Goal: Task Accomplishment & Management: Manage account settings

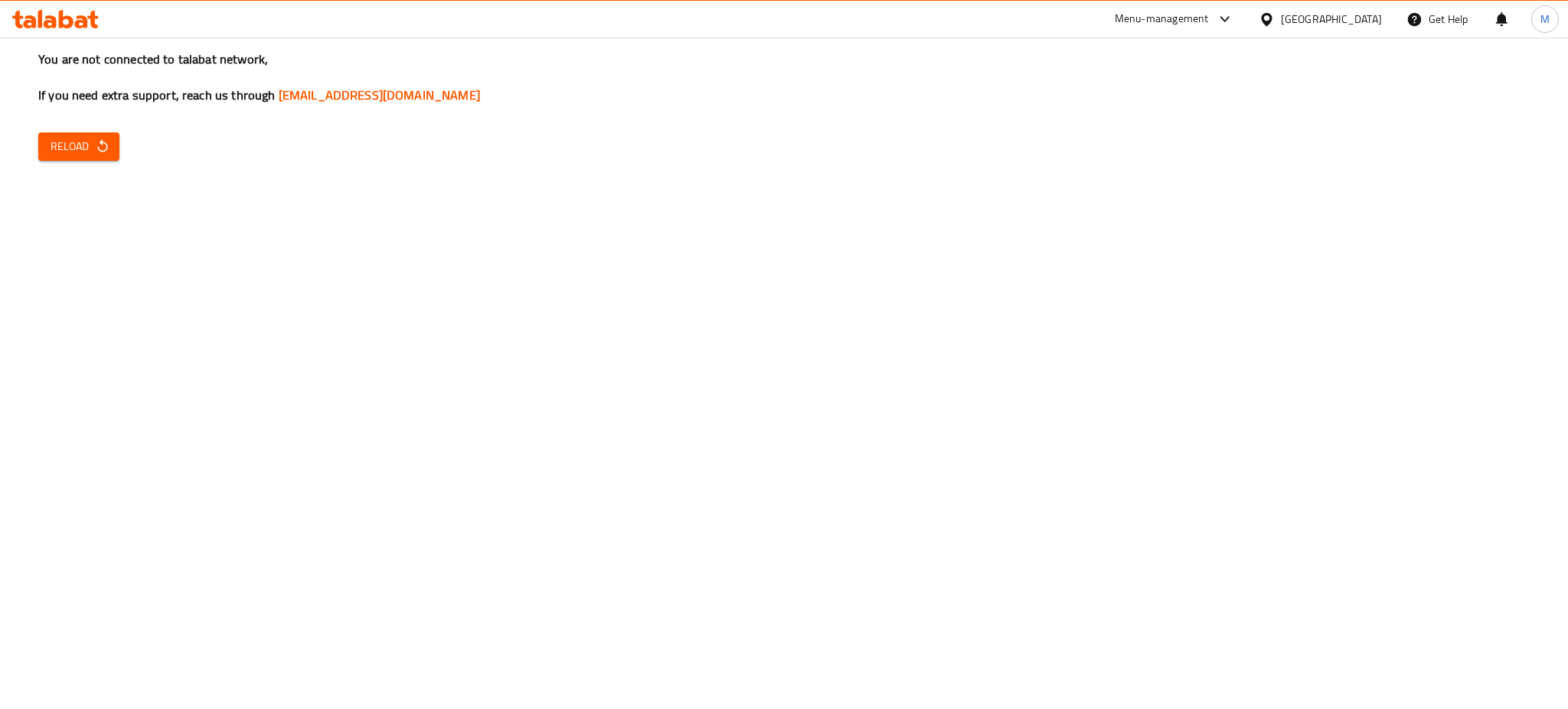
click at [102, 143] on icon "button" at bounding box center [103, 146] width 15 height 15
click at [82, 159] on button "Reload" at bounding box center [79, 146] width 81 height 28
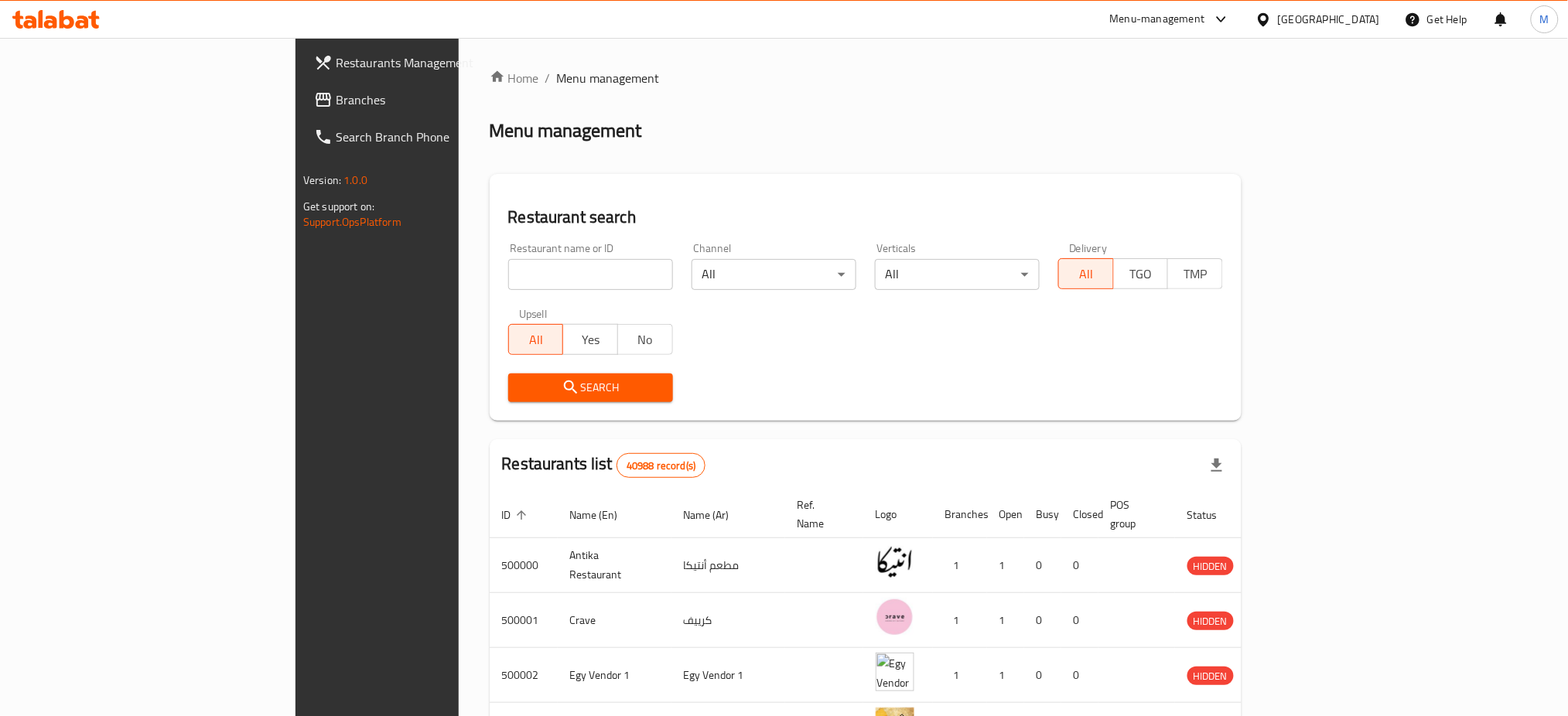
click at [508, 276] on input "search" at bounding box center [591, 275] width 165 height 31
type input "daddy"
click button "Search" at bounding box center [591, 387] width 165 height 29
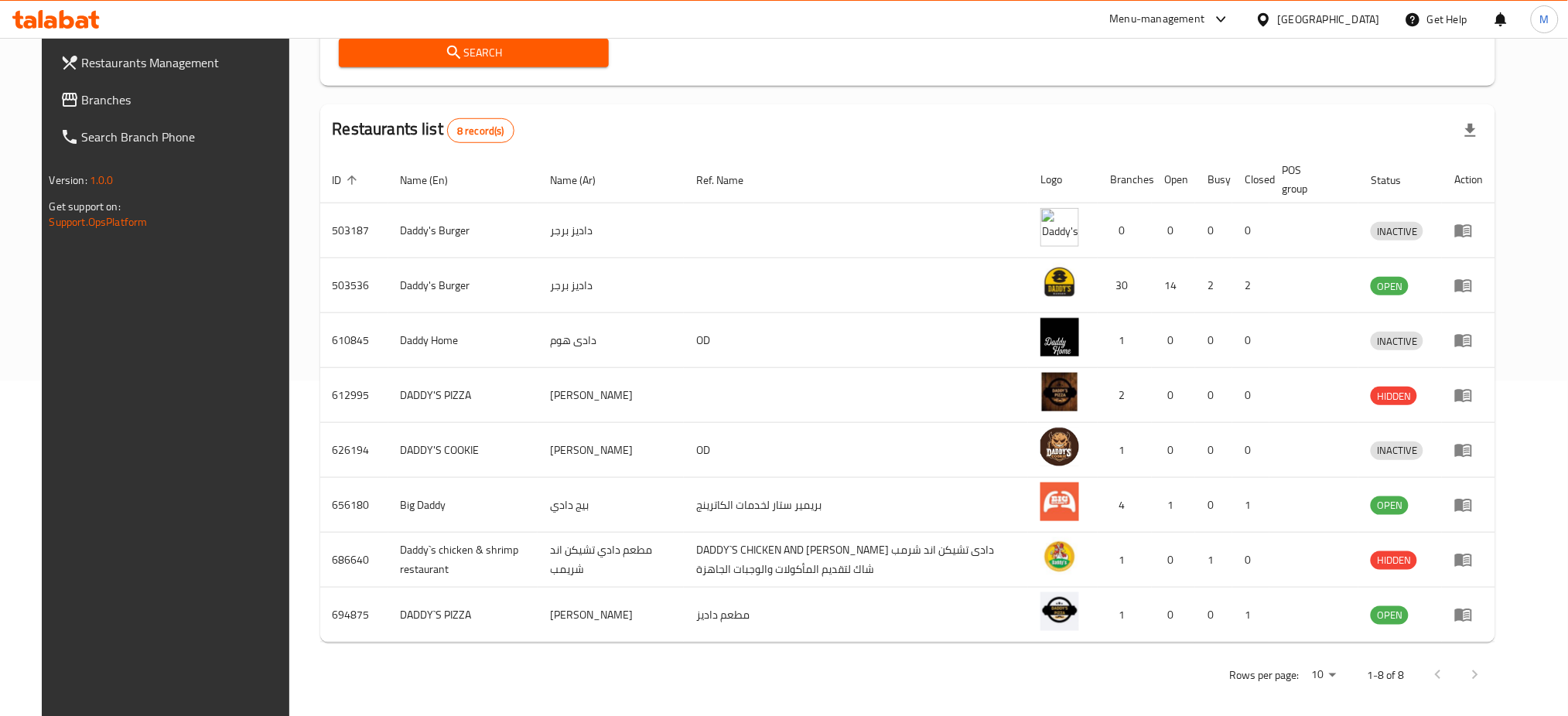
scroll to position [338, 0]
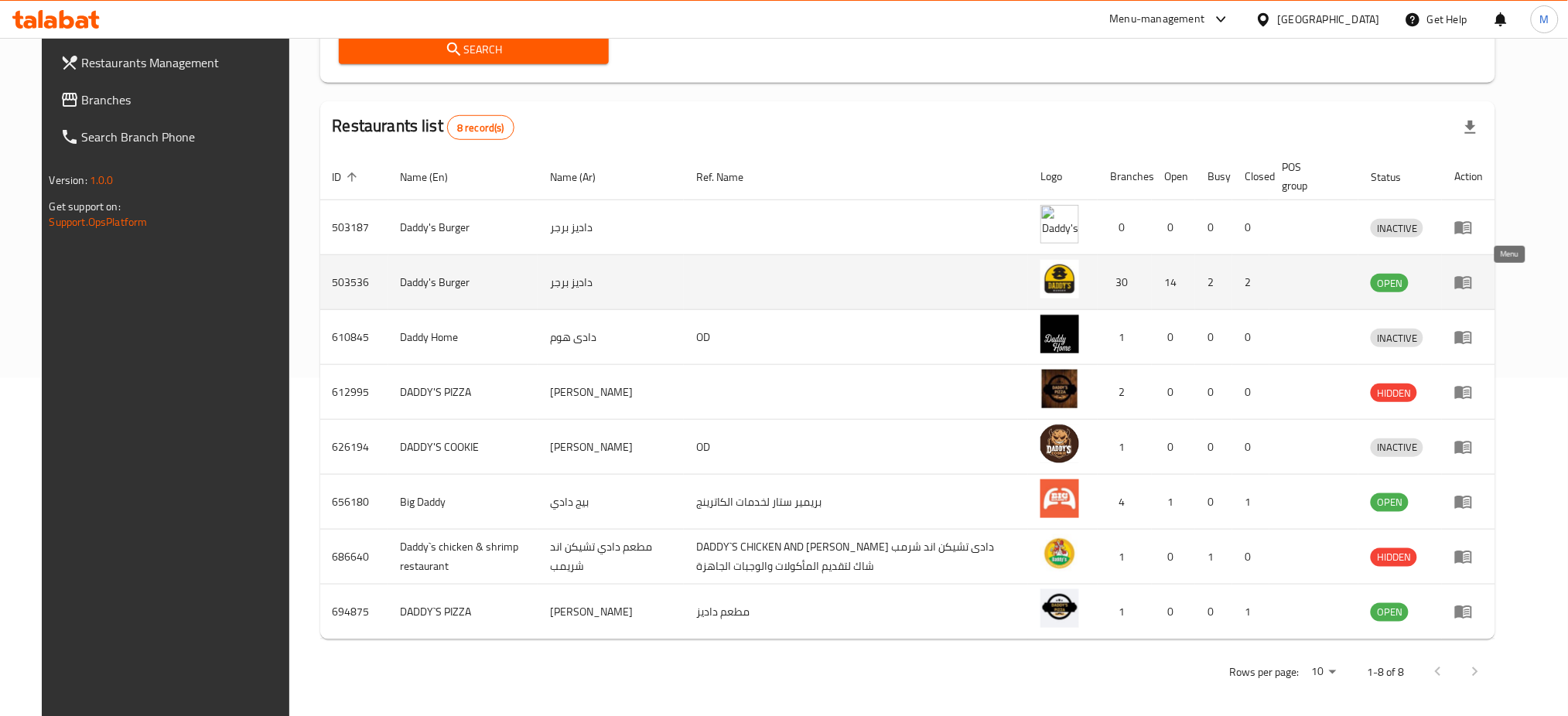
click at [1473, 282] on icon "enhanced table" at bounding box center [1464, 283] width 17 height 13
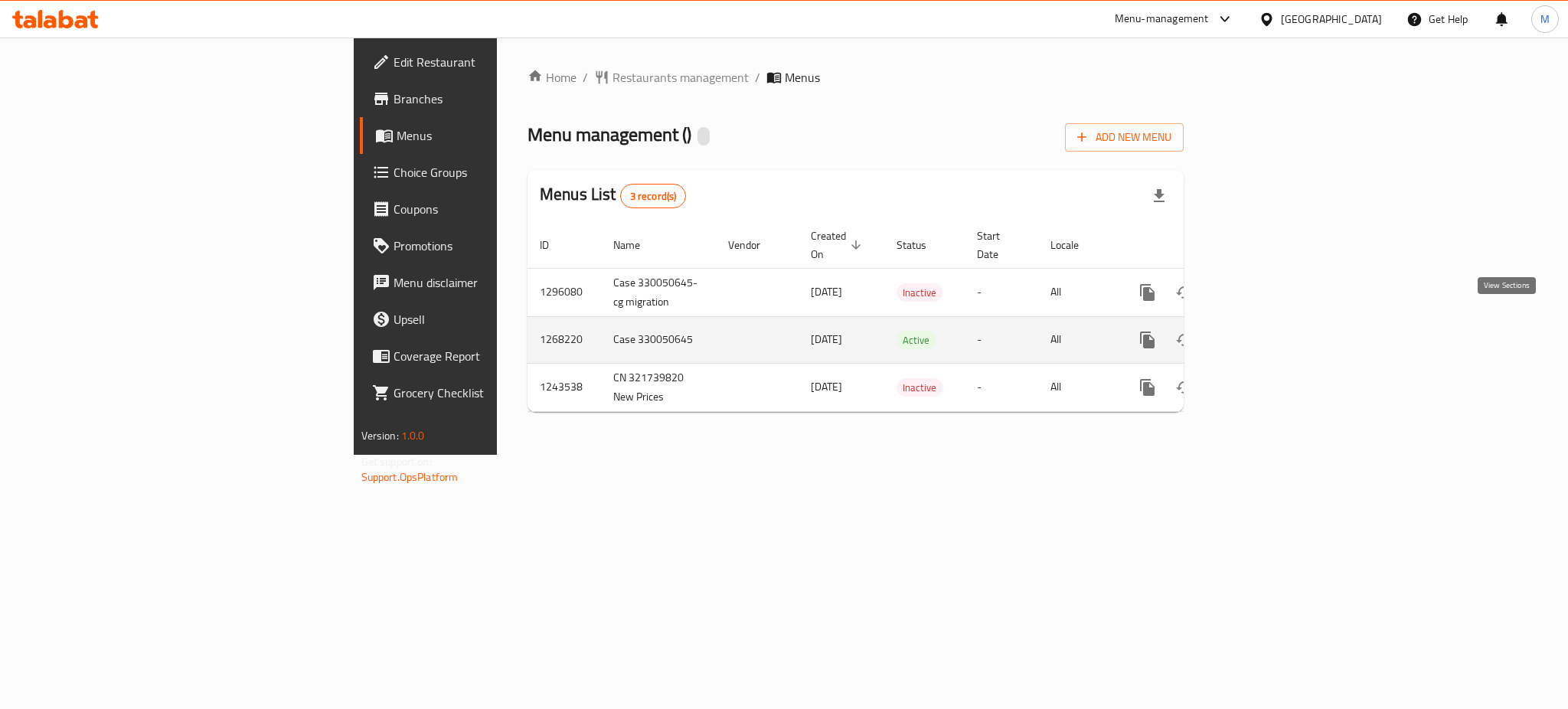
click at [1267, 331] on icon "enhanced table" at bounding box center [1258, 340] width 18 height 18
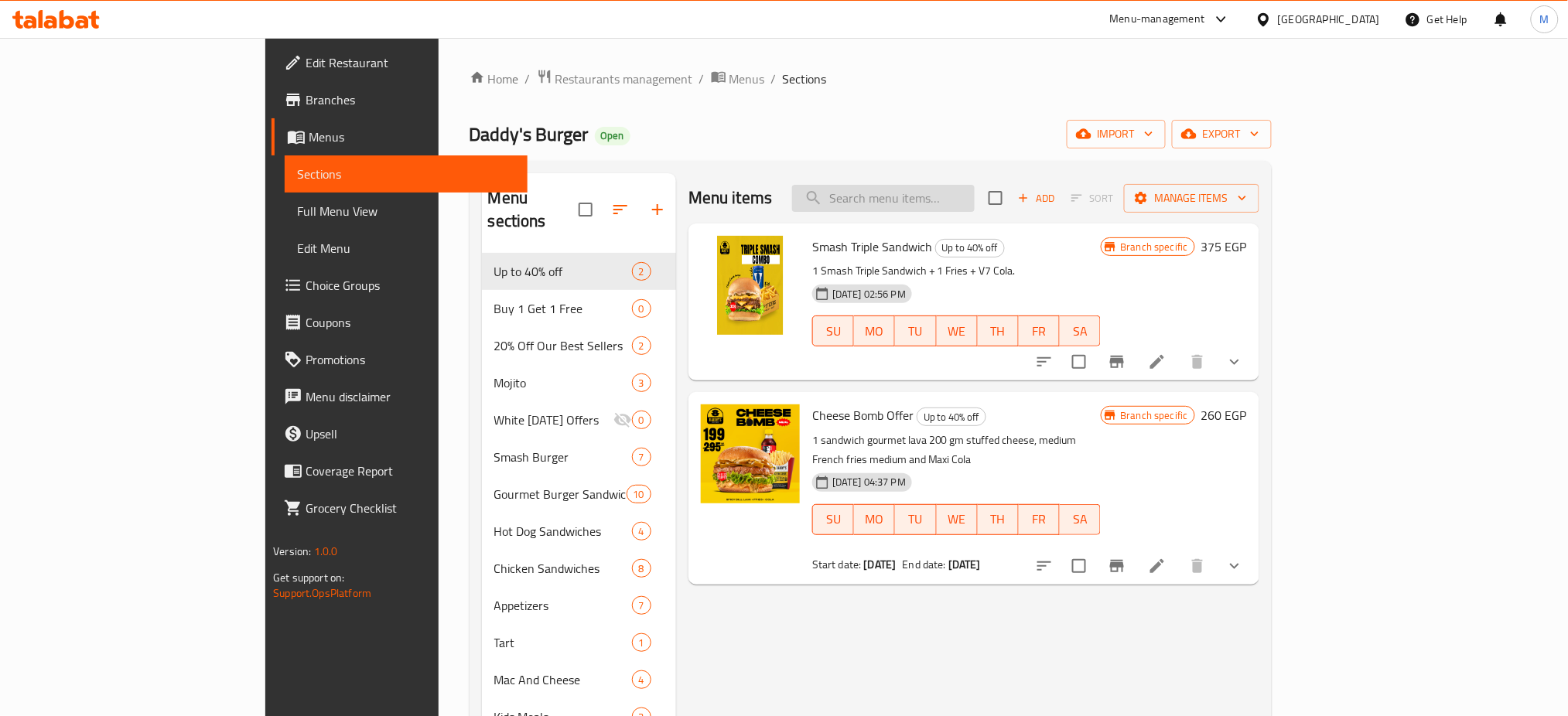
click at [970, 195] on input "search" at bounding box center [883, 198] width 182 height 27
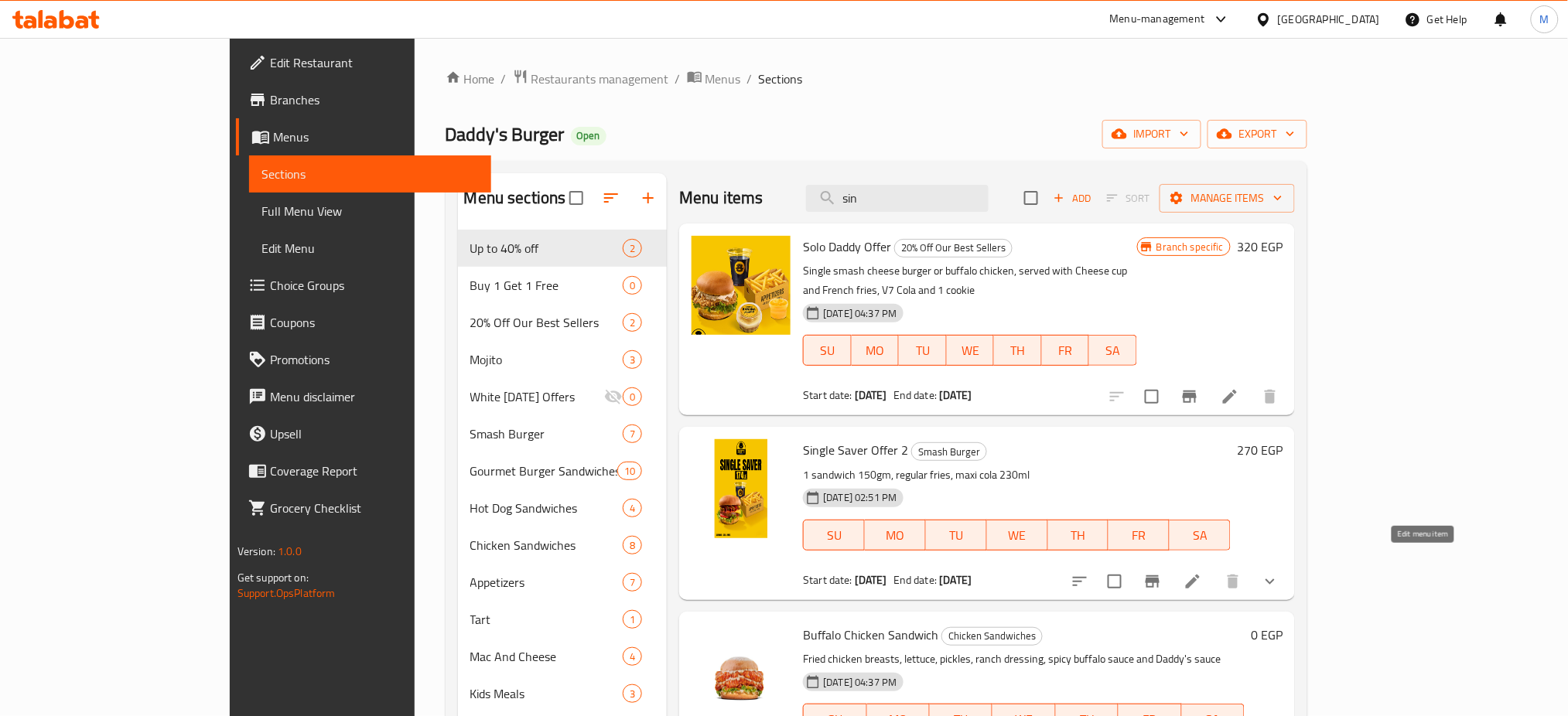
type input "sin"
click at [1200, 575] on icon at bounding box center [1193, 582] width 14 height 14
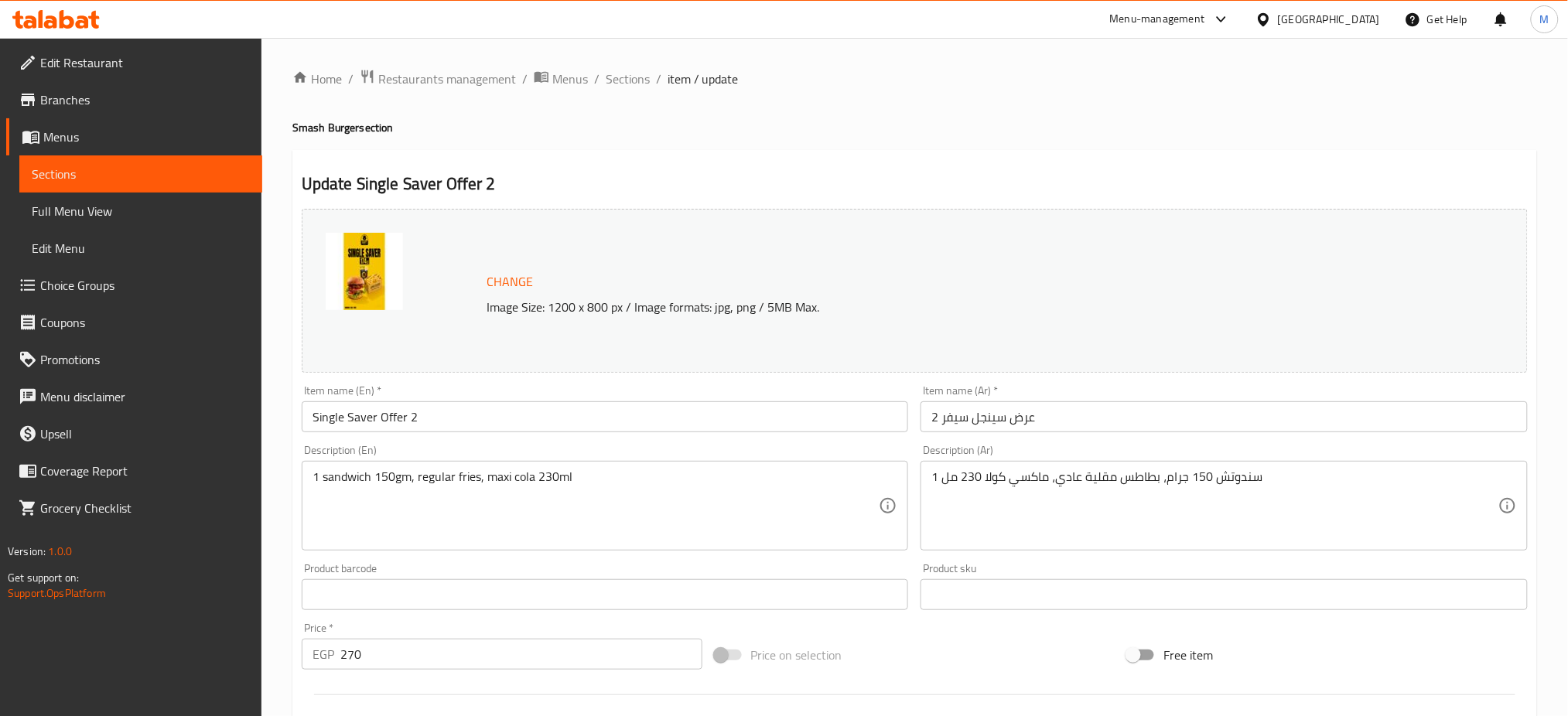
scroll to position [396, 0]
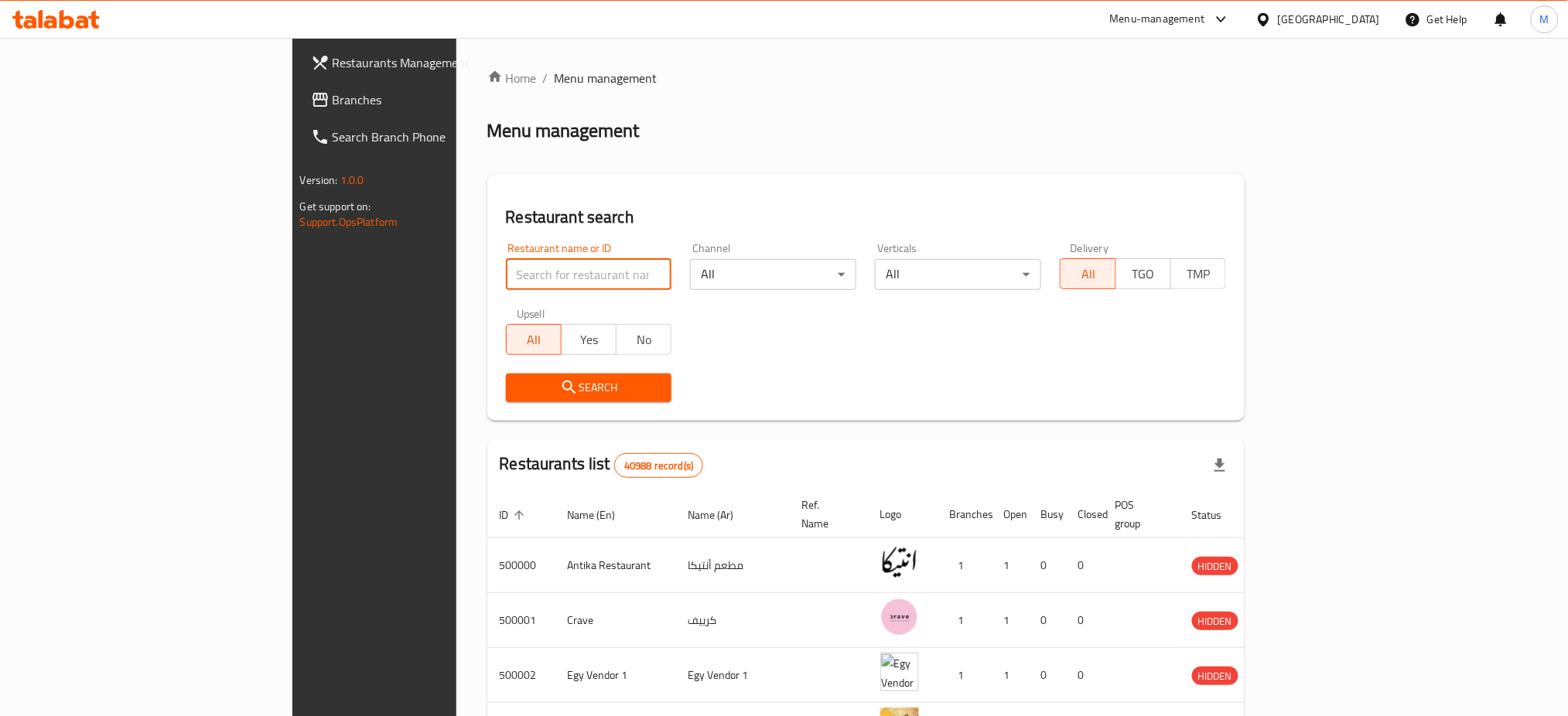
click at [516, 278] on input "search" at bounding box center [589, 275] width 166 height 31
type input "daddy"
click button "Search" at bounding box center [589, 387] width 166 height 29
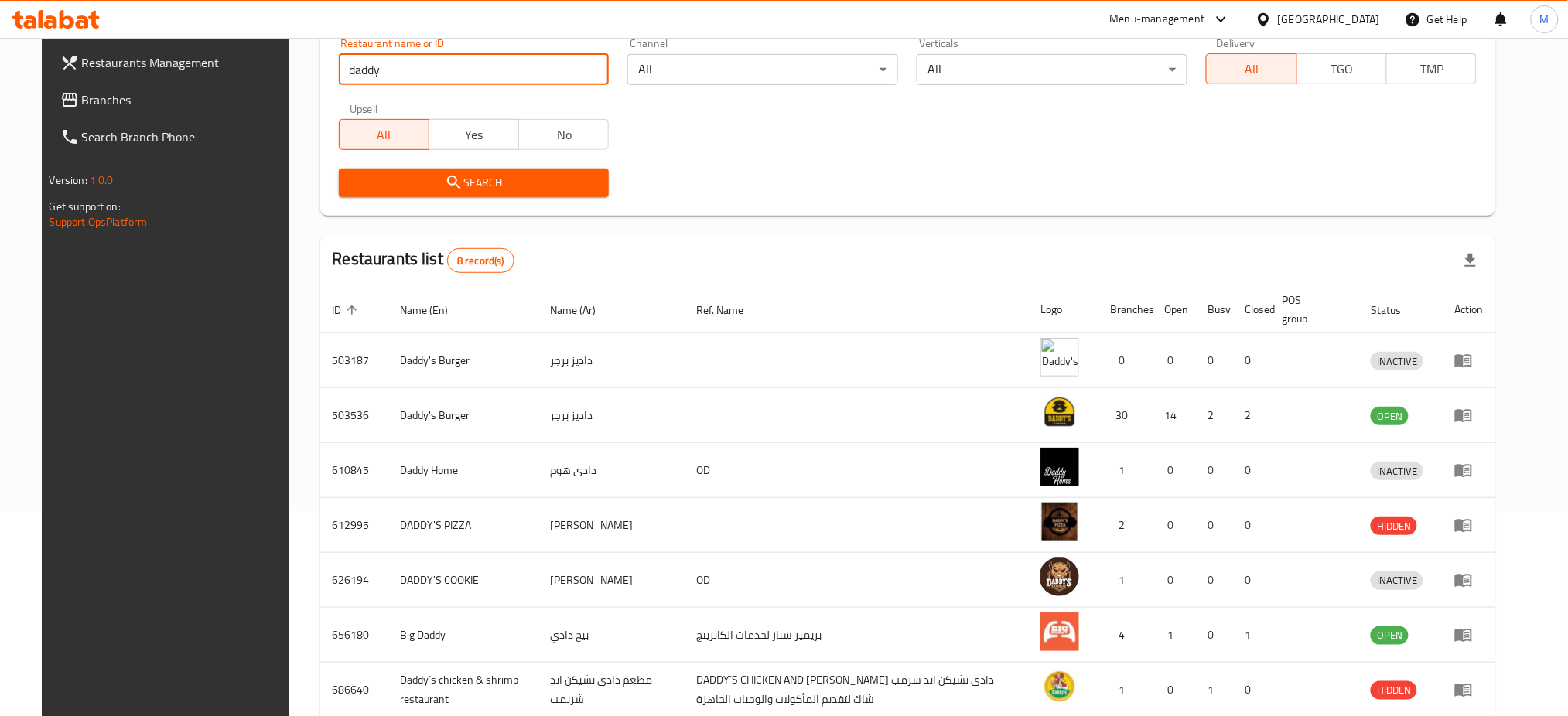
scroll to position [206, 0]
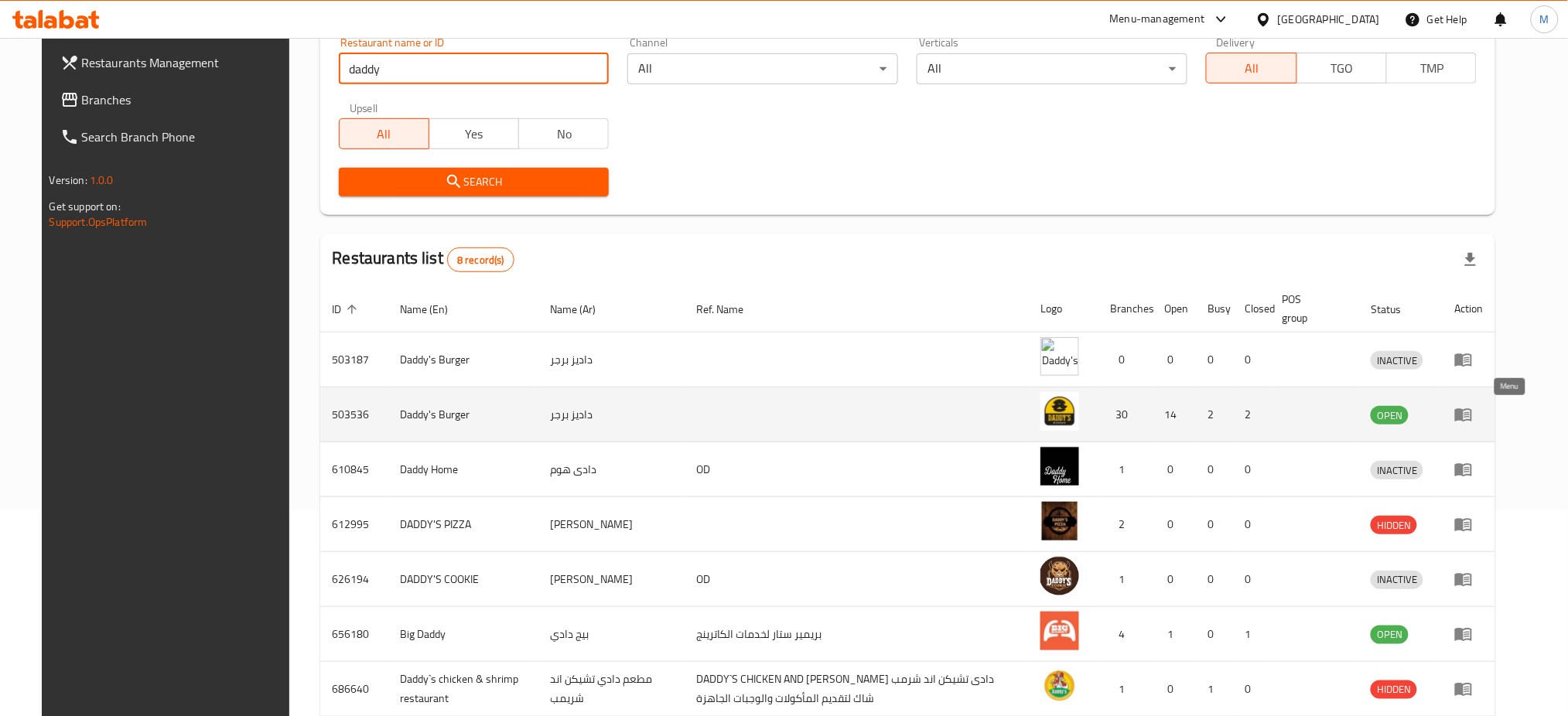
click at [1473, 416] on icon "enhanced table" at bounding box center [1464, 414] width 19 height 19
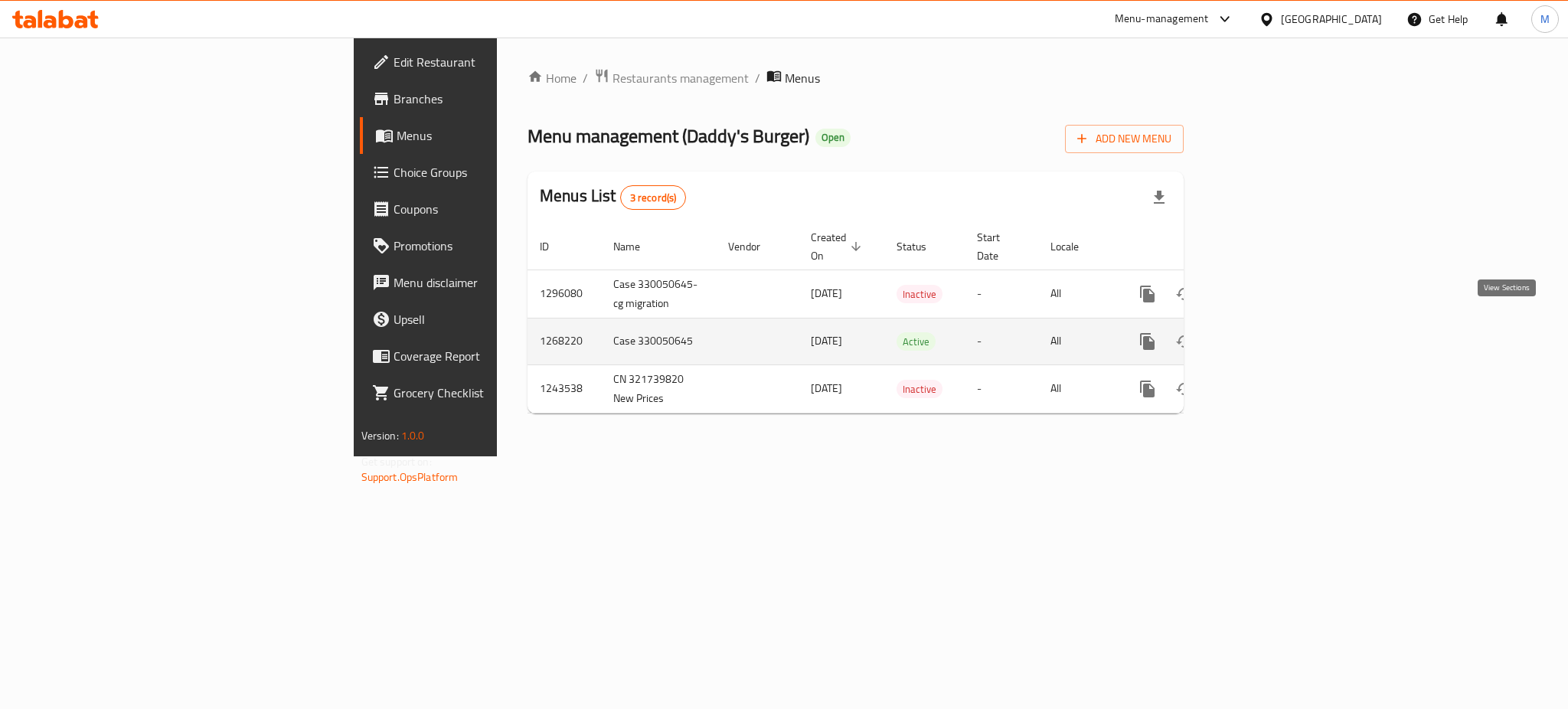
click at [1267, 333] on icon "enhanced table" at bounding box center [1258, 342] width 18 height 18
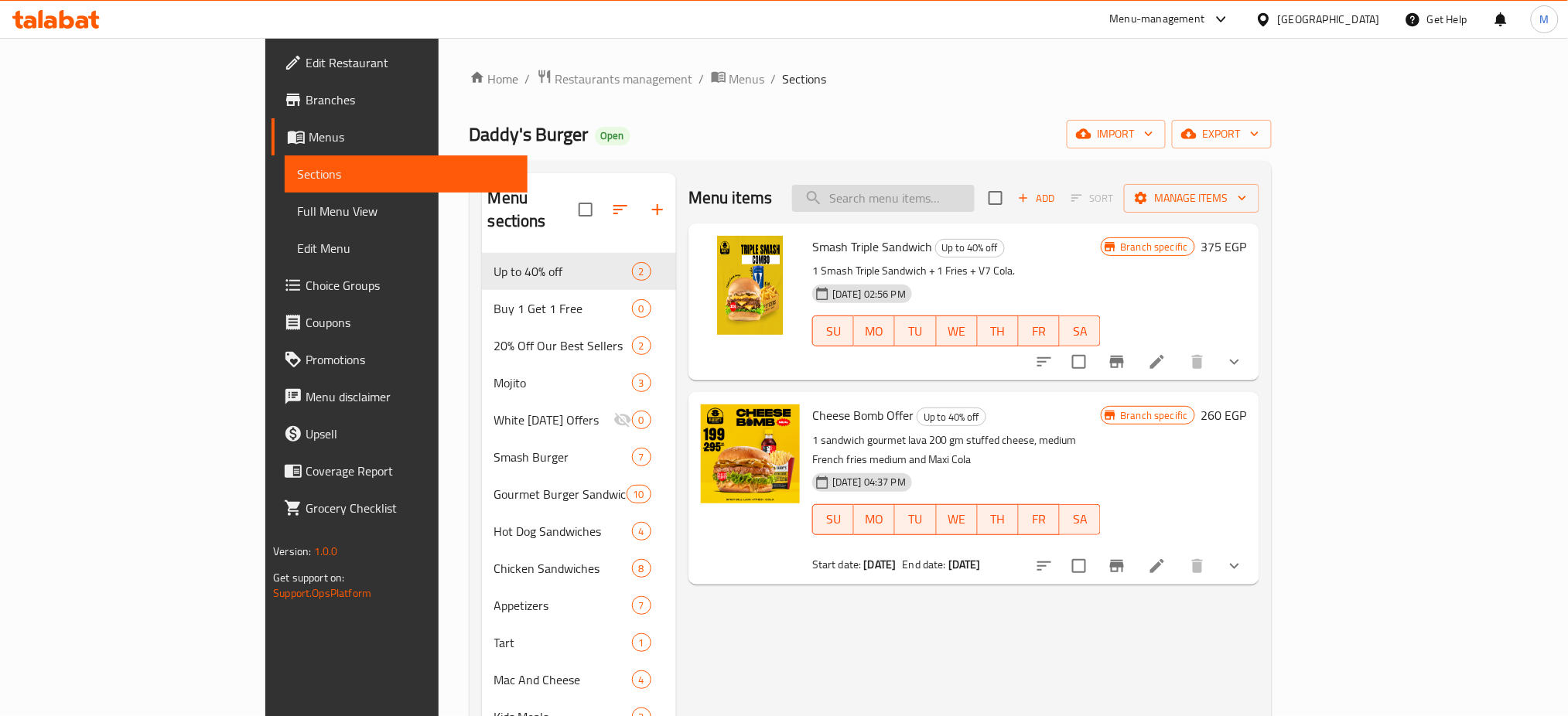
click at [951, 196] on input "search" at bounding box center [883, 198] width 182 height 27
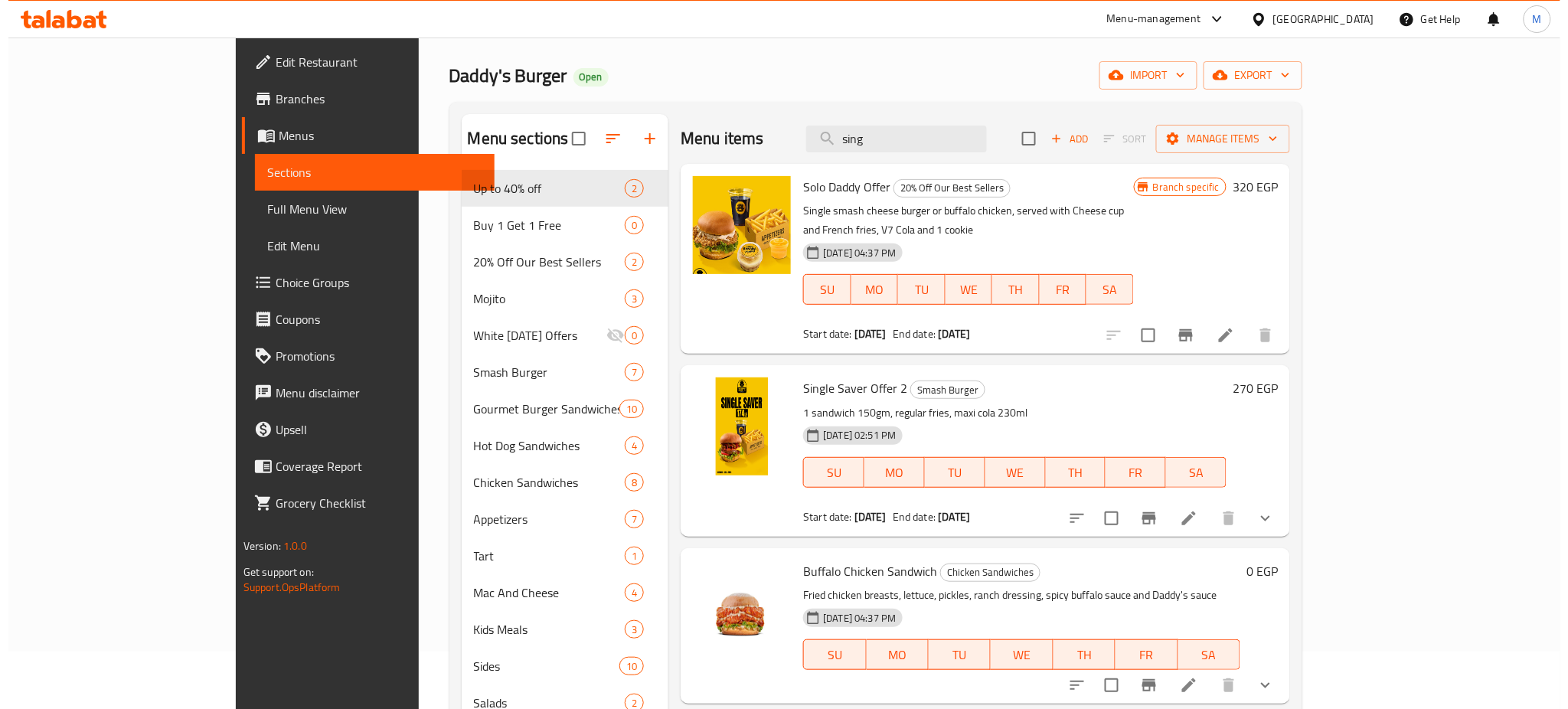
scroll to position [57, 0]
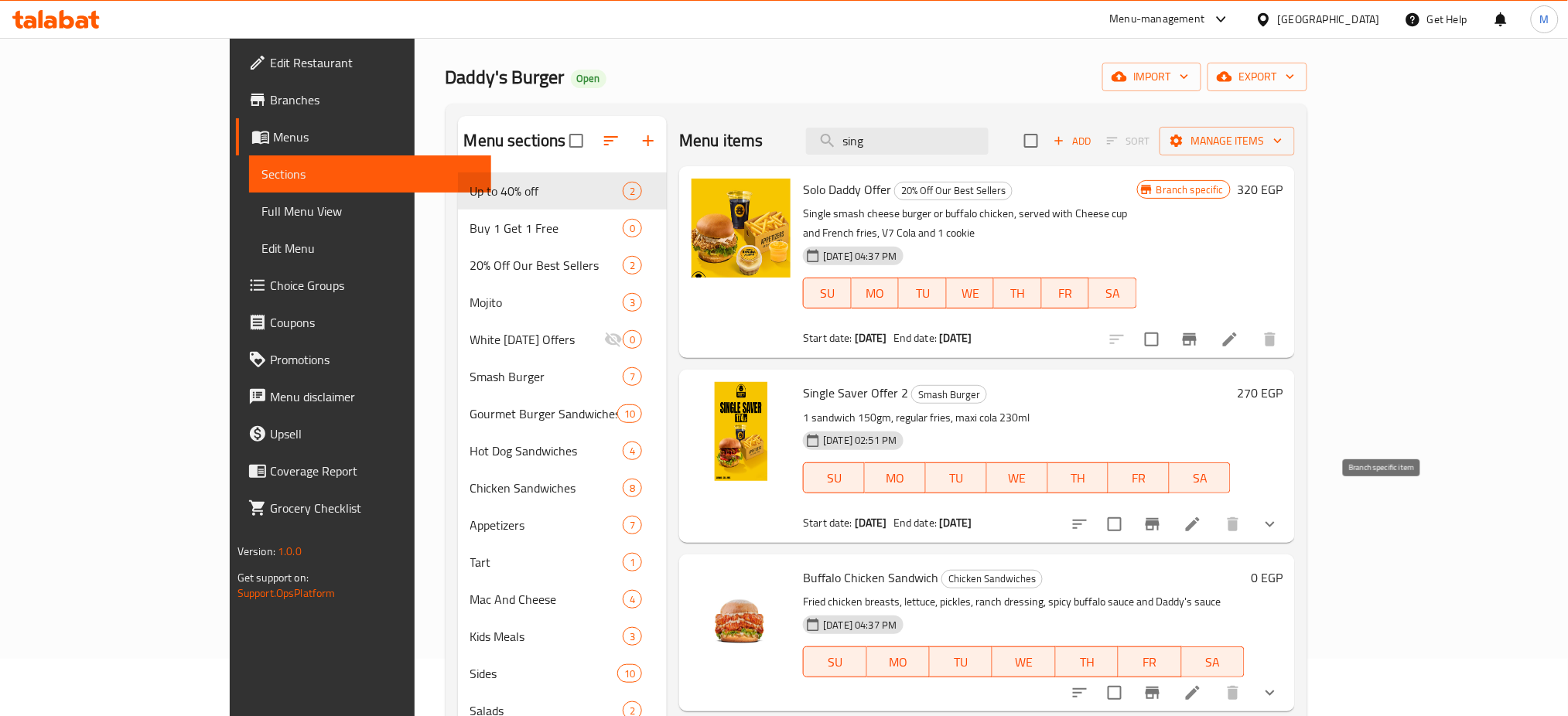
type input "sing"
click at [1162, 515] on icon "Branch-specific-item" at bounding box center [1153, 524] width 19 height 19
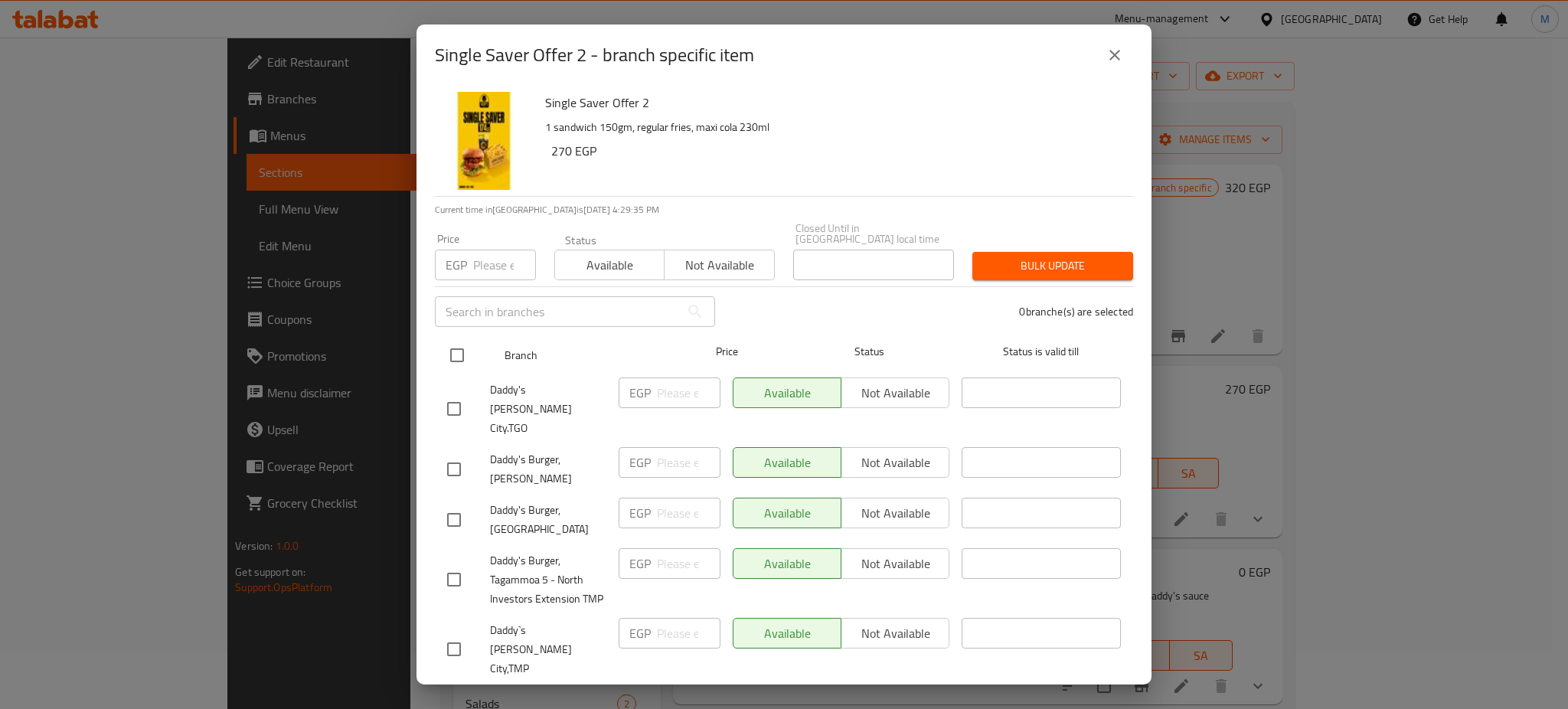
click at [455, 342] on input "checkbox" at bounding box center [457, 356] width 32 height 32
checkbox input "true"
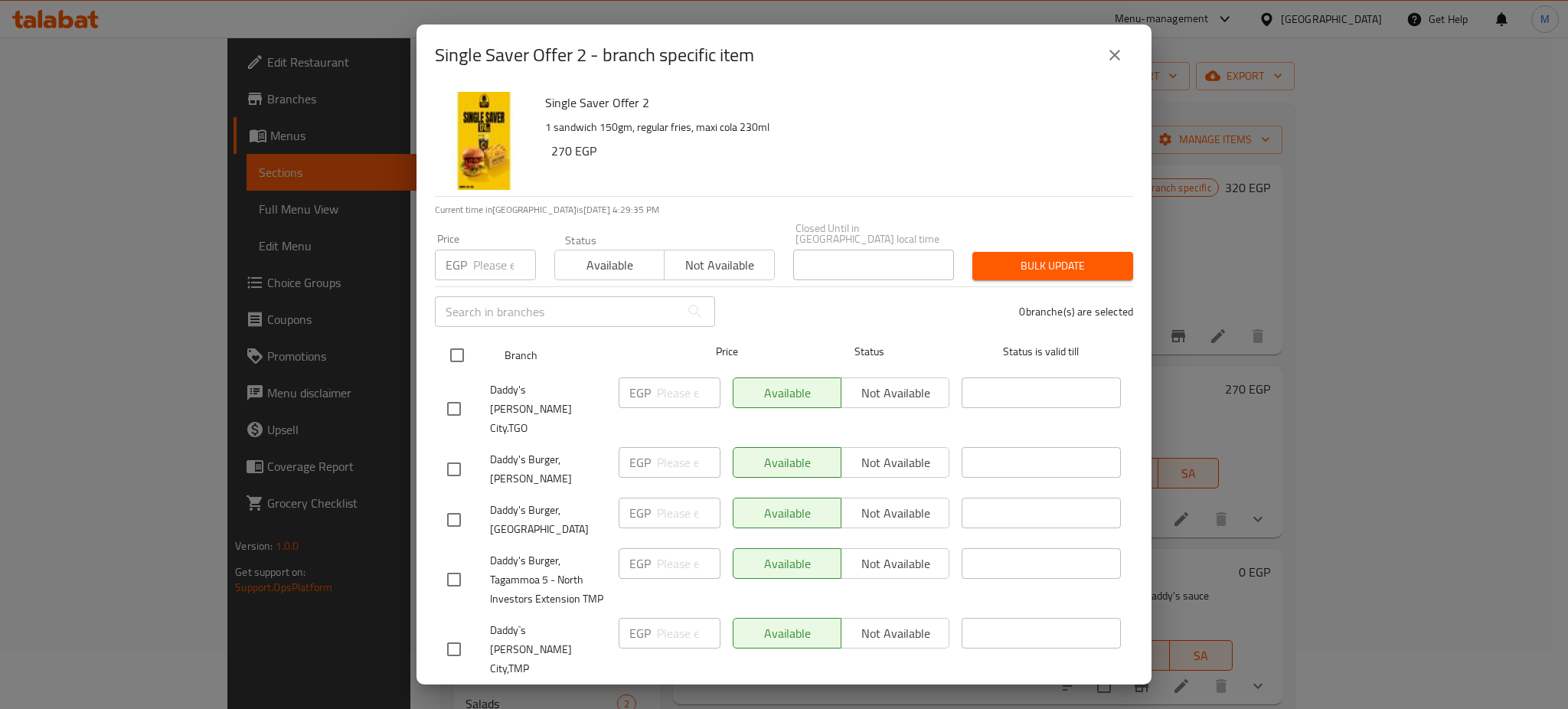
checkbox input "true"
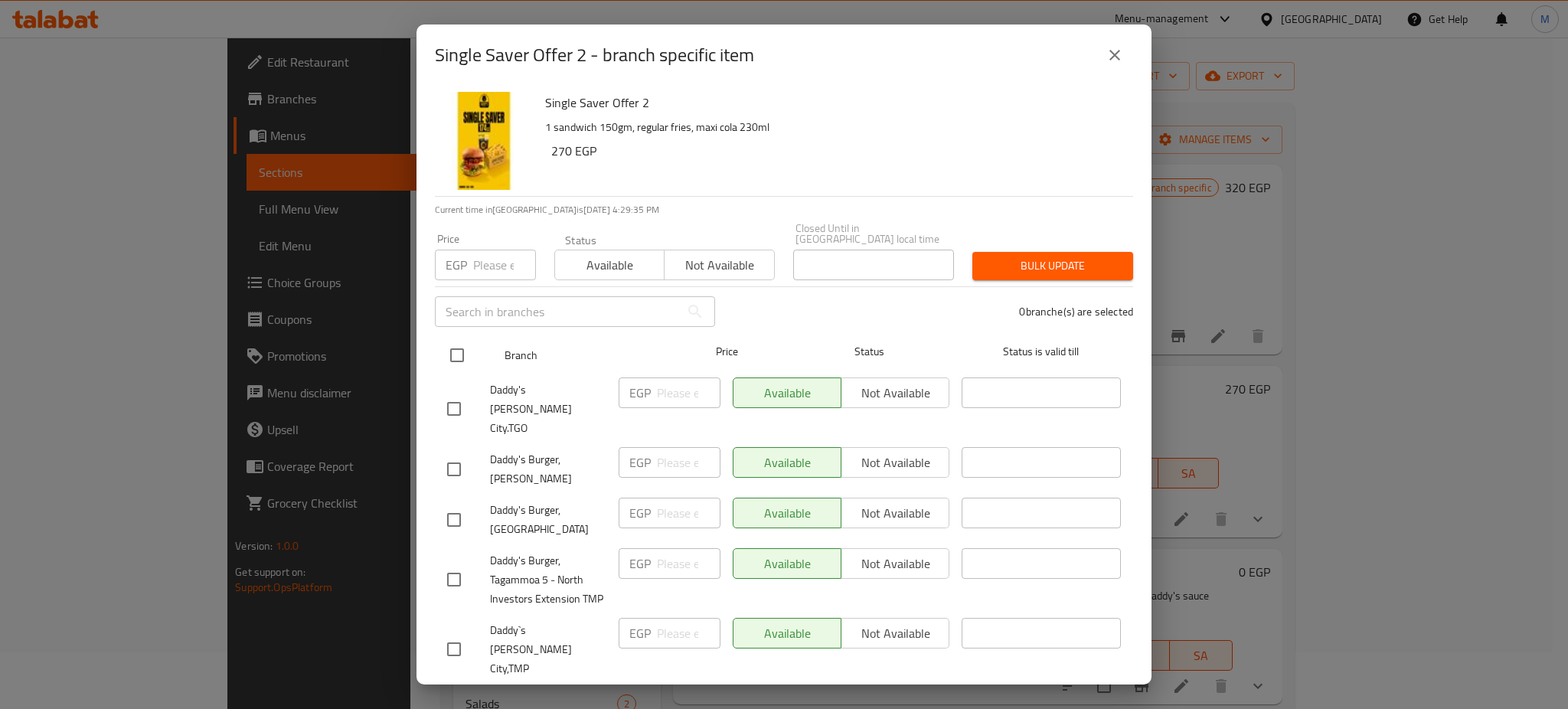
checkbox input "true"
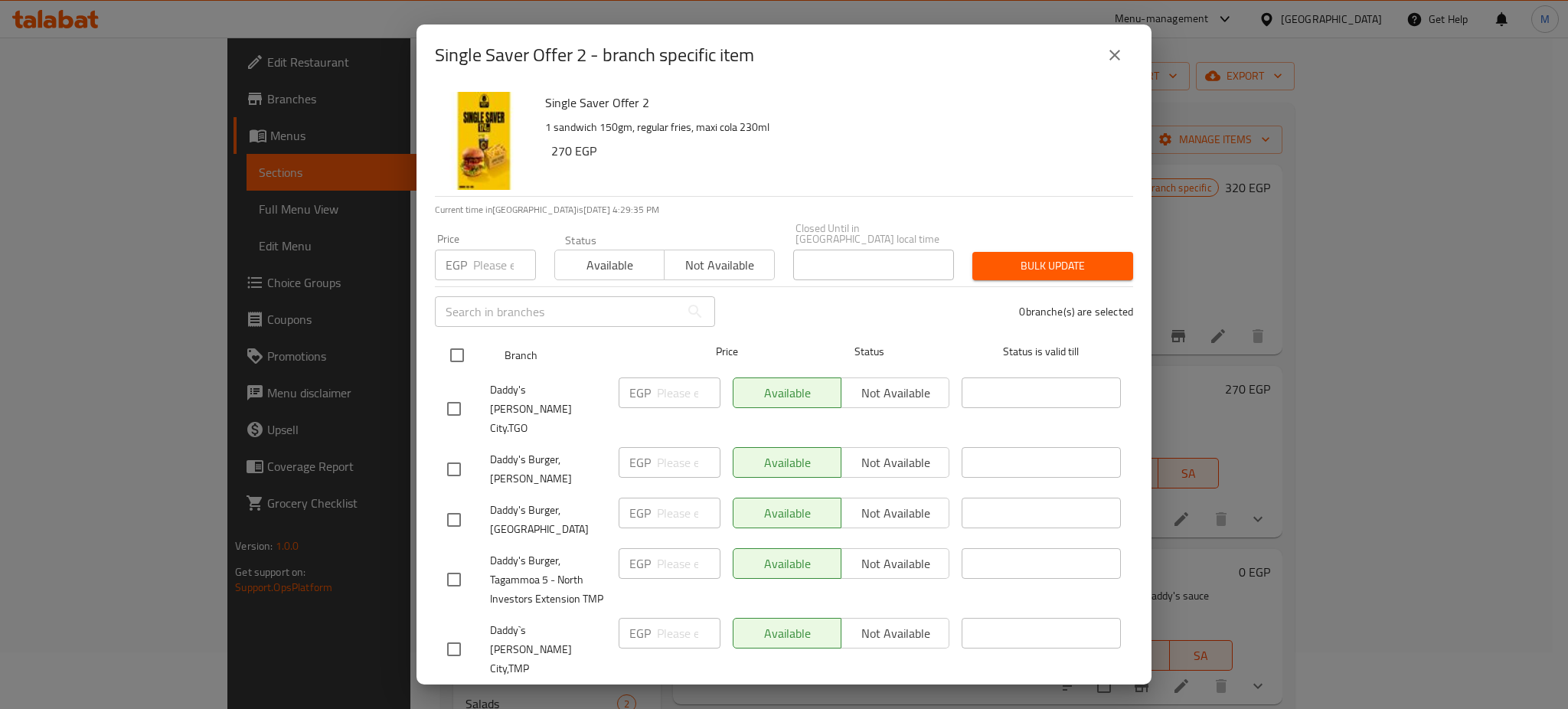
checkbox input "true"
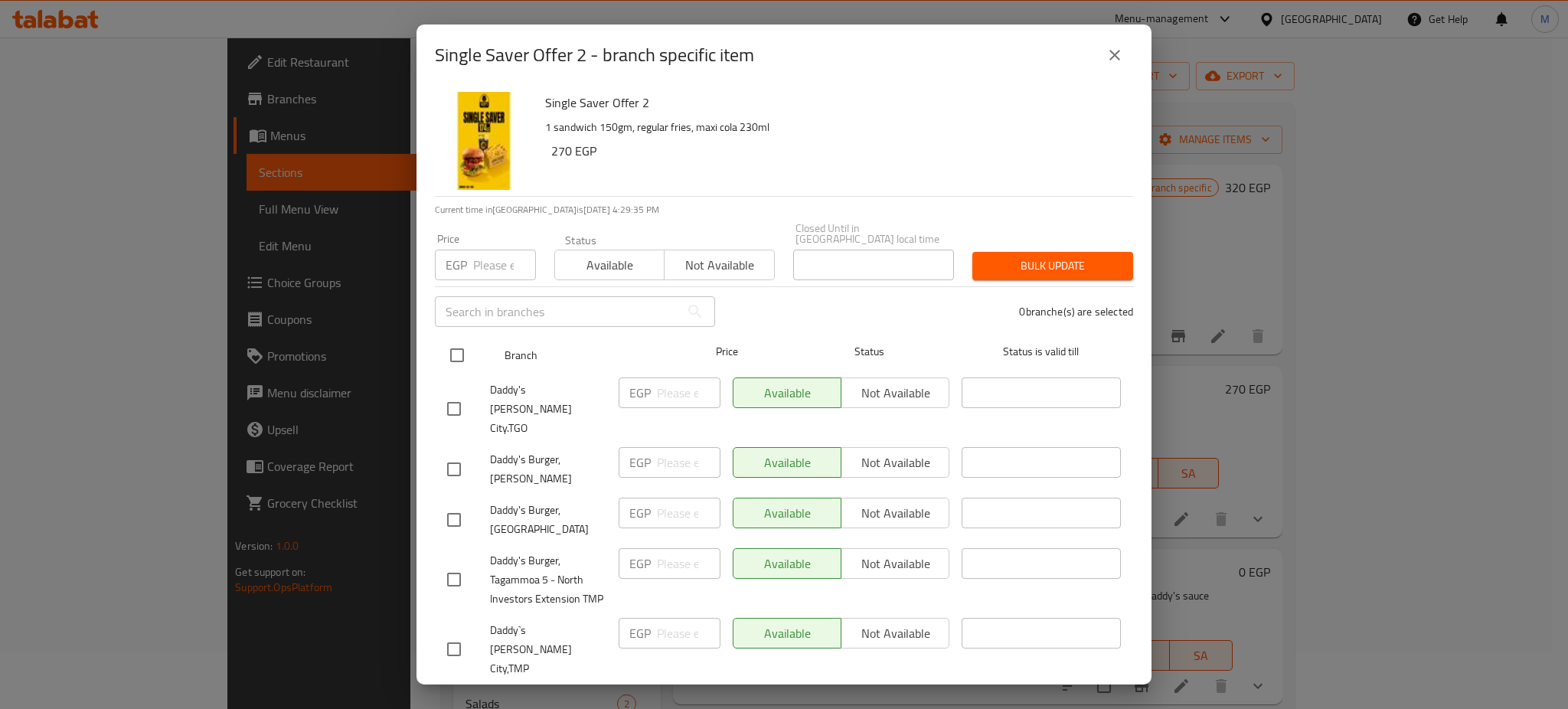
checkbox input "true"
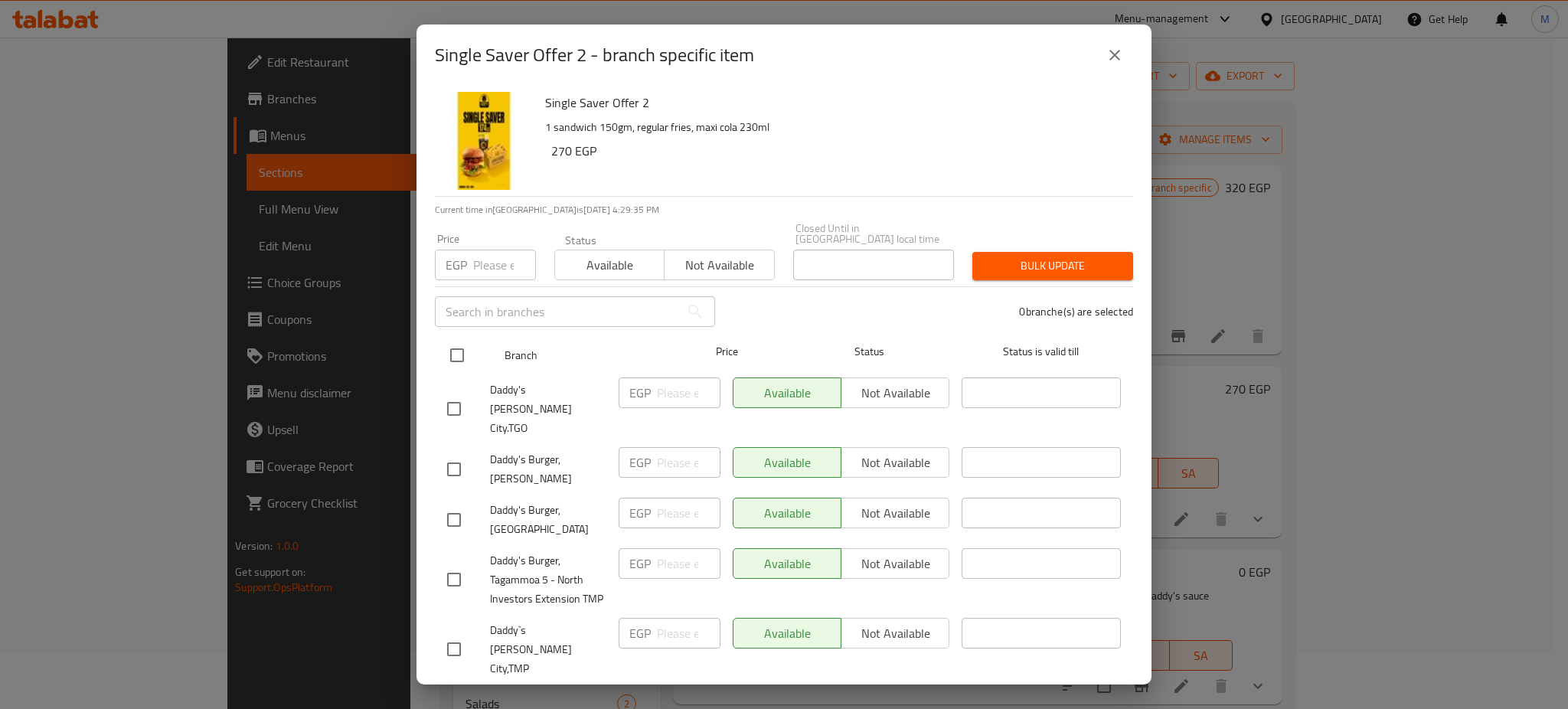
checkbox input "true"
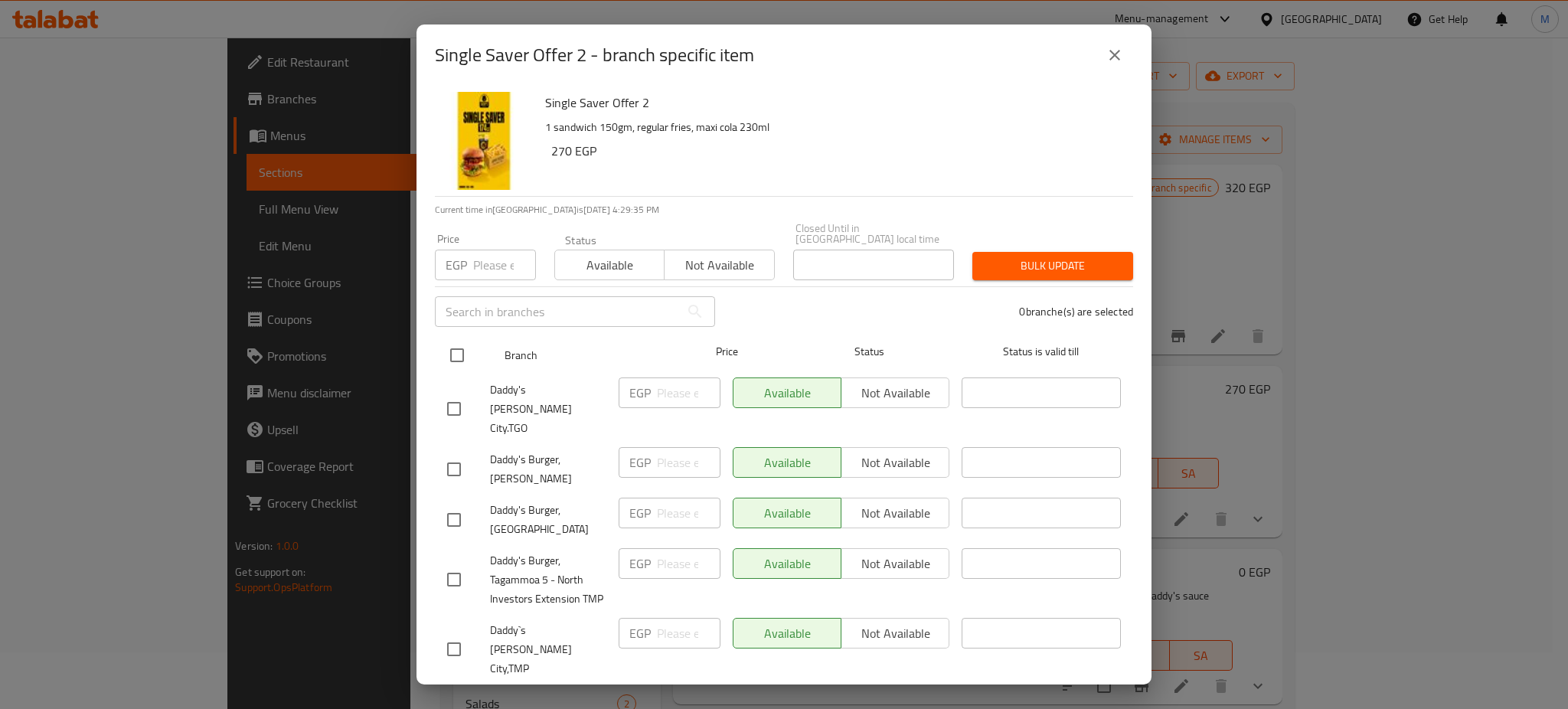
checkbox input "true"
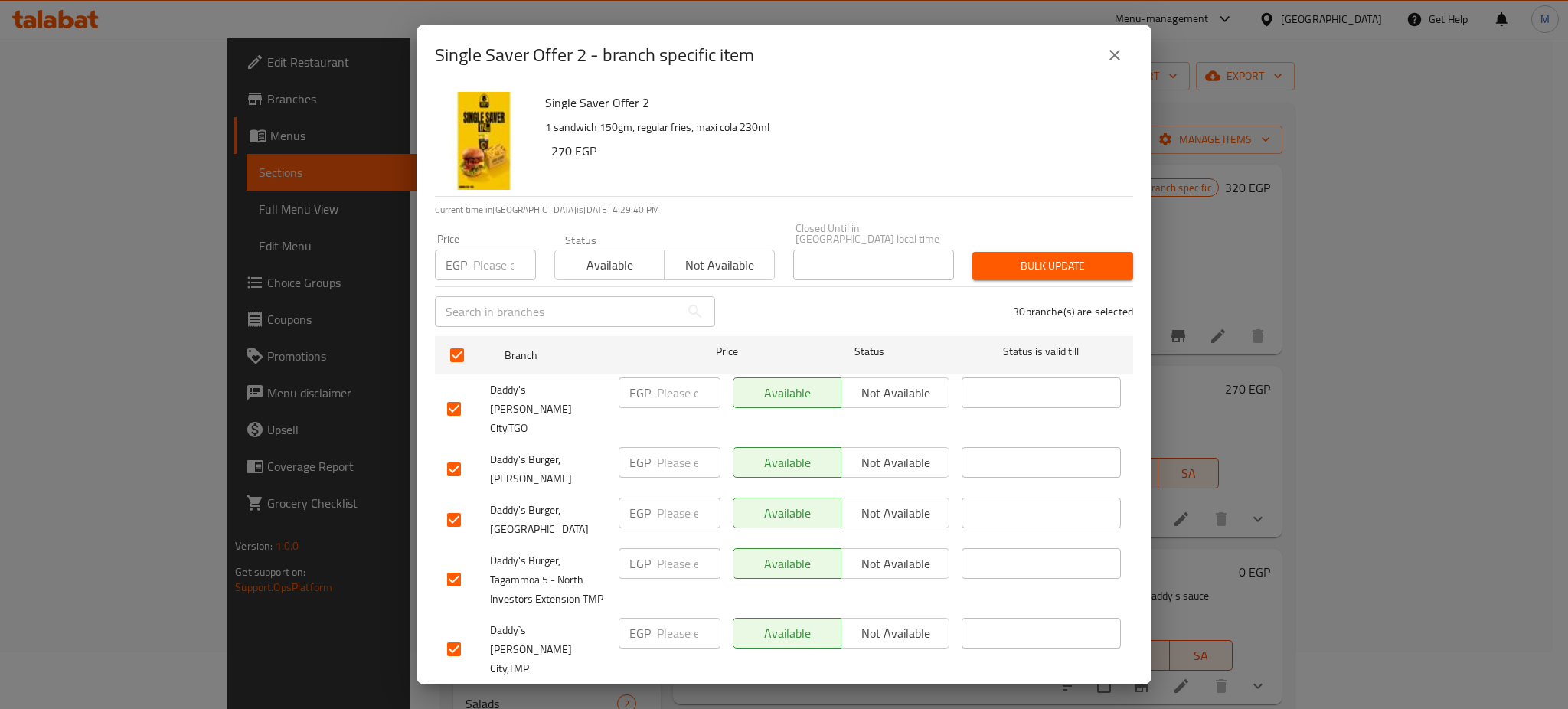
drag, startPoint x: 1019, startPoint y: 248, endPoint x: 977, endPoint y: 153, distance: 103.9
click at [977, 153] on div "Single Saver Offer 2 1 sandwich 150gm, regular fries, maxi cola 230ml 270 EGP C…" at bounding box center [784, 385] width 735 height 598
click at [896, 387] on span "Not available" at bounding box center [895, 393] width 96 height 22
click at [1022, 257] on span "Bulk update" at bounding box center [1053, 266] width 136 height 19
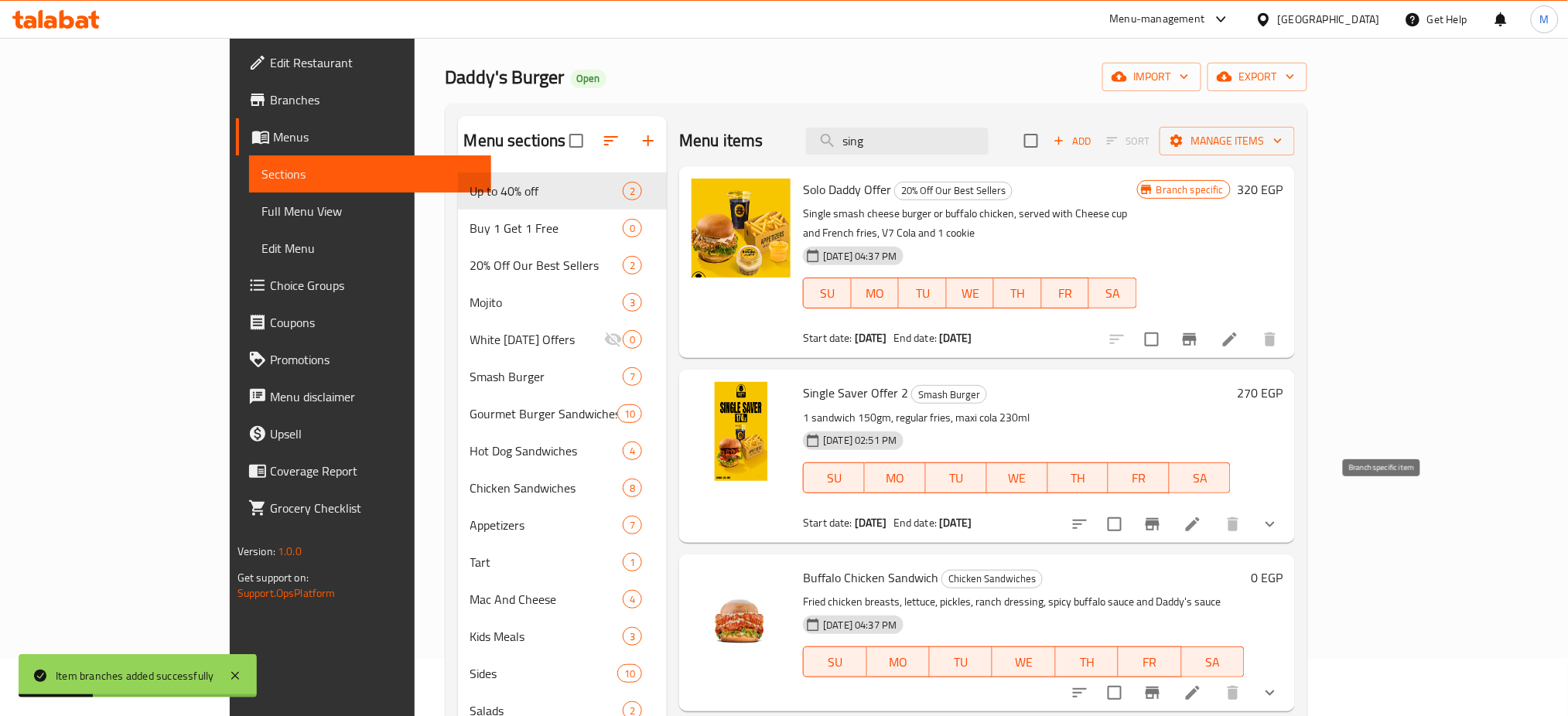
click at [1160, 518] on icon "Branch-specific-item" at bounding box center [1153, 524] width 14 height 12
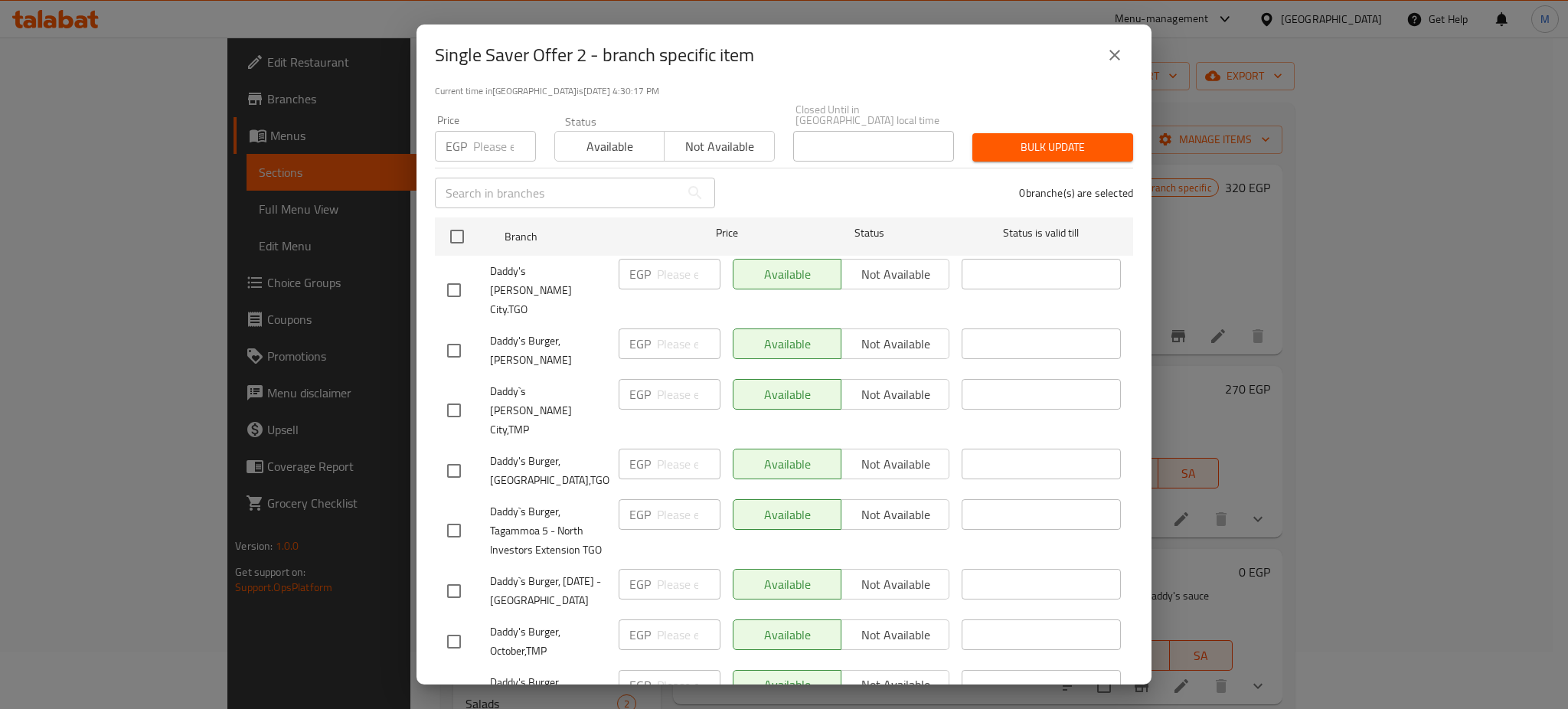
scroll to position [0, 0]
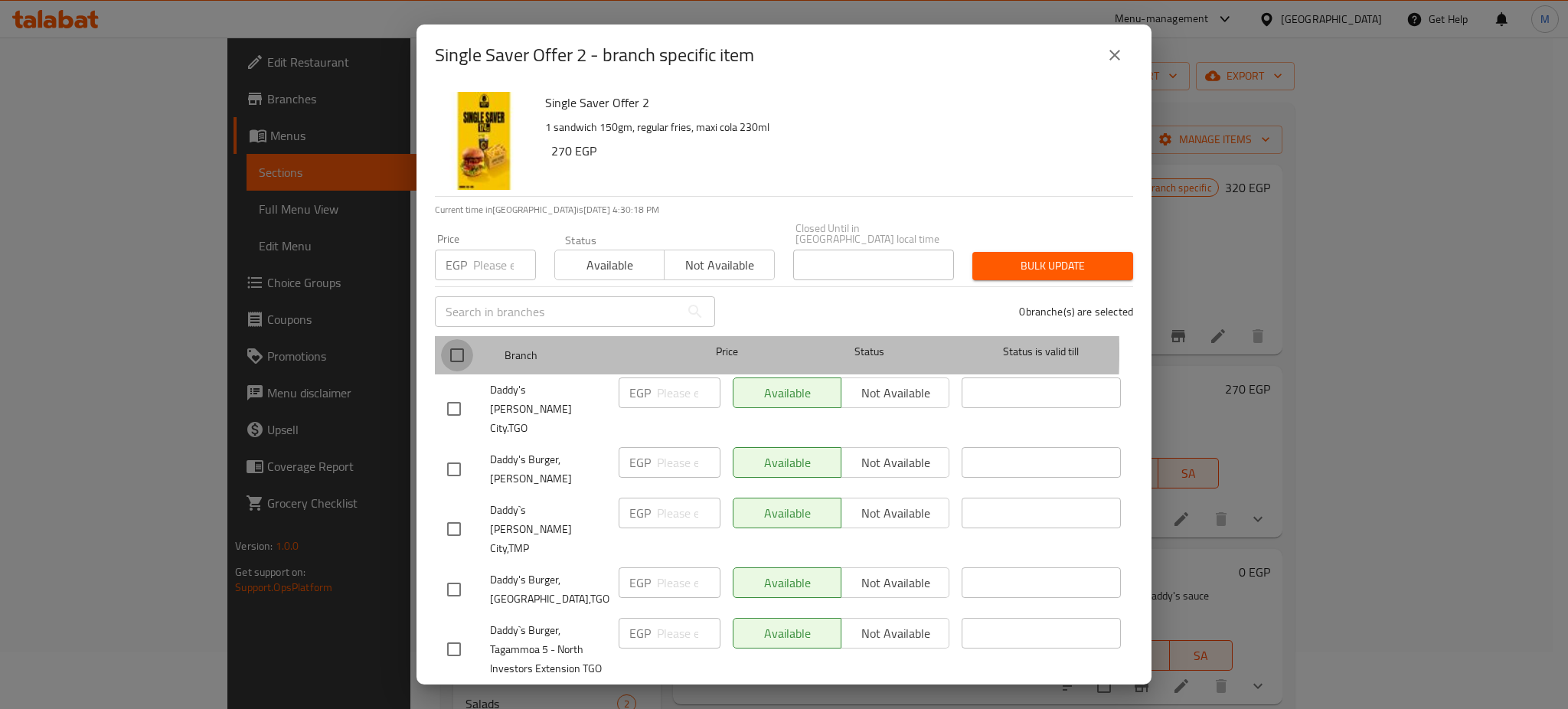
click at [456, 341] on input "checkbox" at bounding box center [457, 356] width 32 height 32
checkbox input "true"
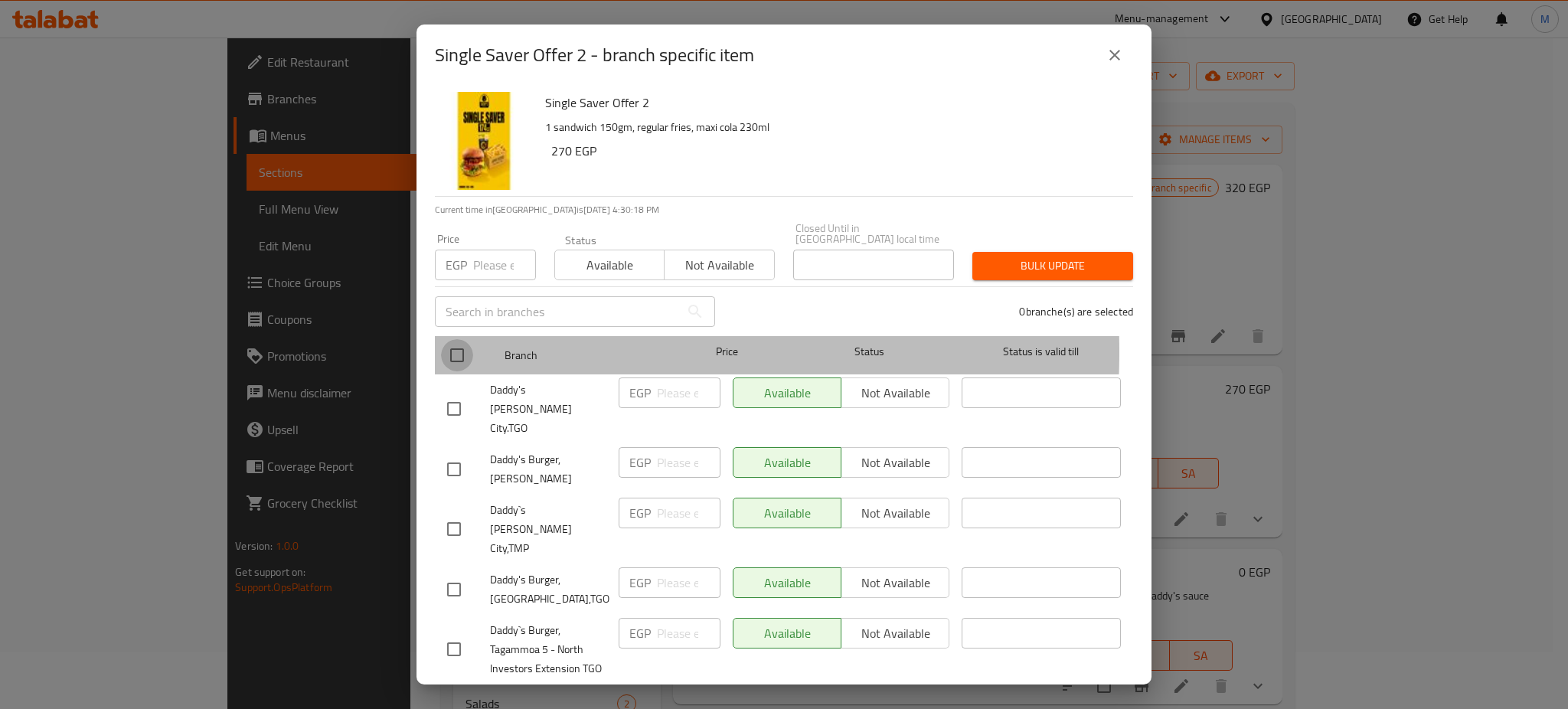
checkbox input "true"
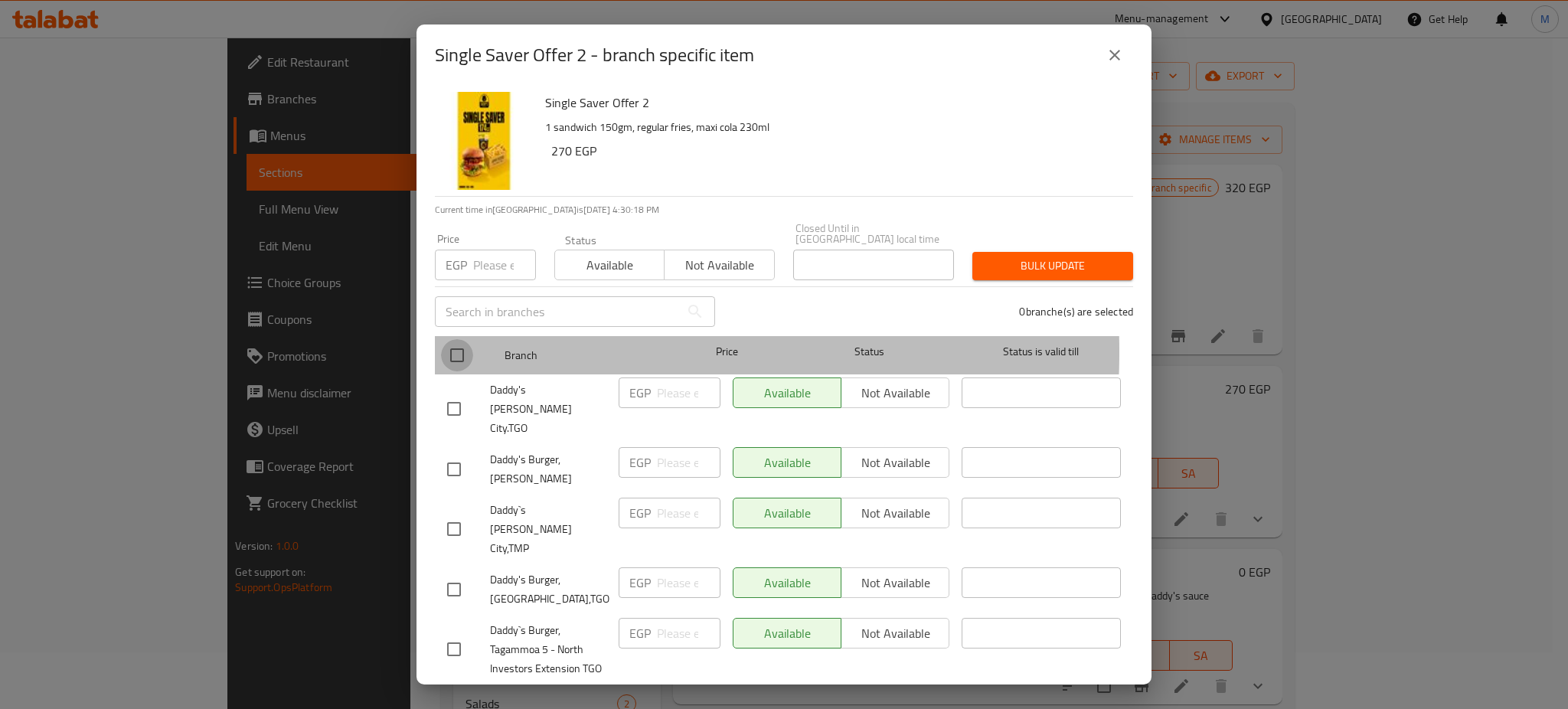
checkbox input "true"
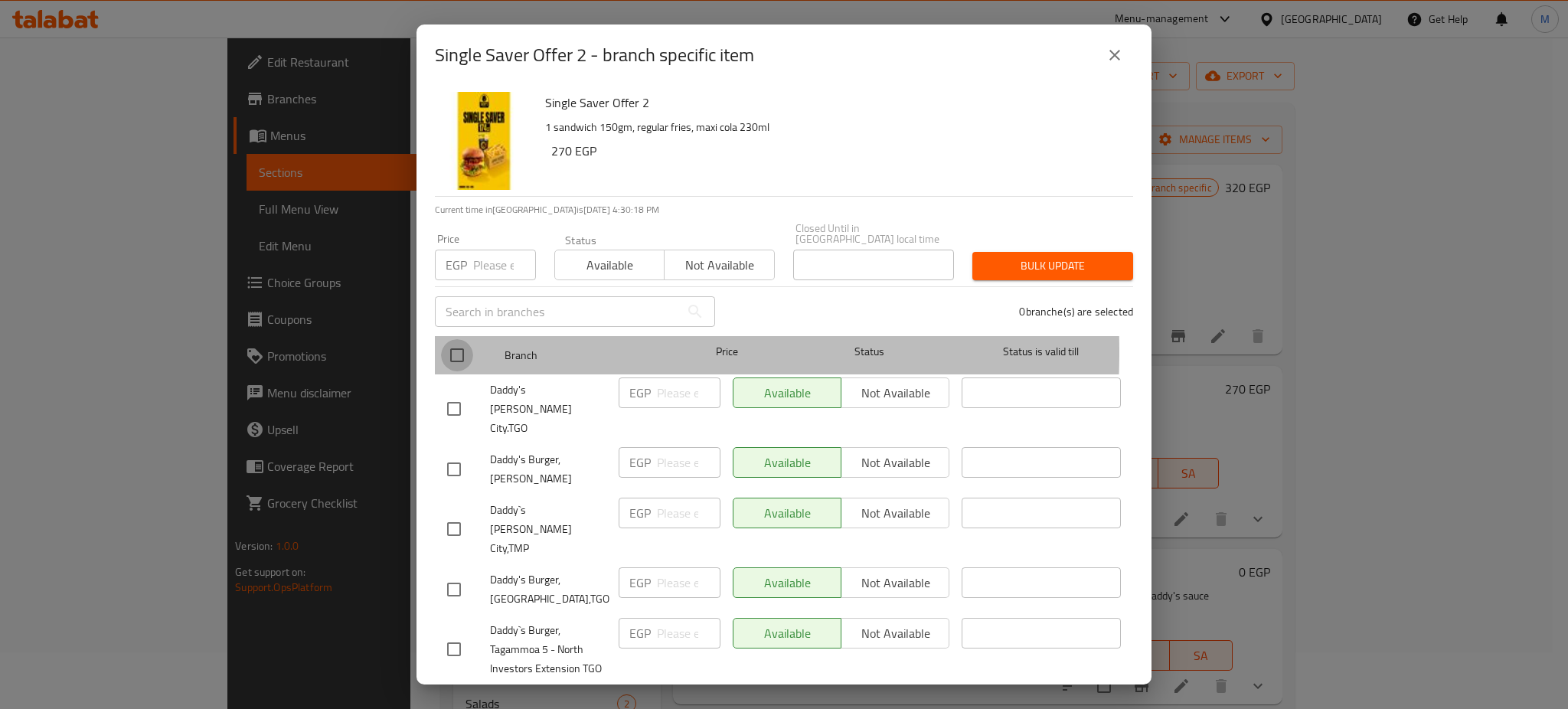
checkbox input "true"
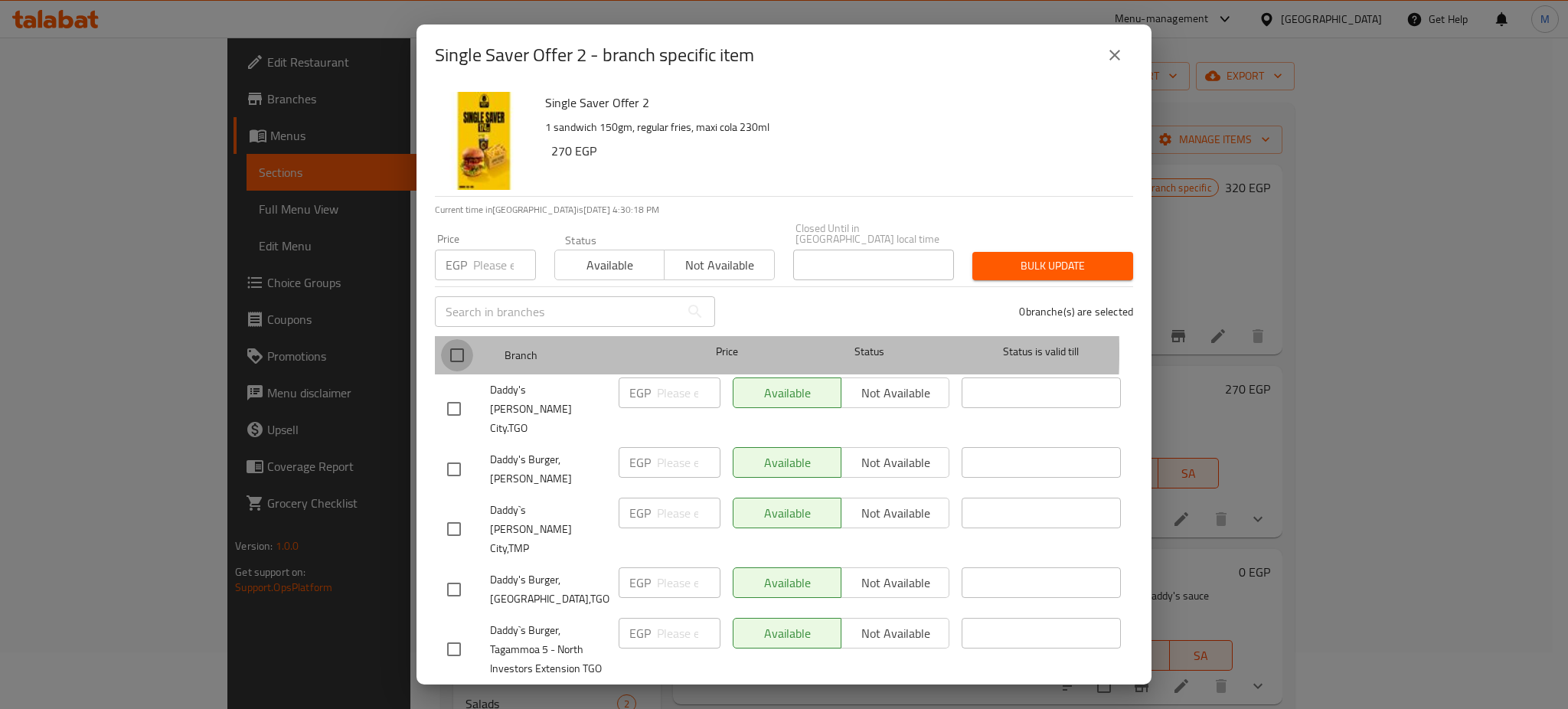
checkbox input "true"
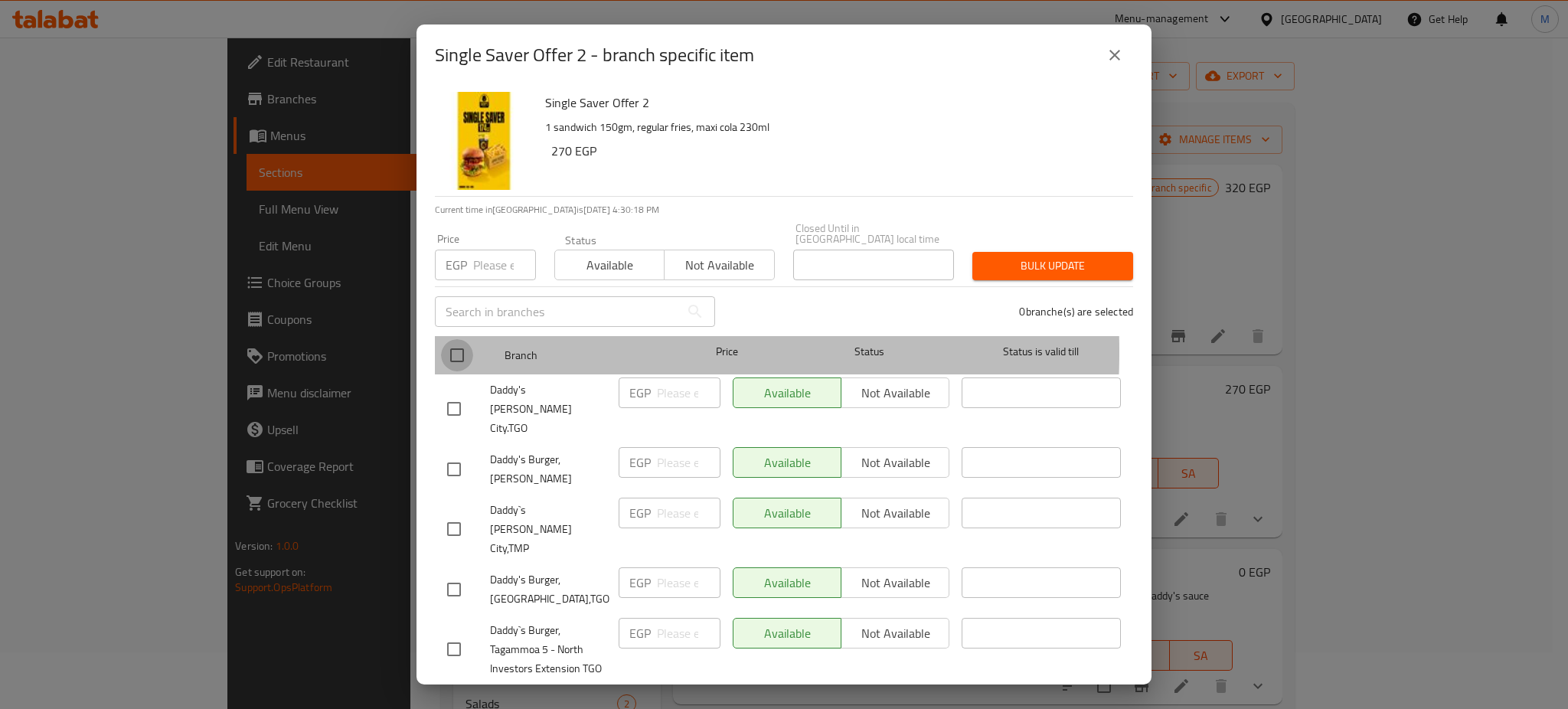
checkbox input "true"
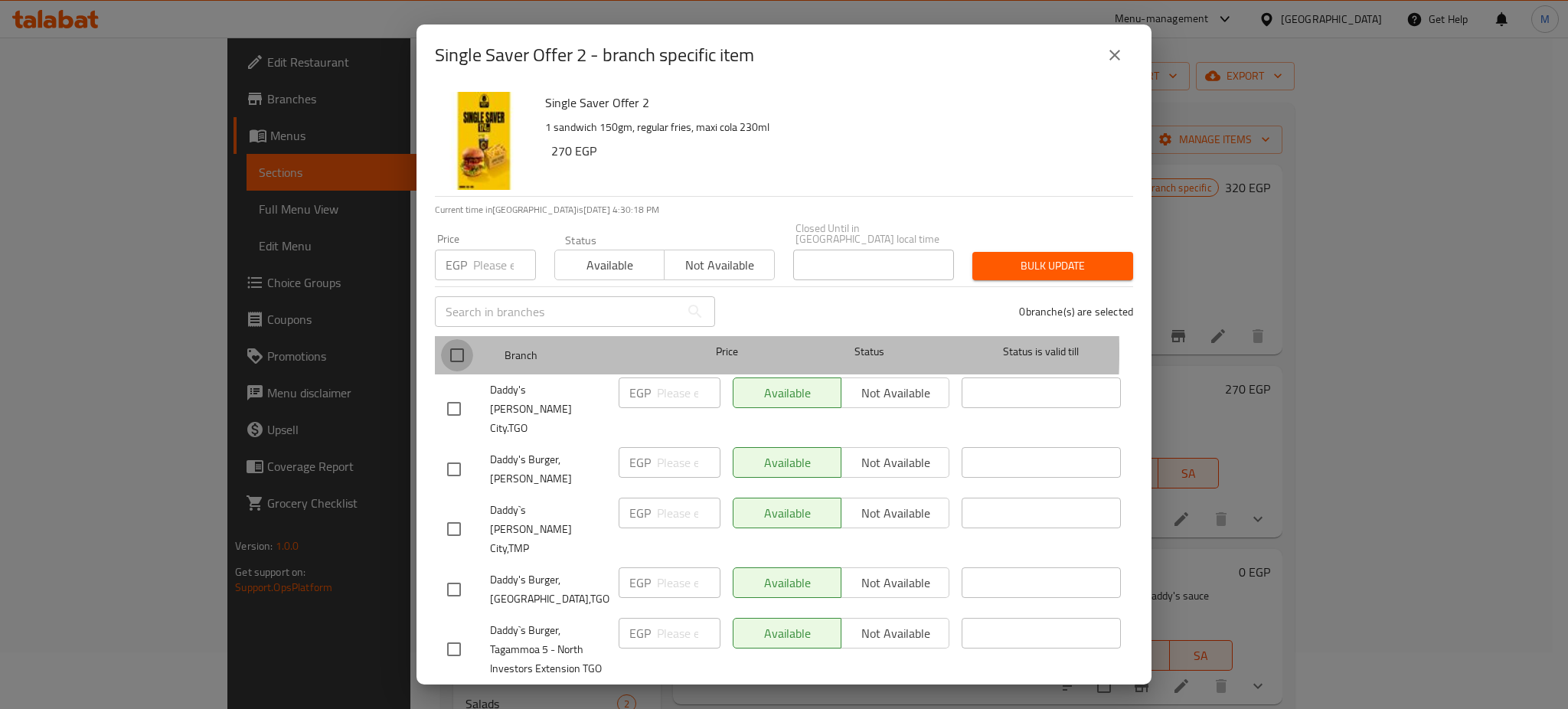
checkbox input "true"
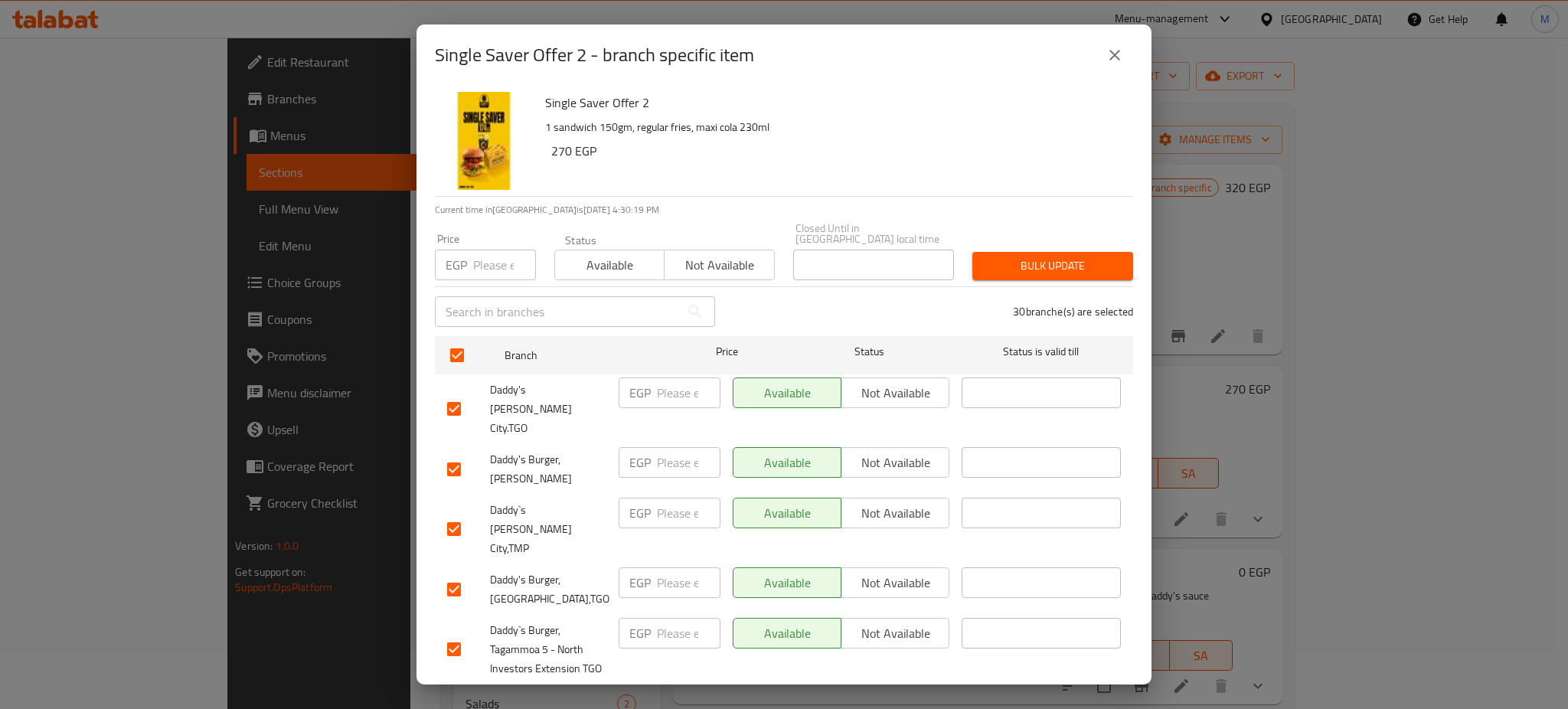
click at [880, 382] on span "Not available" at bounding box center [895, 393] width 96 height 22
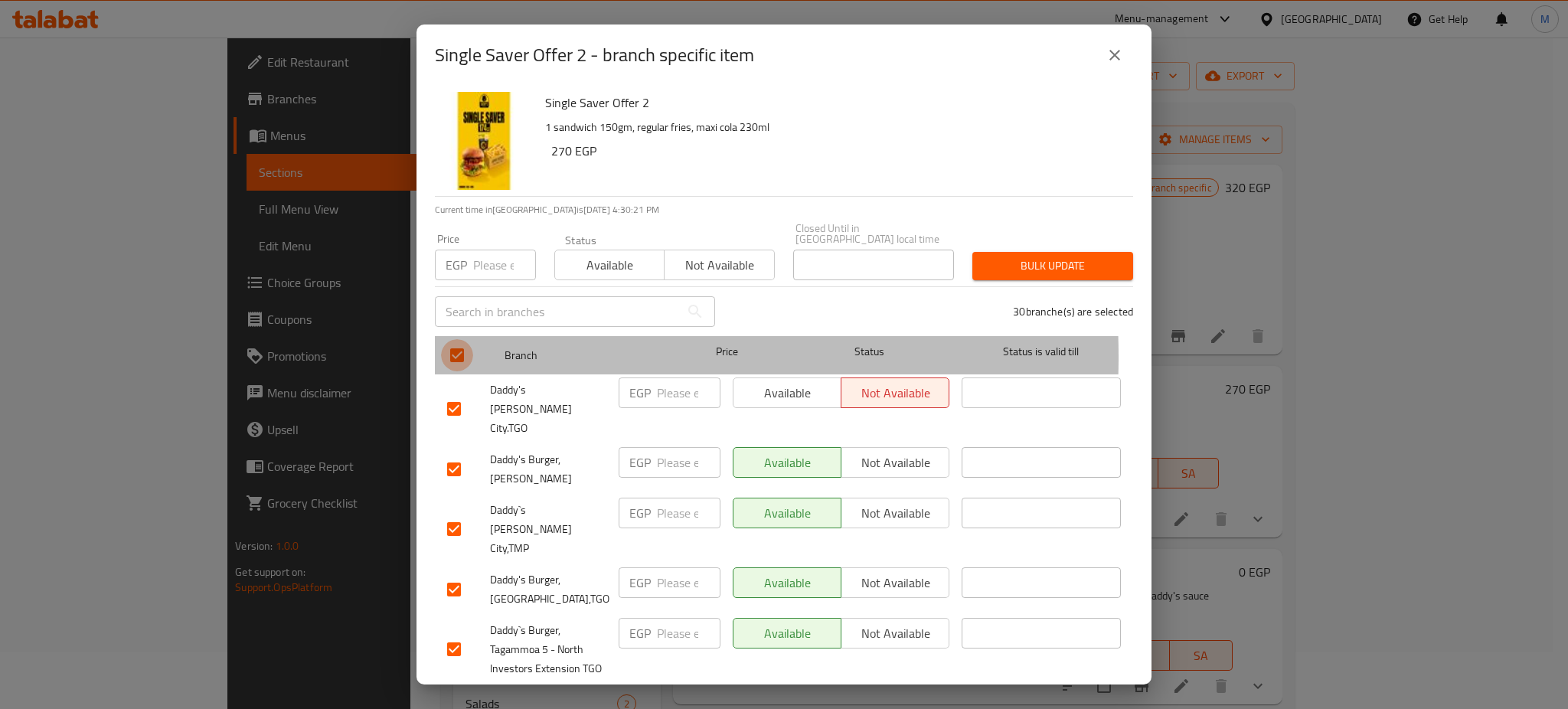
click at [452, 346] on input "checkbox" at bounding box center [457, 356] width 32 height 32
checkbox input "false"
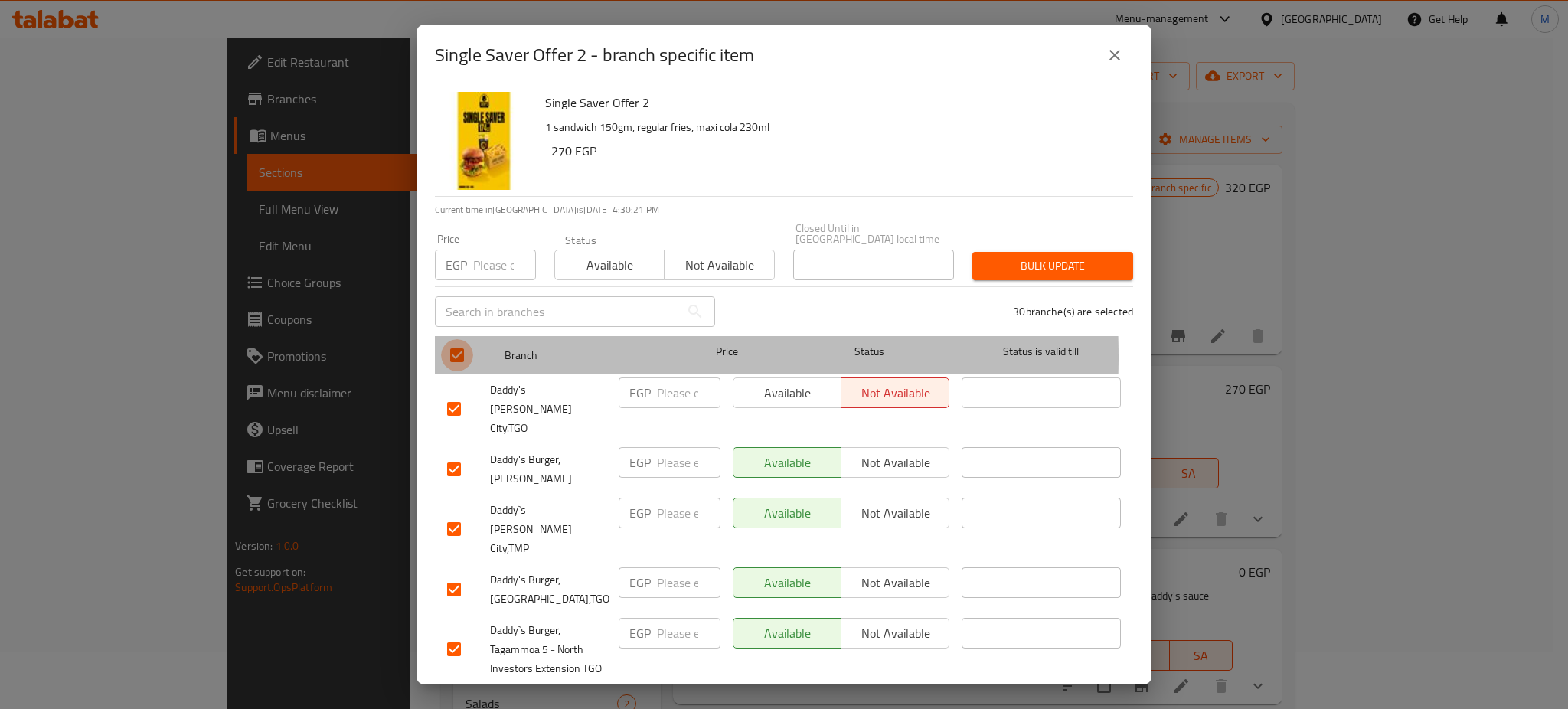
checkbox input "false"
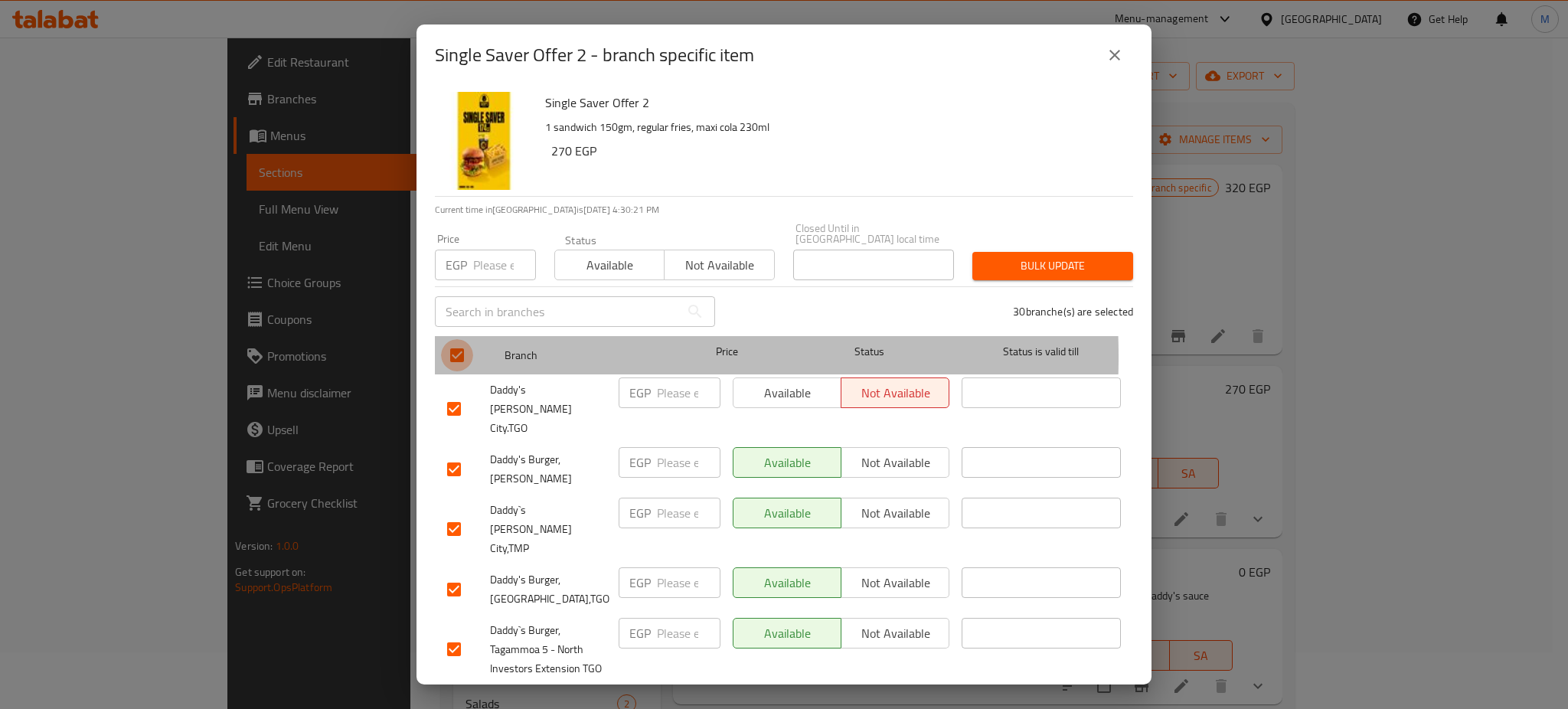
checkbox input "false"
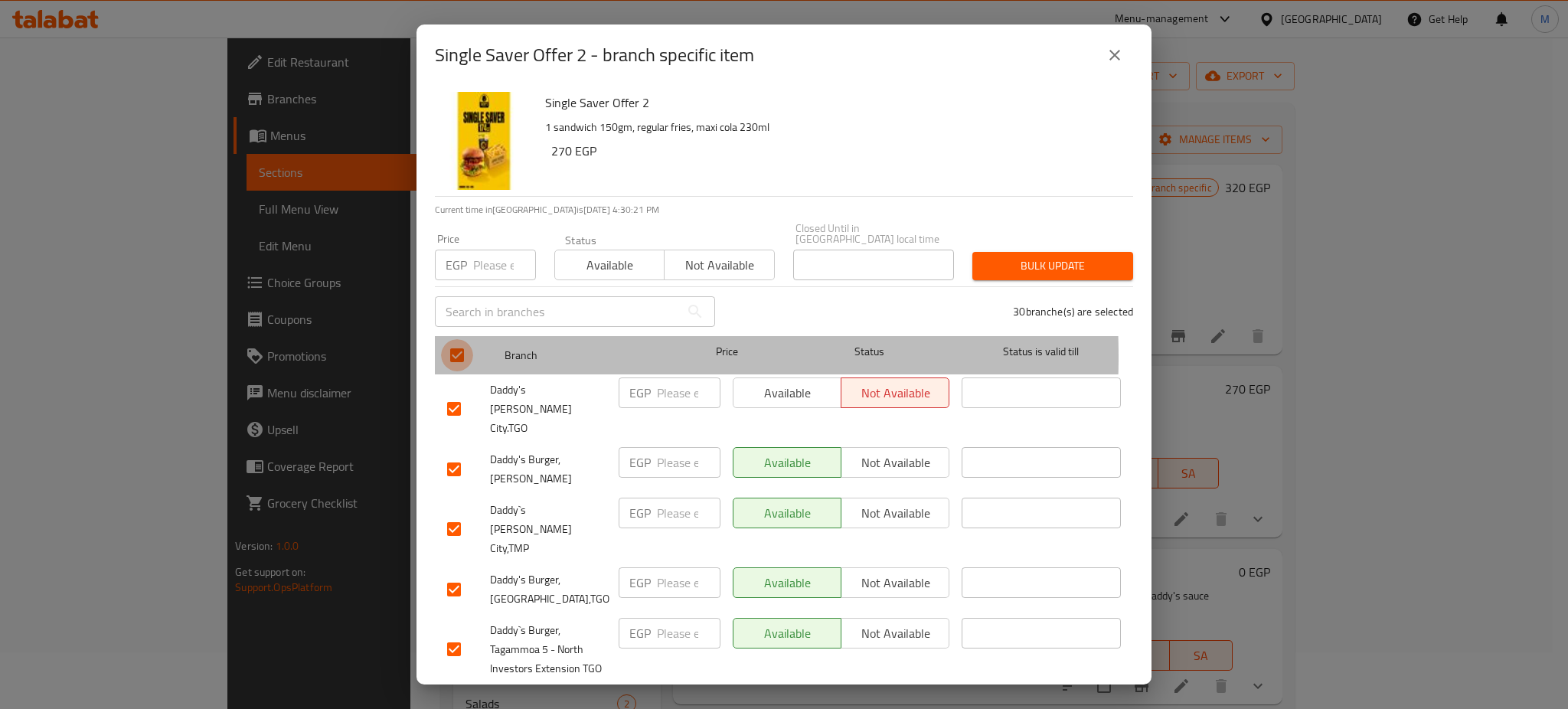
checkbox input "false"
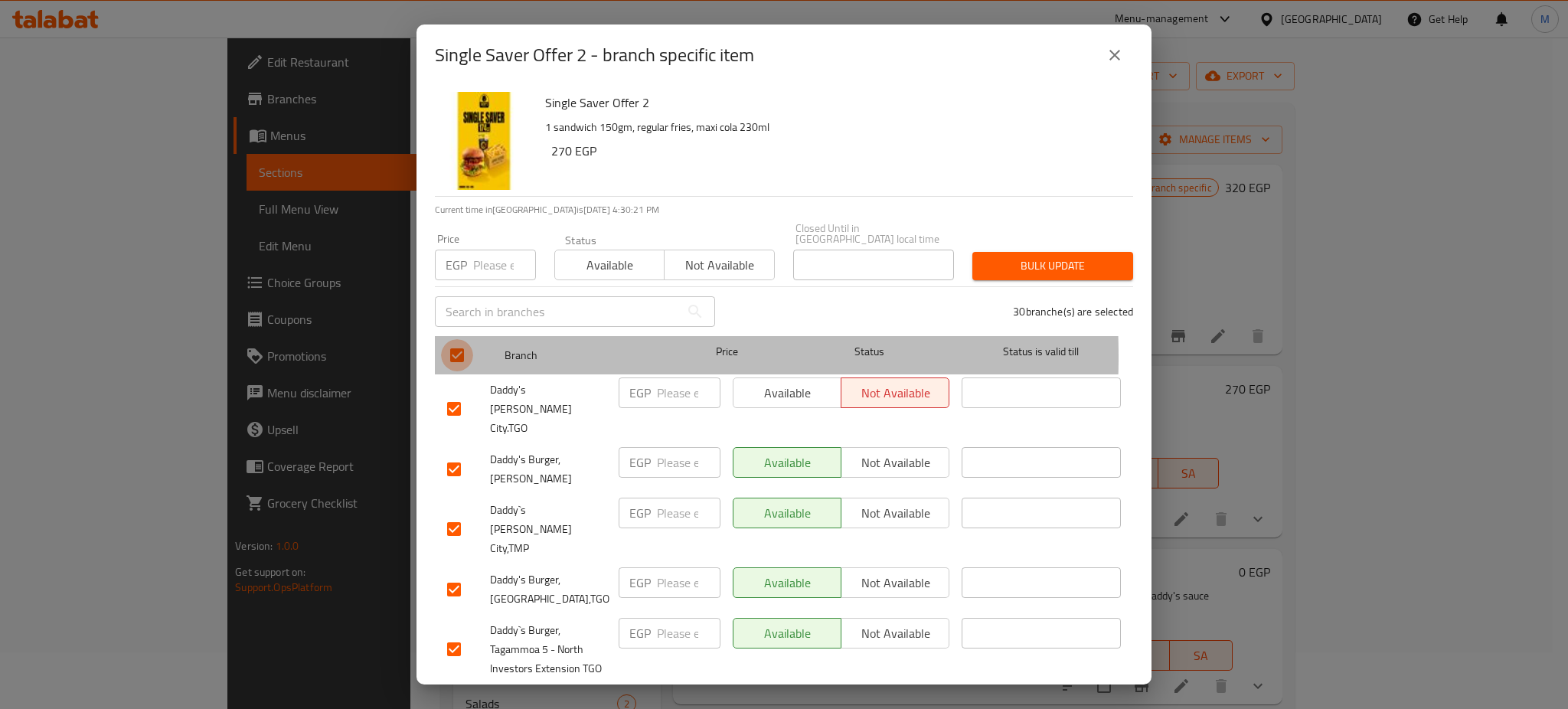
checkbox input "false"
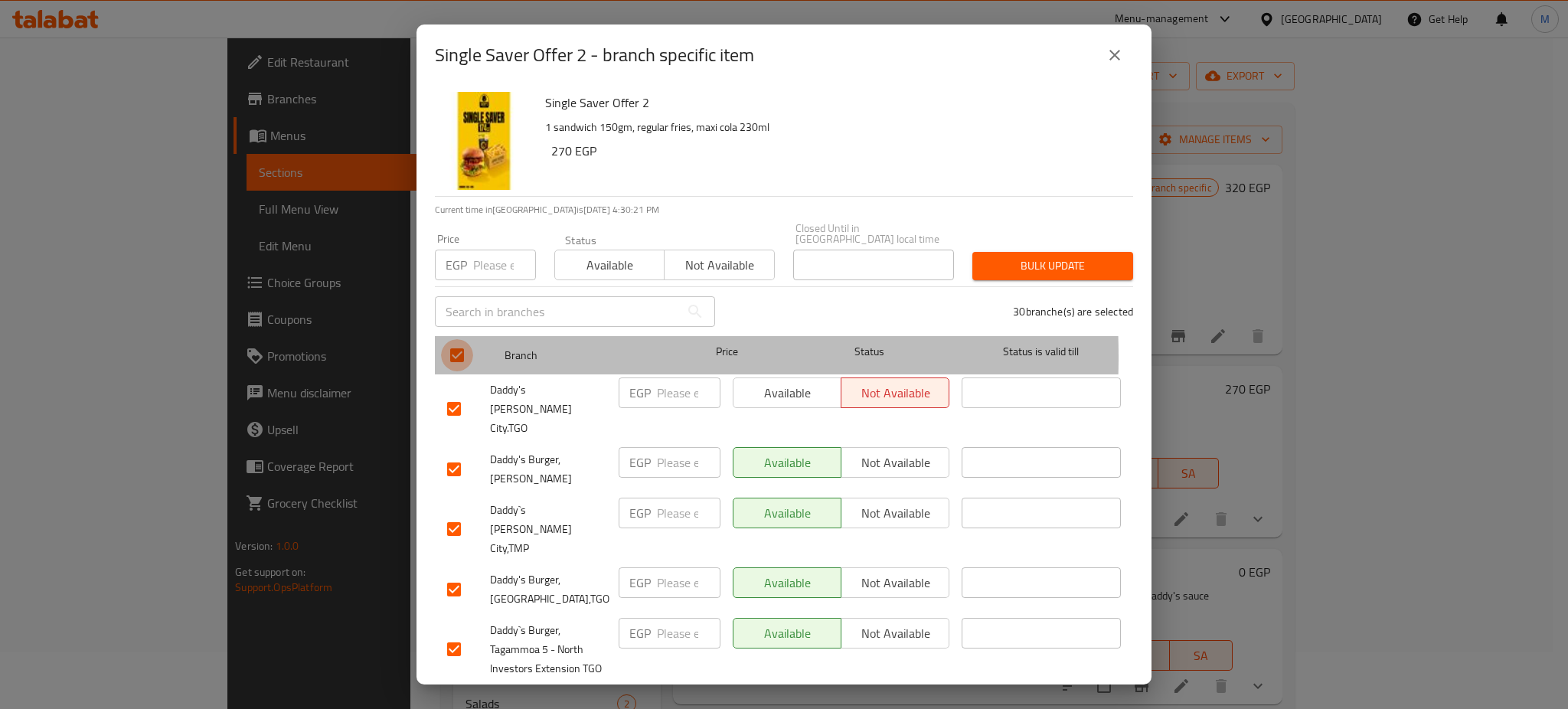
checkbox input "false"
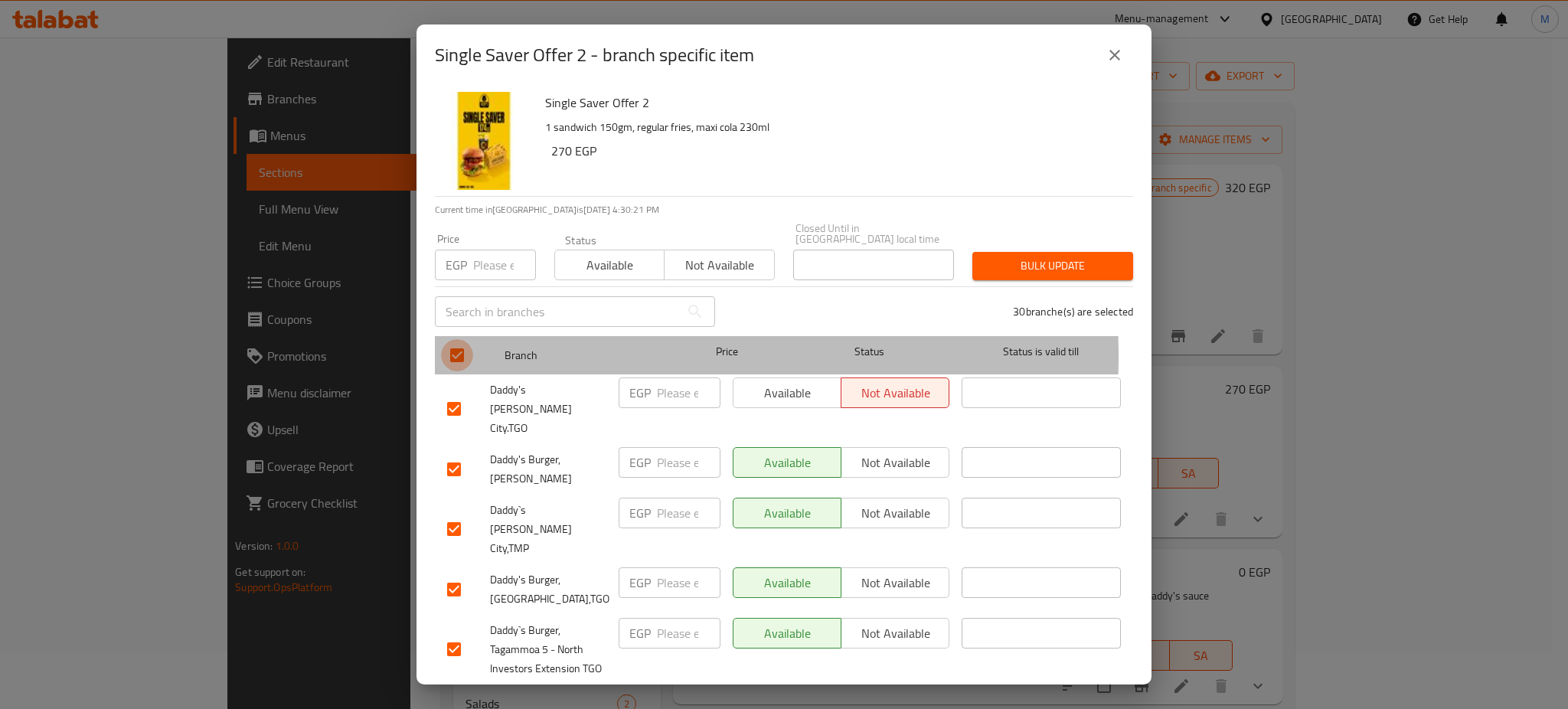
checkbox input "false"
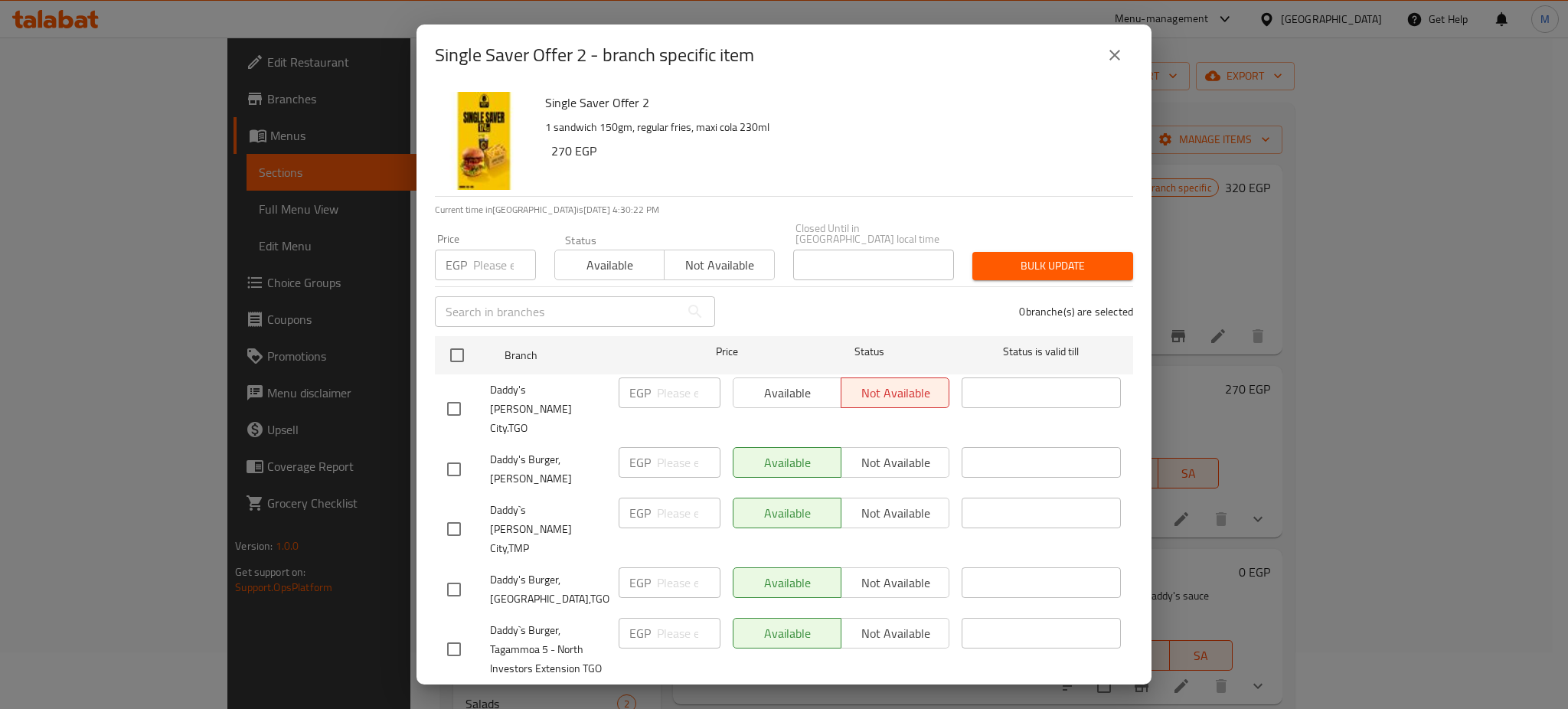
click at [870, 447] on div "Available Not available" at bounding box center [841, 462] width 217 height 31
click at [895, 447] on div "Available Not available" at bounding box center [841, 462] width 217 height 31
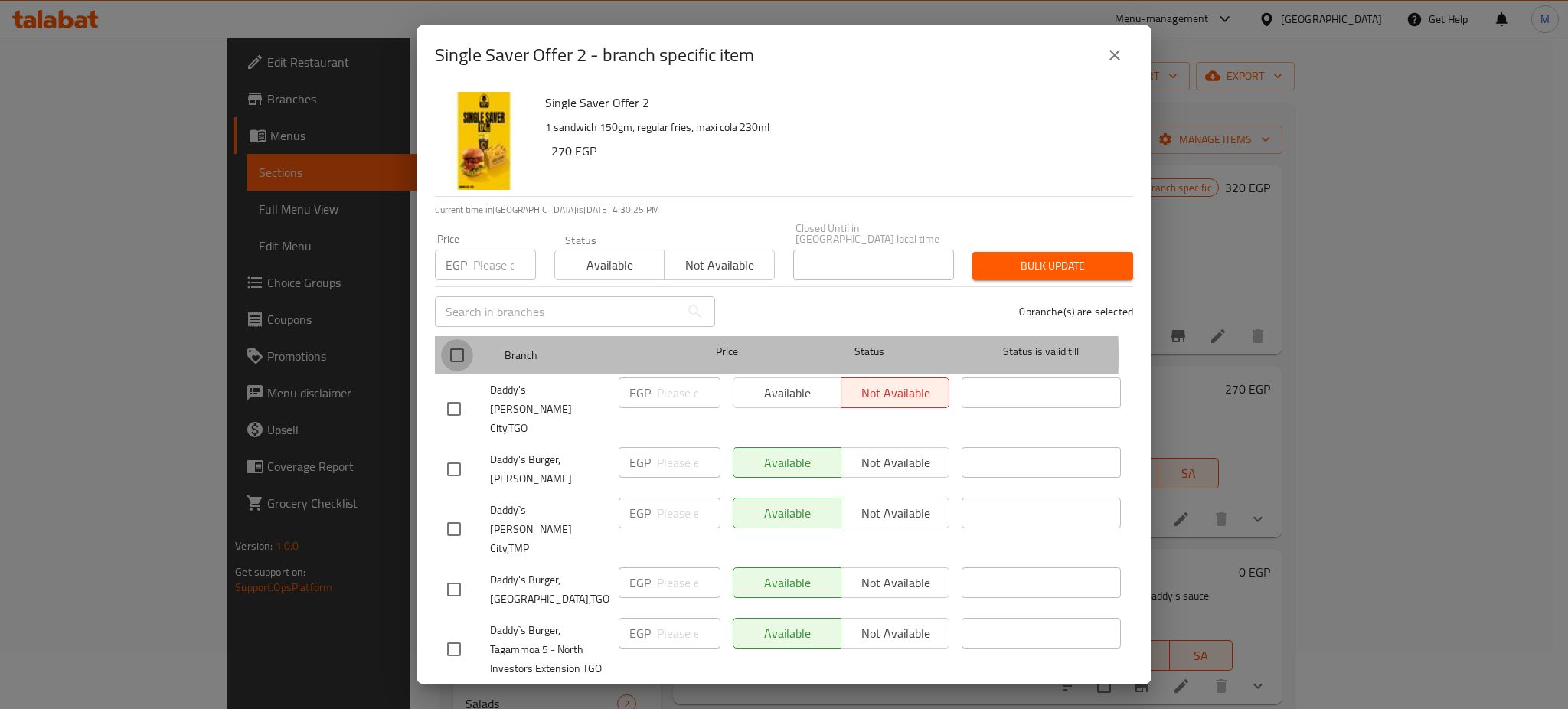
click at [458, 346] on input "checkbox" at bounding box center [457, 356] width 32 height 32
checkbox input "true"
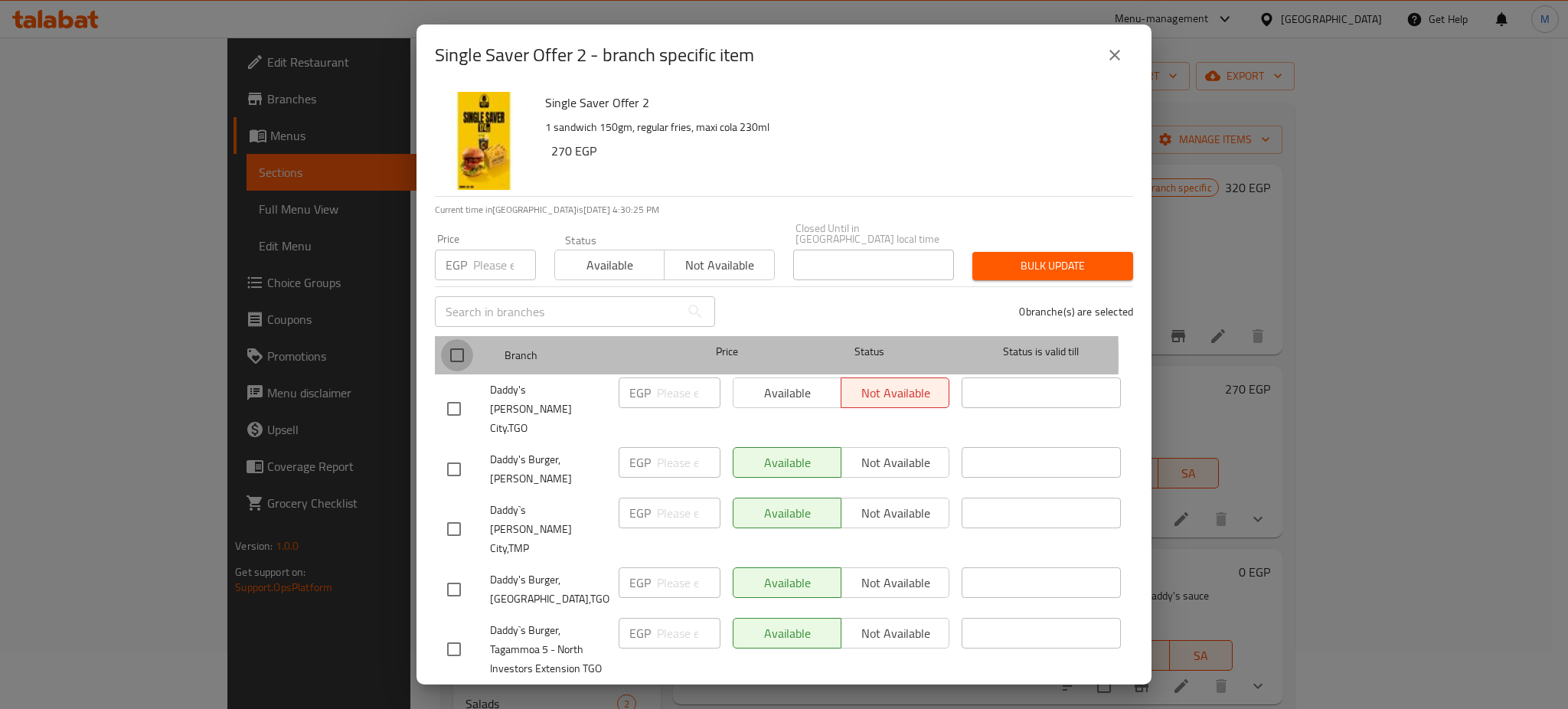
checkbox input "true"
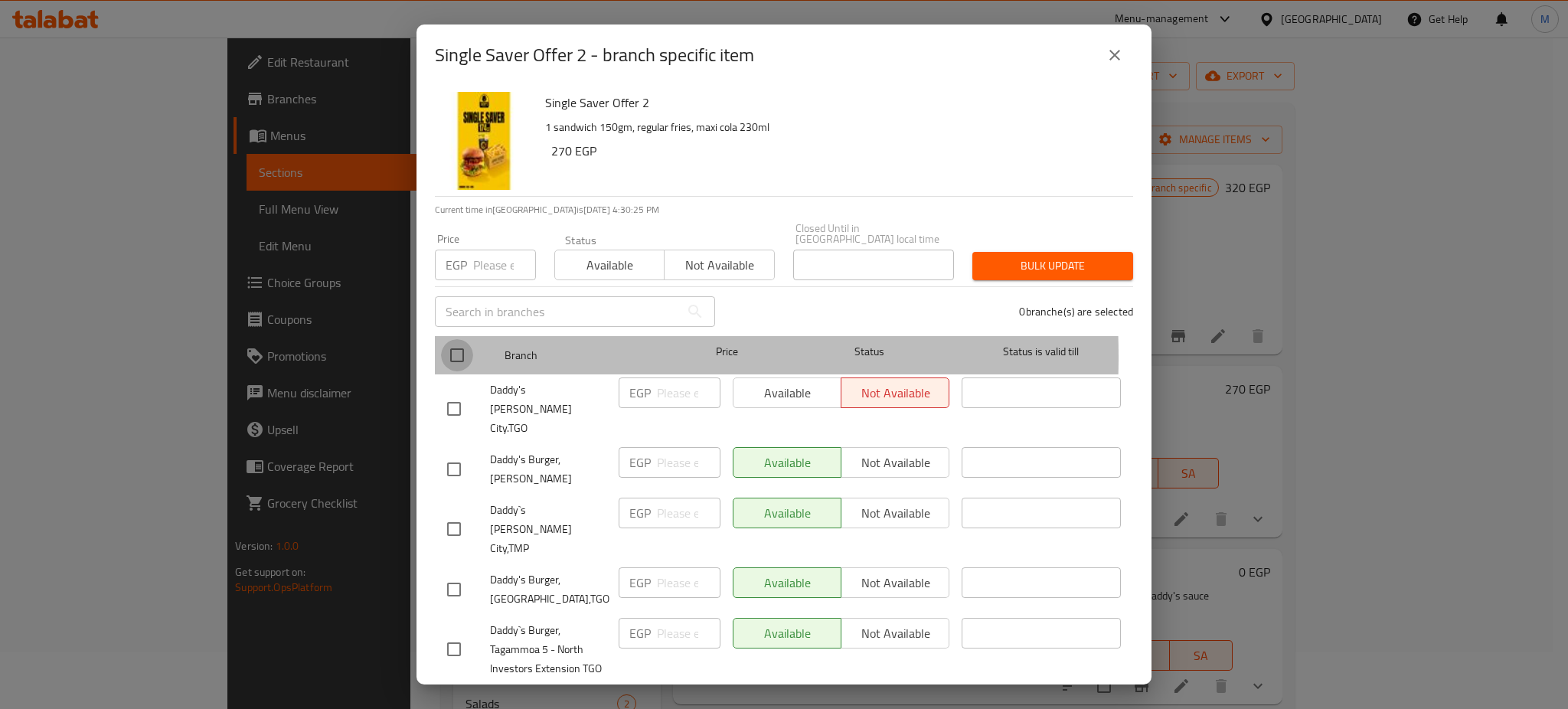
checkbox input "true"
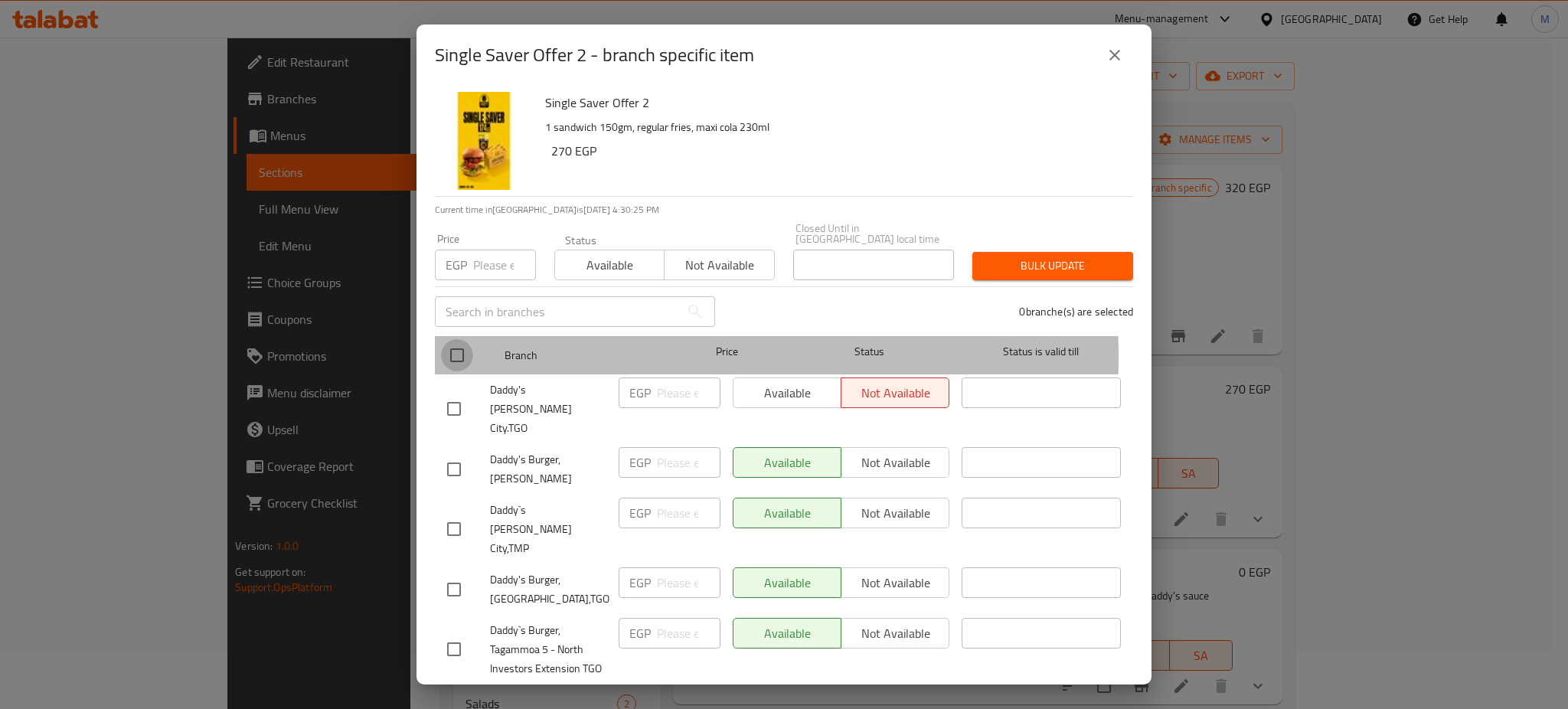
checkbox input "true"
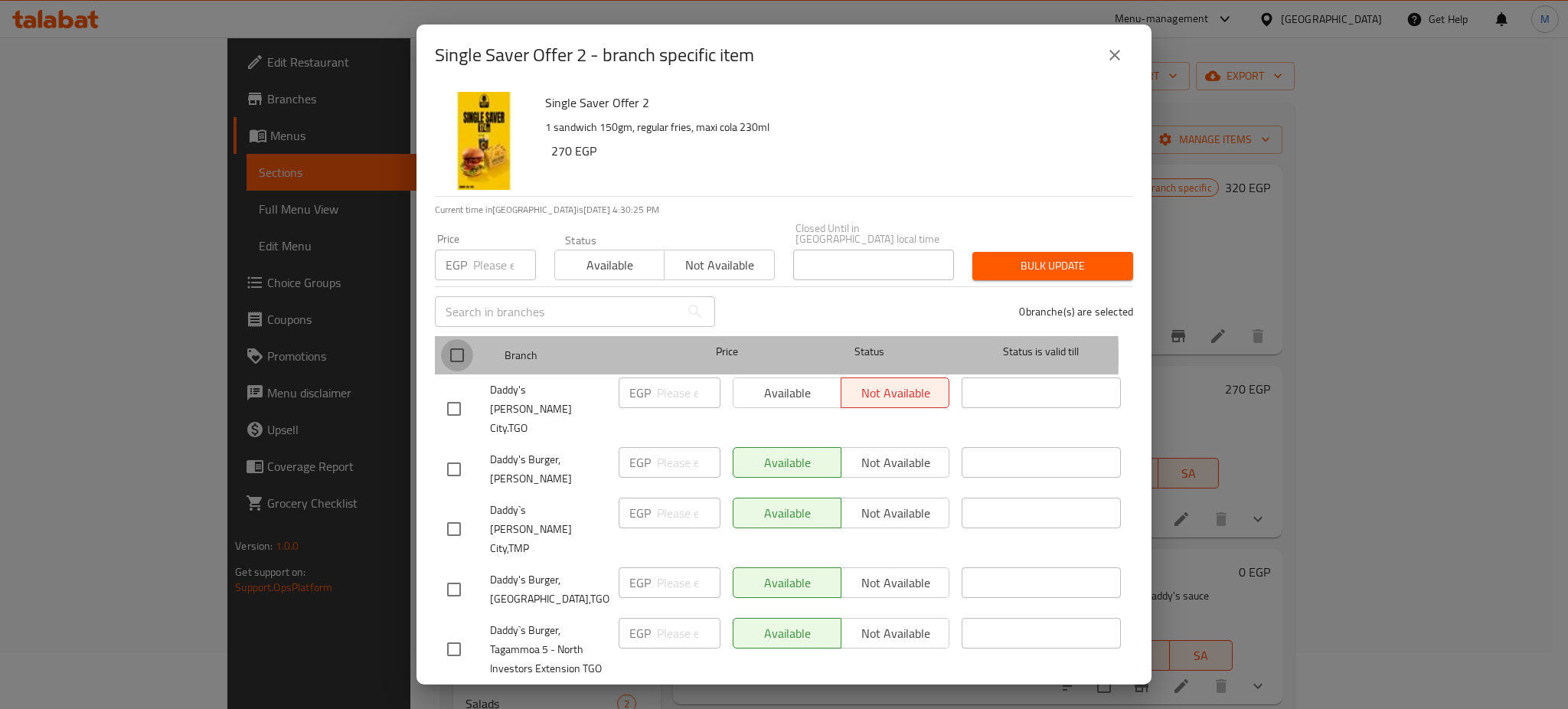
checkbox input "true"
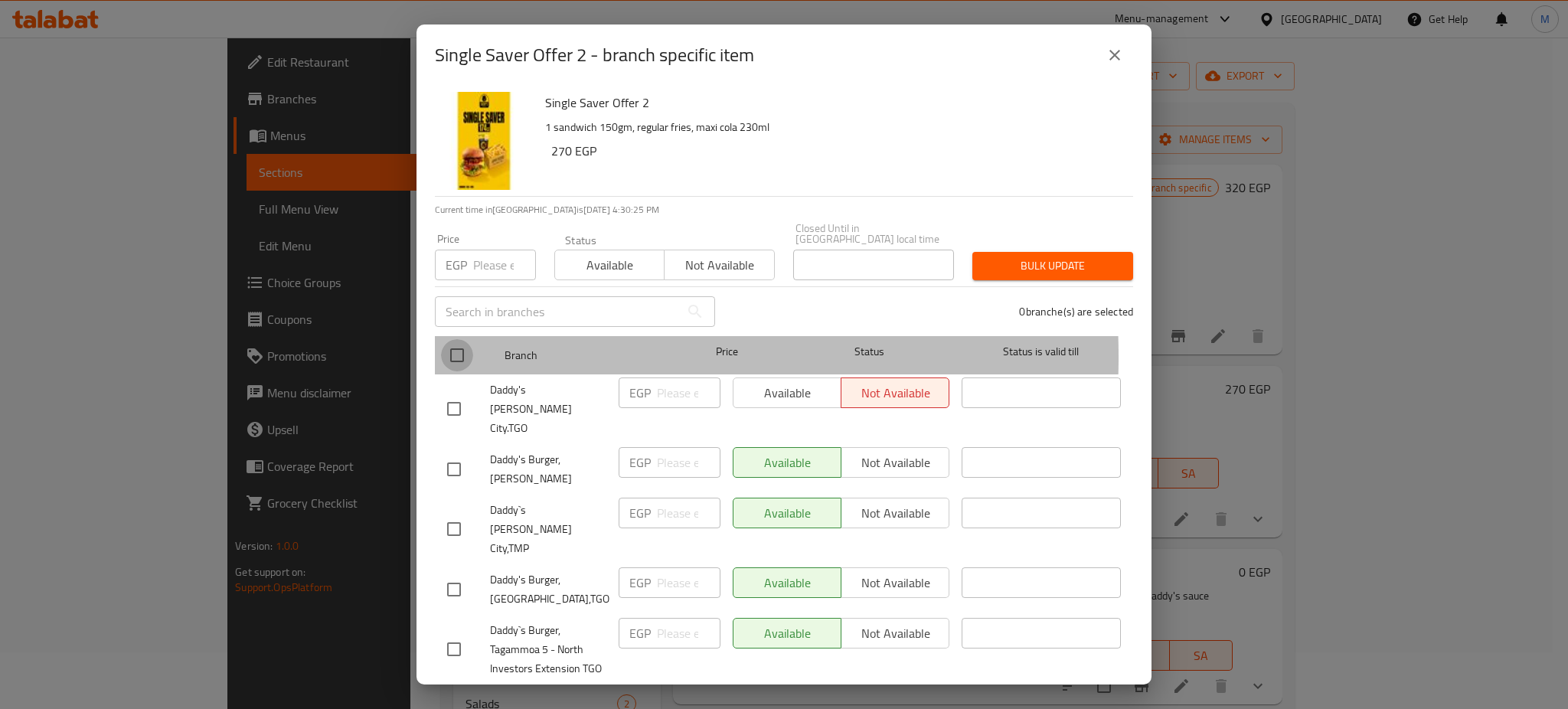
checkbox input "true"
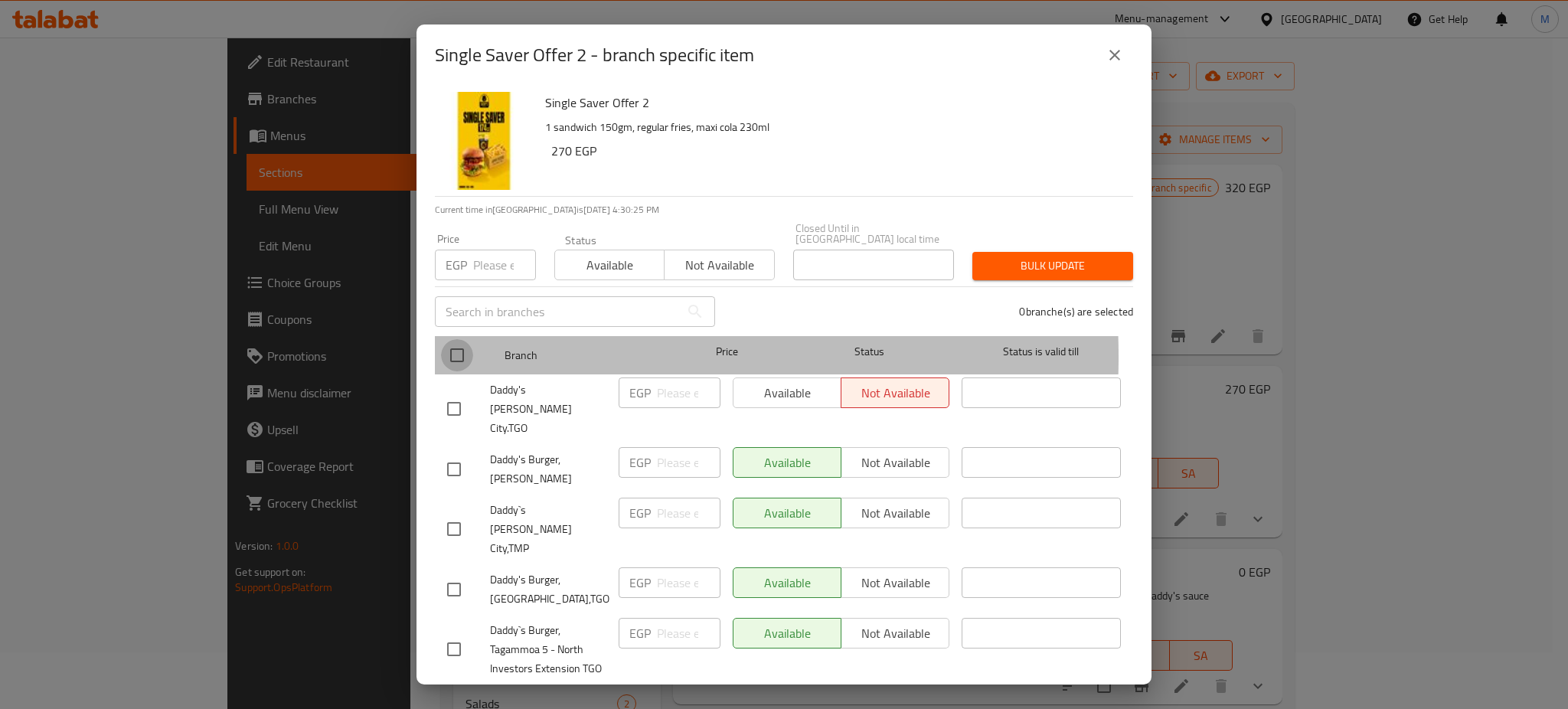
checkbox input "true"
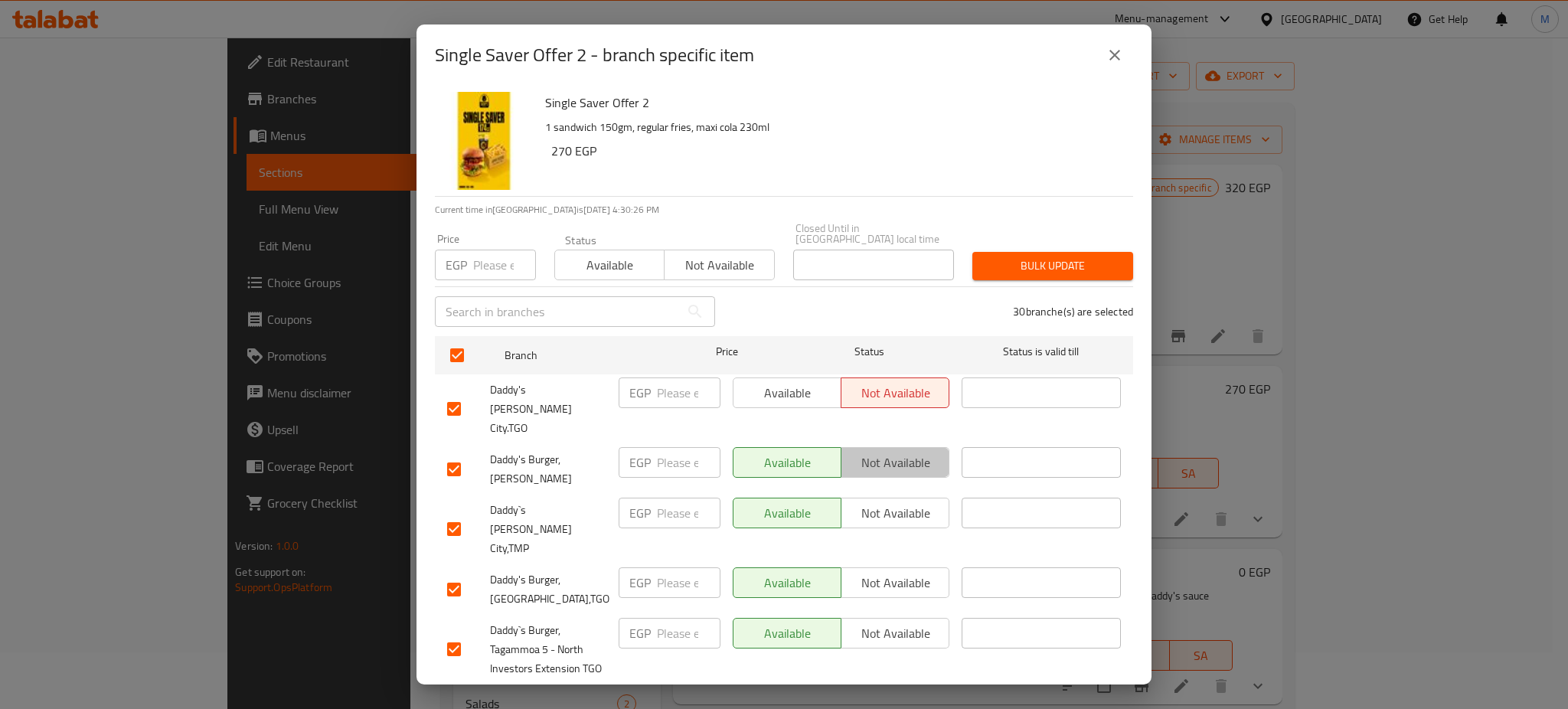
click at [900, 452] on span "Not available" at bounding box center [895, 462] width 96 height 22
click at [900, 492] on div "Available Not available" at bounding box center [841, 529] width 229 height 76
click at [903, 502] on span "Not available" at bounding box center [895, 513] width 96 height 22
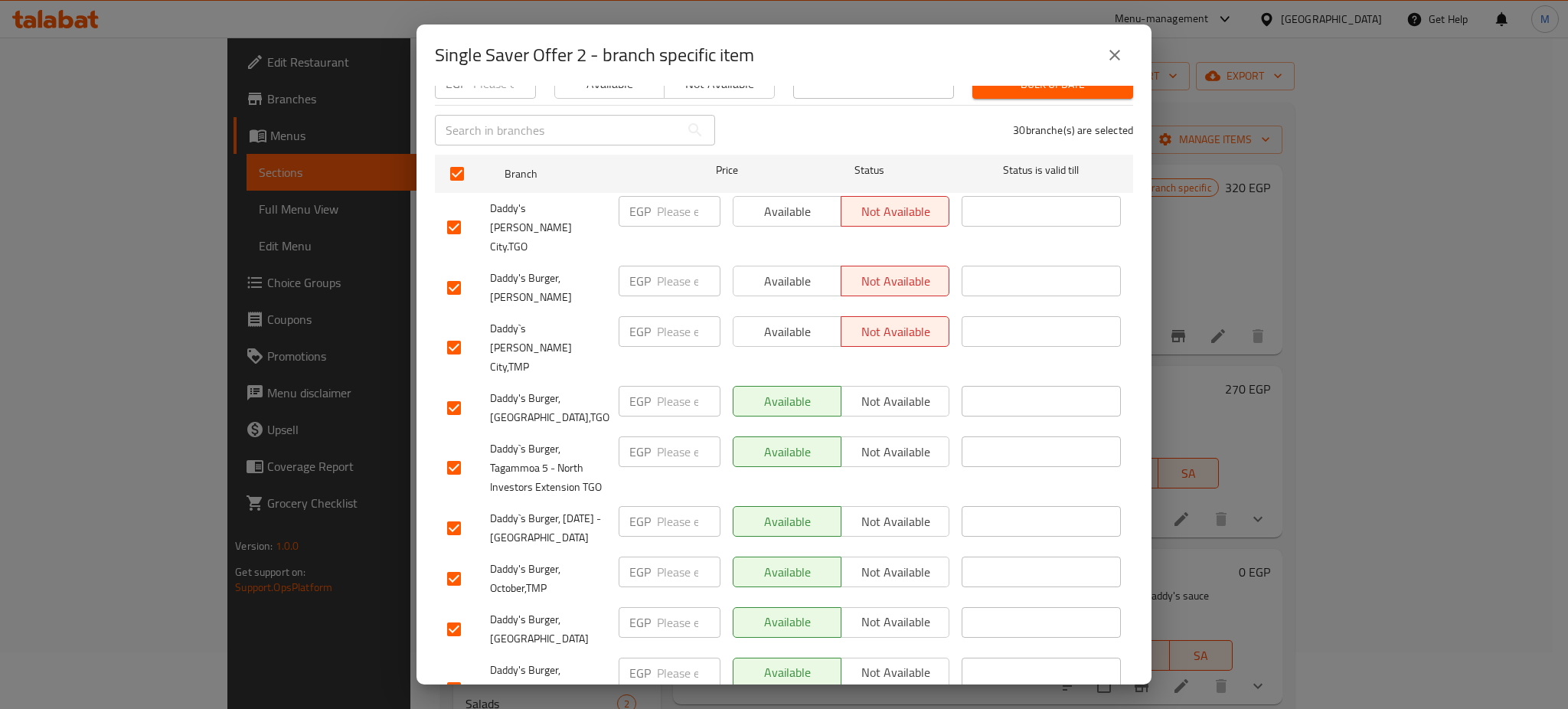
scroll to position [187, 0]
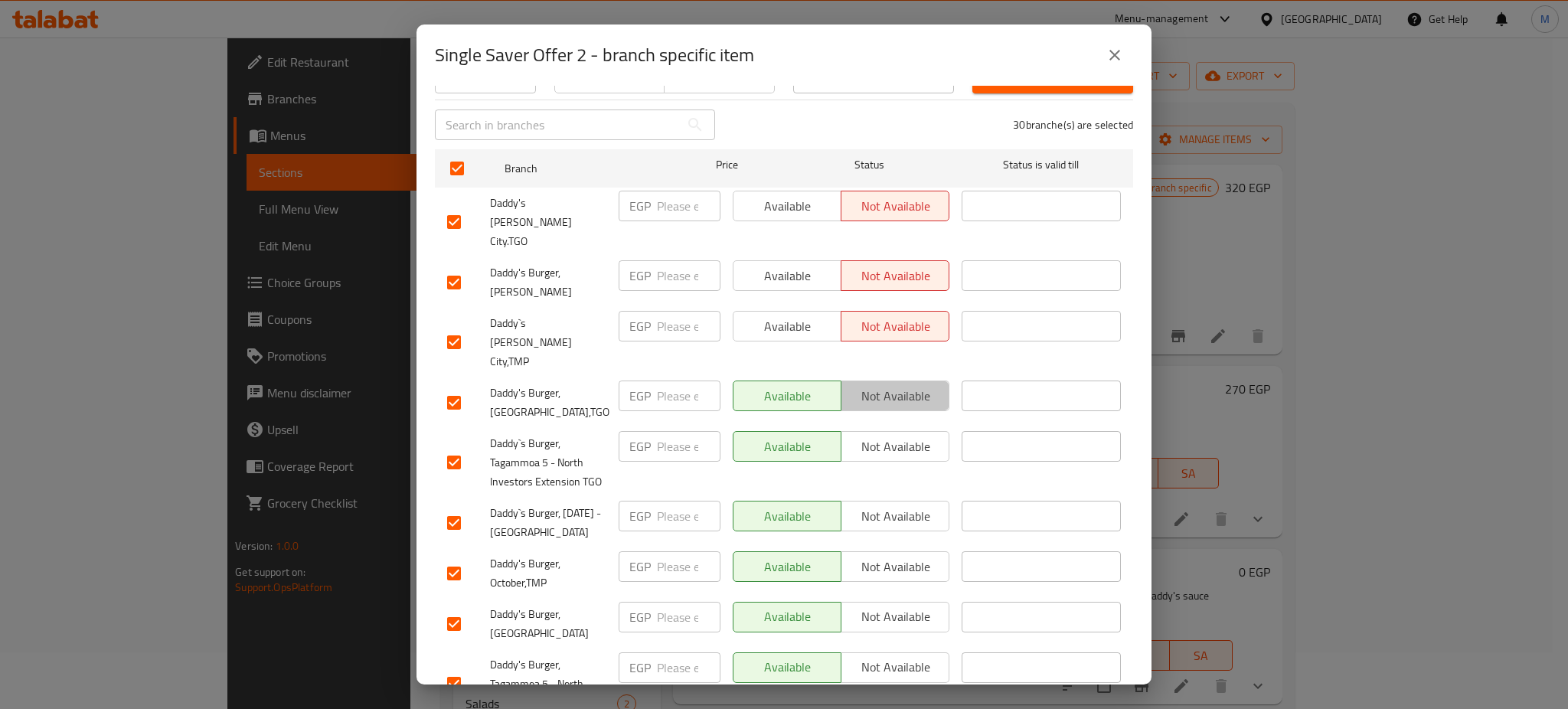
click at [887, 385] on span "Not available" at bounding box center [895, 396] width 96 height 22
click at [887, 436] on span "Not available" at bounding box center [895, 446] width 96 height 22
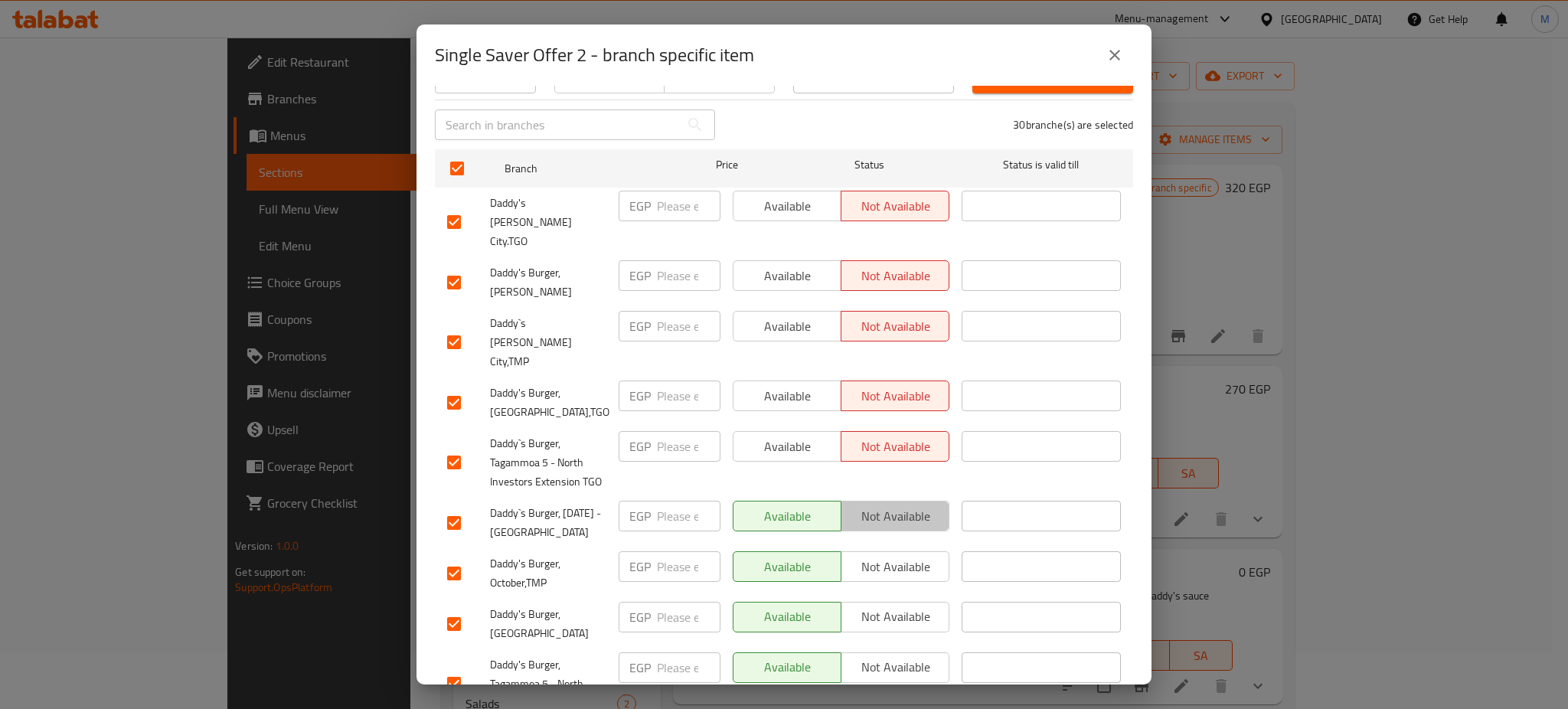
click at [894, 505] on span "Not available" at bounding box center [895, 516] width 96 height 22
click at [893, 556] on span "Not available" at bounding box center [895, 567] width 96 height 22
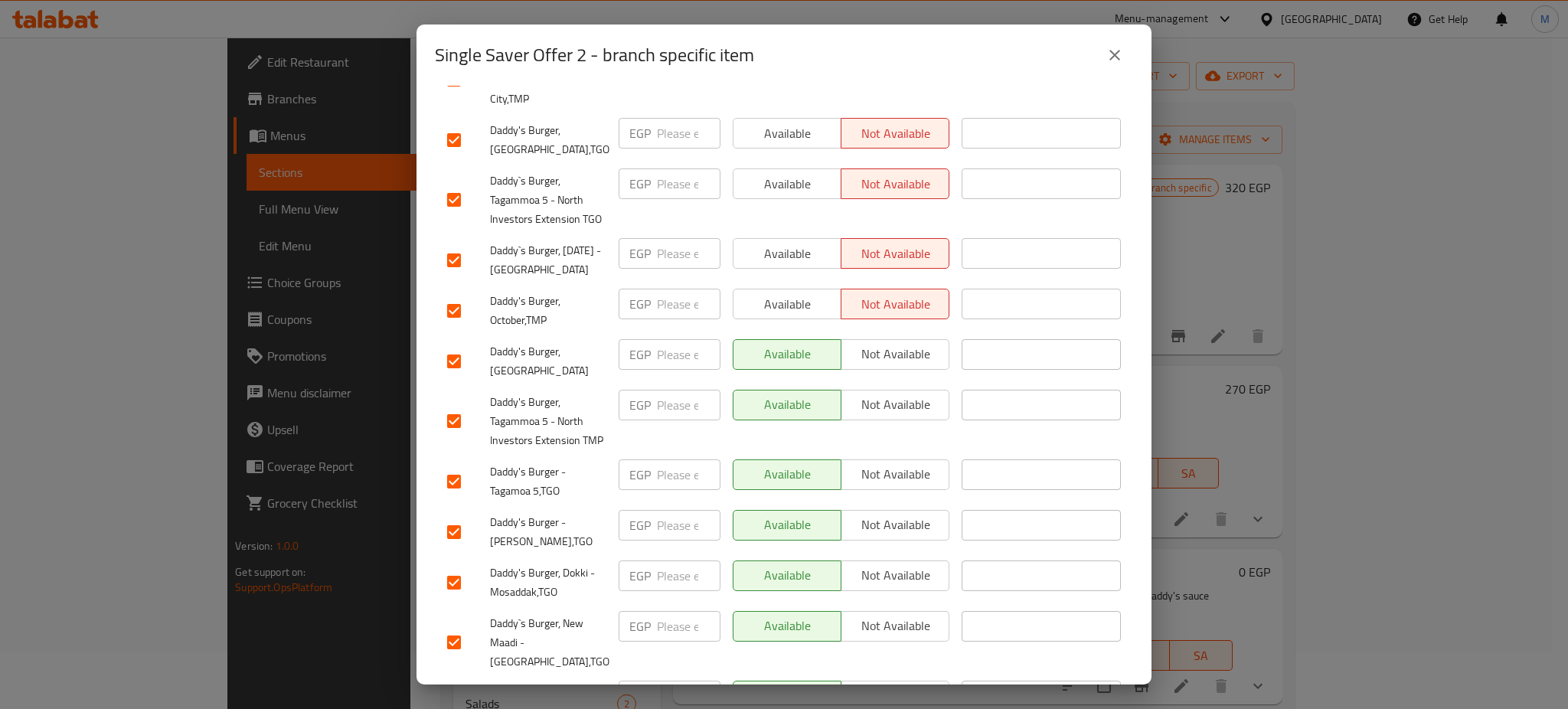
scroll to position [460, 0]
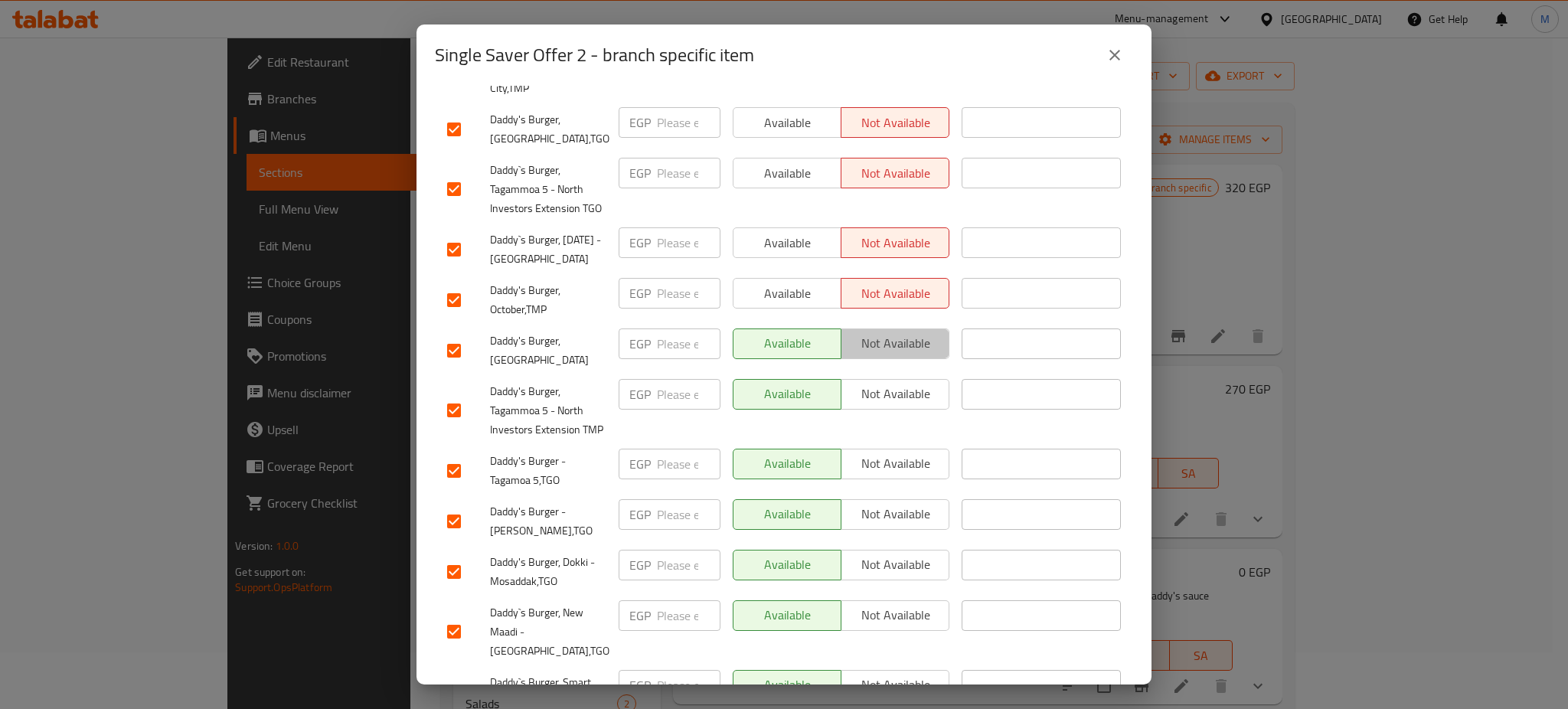
click at [888, 333] on span "Not available" at bounding box center [895, 343] width 96 height 22
click at [891, 383] on span "Not available" at bounding box center [895, 393] width 96 height 22
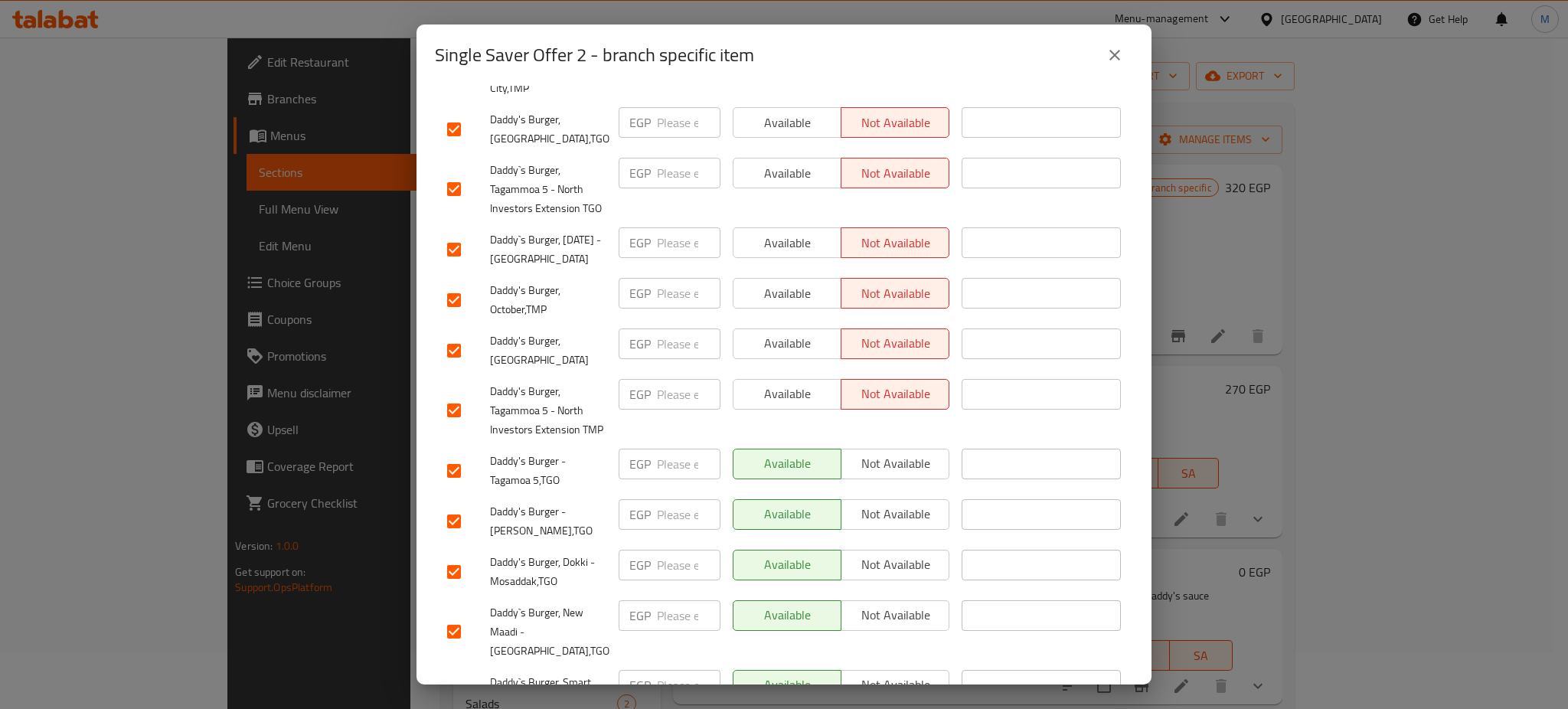
click at [894, 442] on div "Available Not available" at bounding box center [841, 471] width 229 height 57
click at [890, 452] on span "Not available" at bounding box center [895, 463] width 96 height 22
click at [889, 503] on span "Not available" at bounding box center [895, 514] width 96 height 22
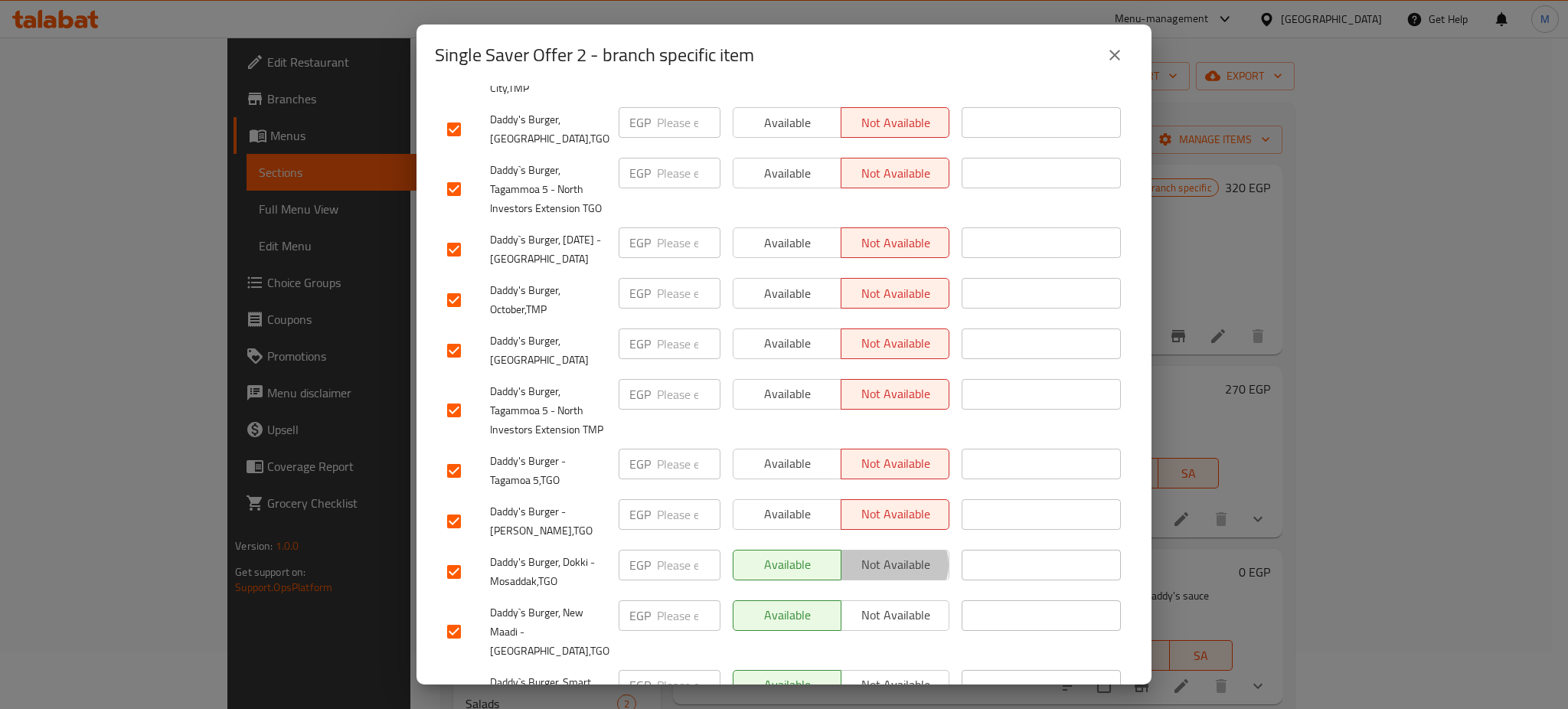
click at [883, 554] on span "Not available" at bounding box center [895, 565] width 96 height 22
click at [883, 600] on button "Not available" at bounding box center [895, 615] width 109 height 31
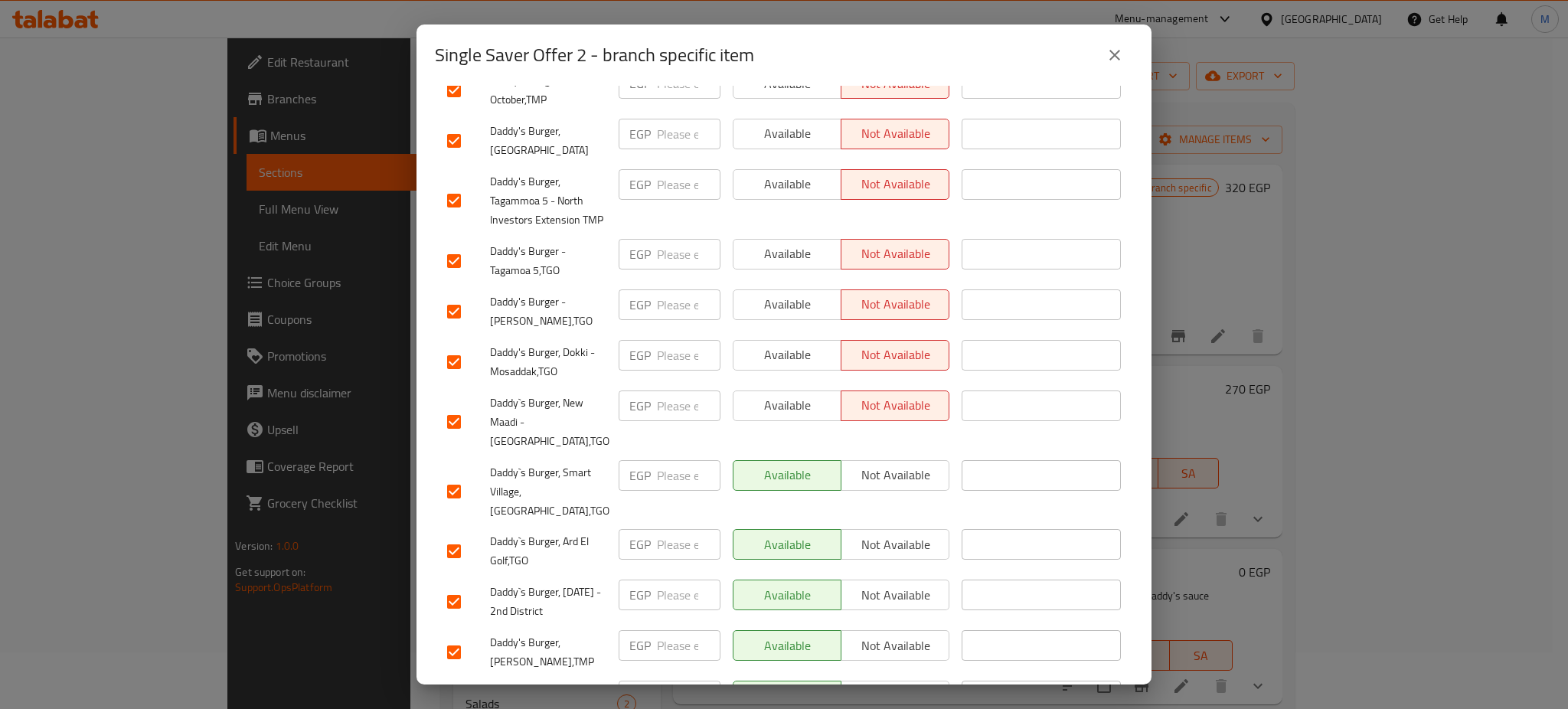
scroll to position [677, 0]
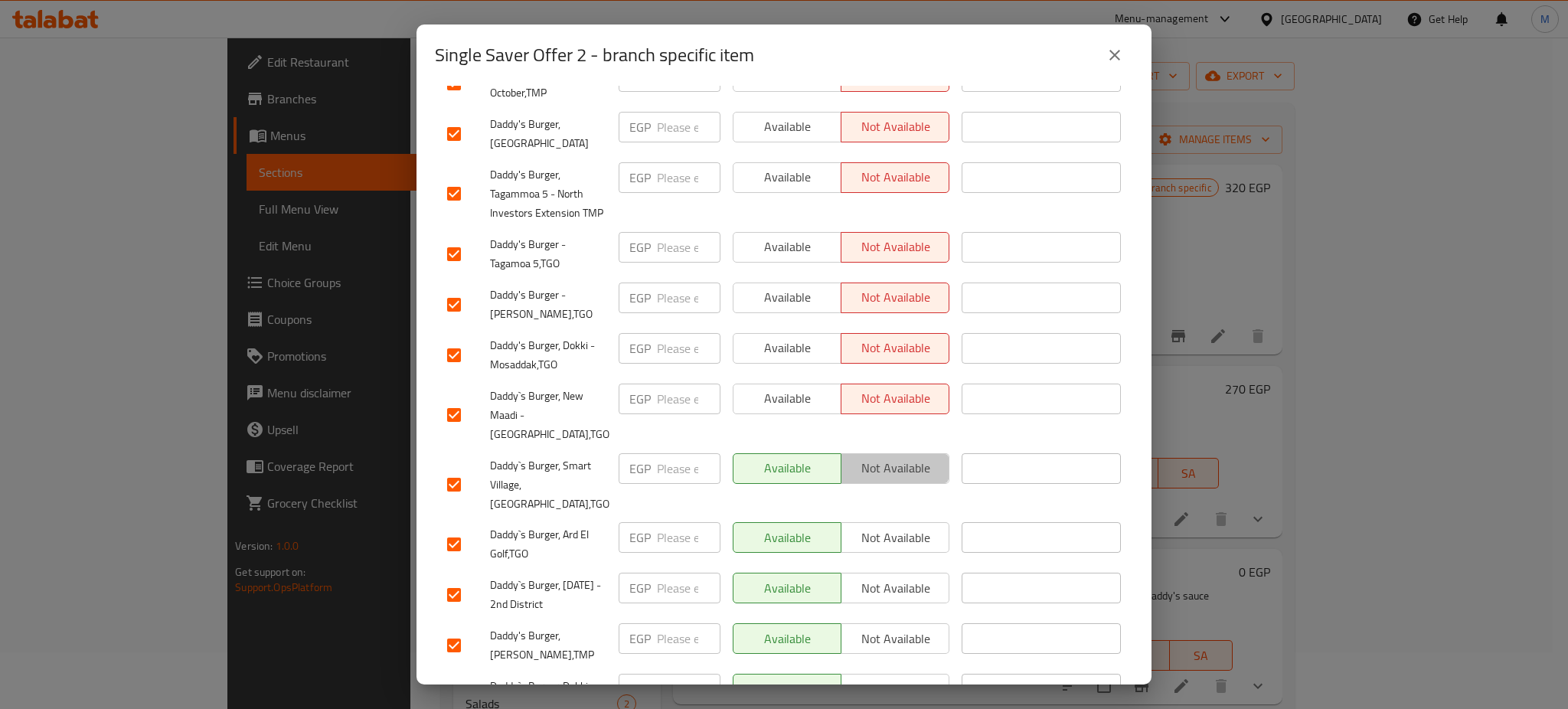
click at [880, 457] on span "Not available" at bounding box center [895, 468] width 96 height 22
click at [886, 527] on span "Not available" at bounding box center [895, 538] width 96 height 22
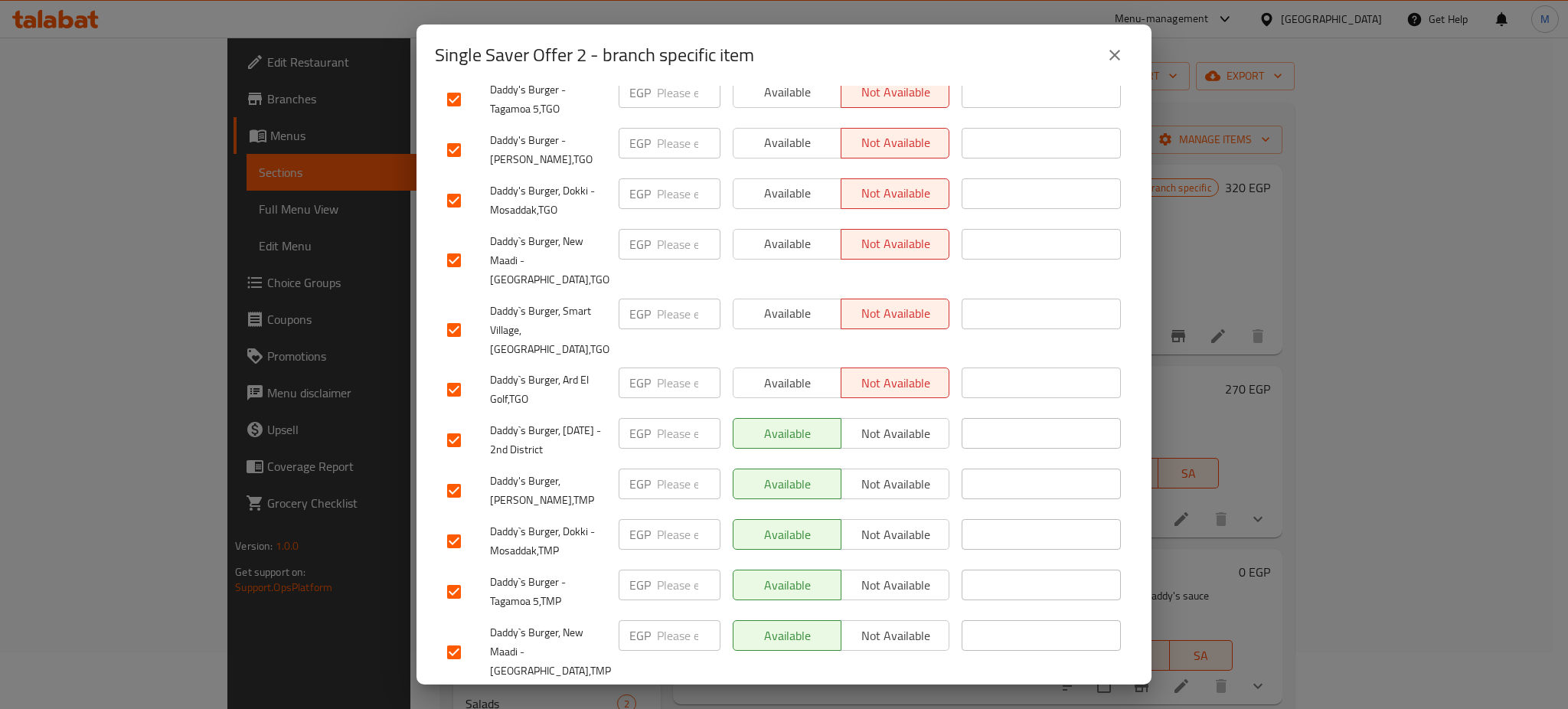
scroll to position [839, 0]
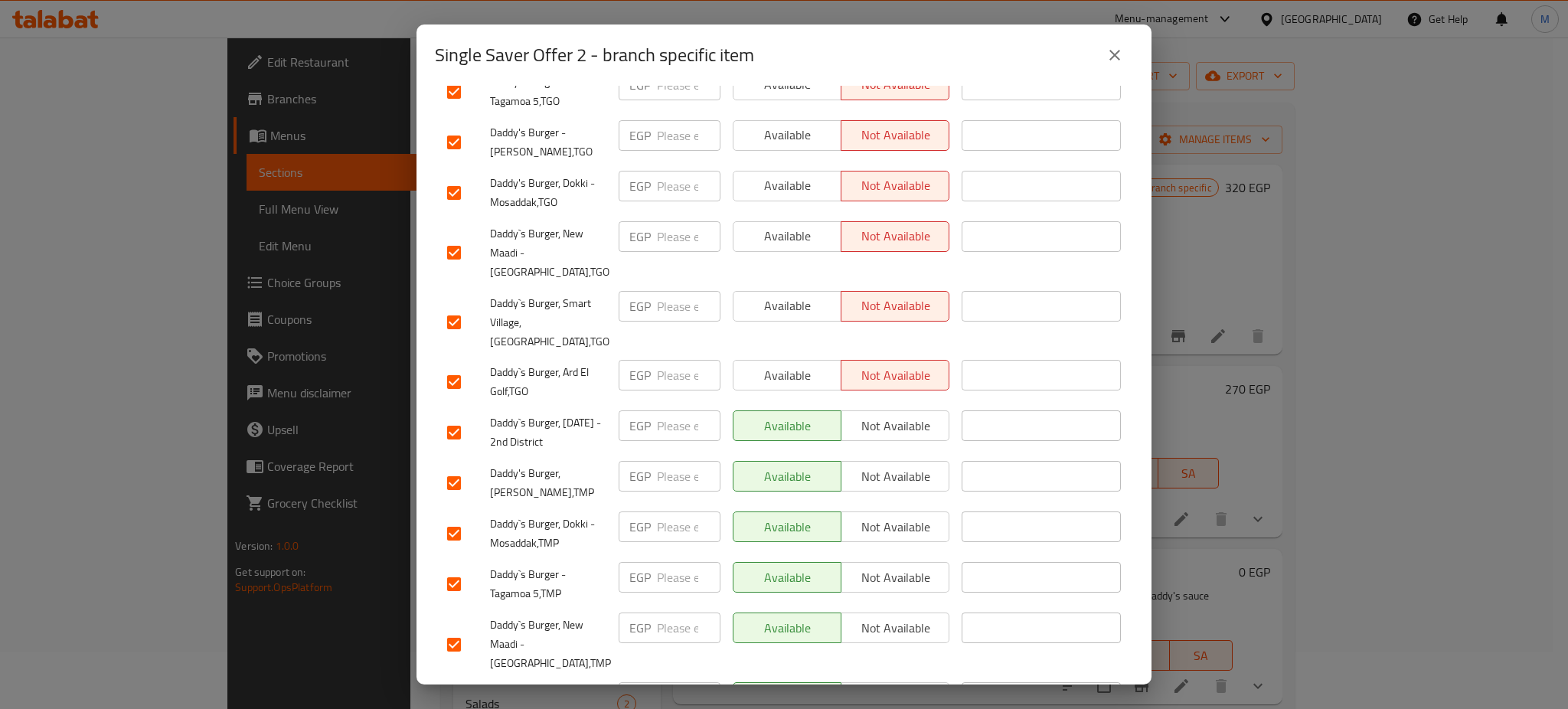
click at [885, 415] on span "Not available" at bounding box center [895, 426] width 96 height 22
click at [887, 465] on span "Not available" at bounding box center [895, 476] width 96 height 22
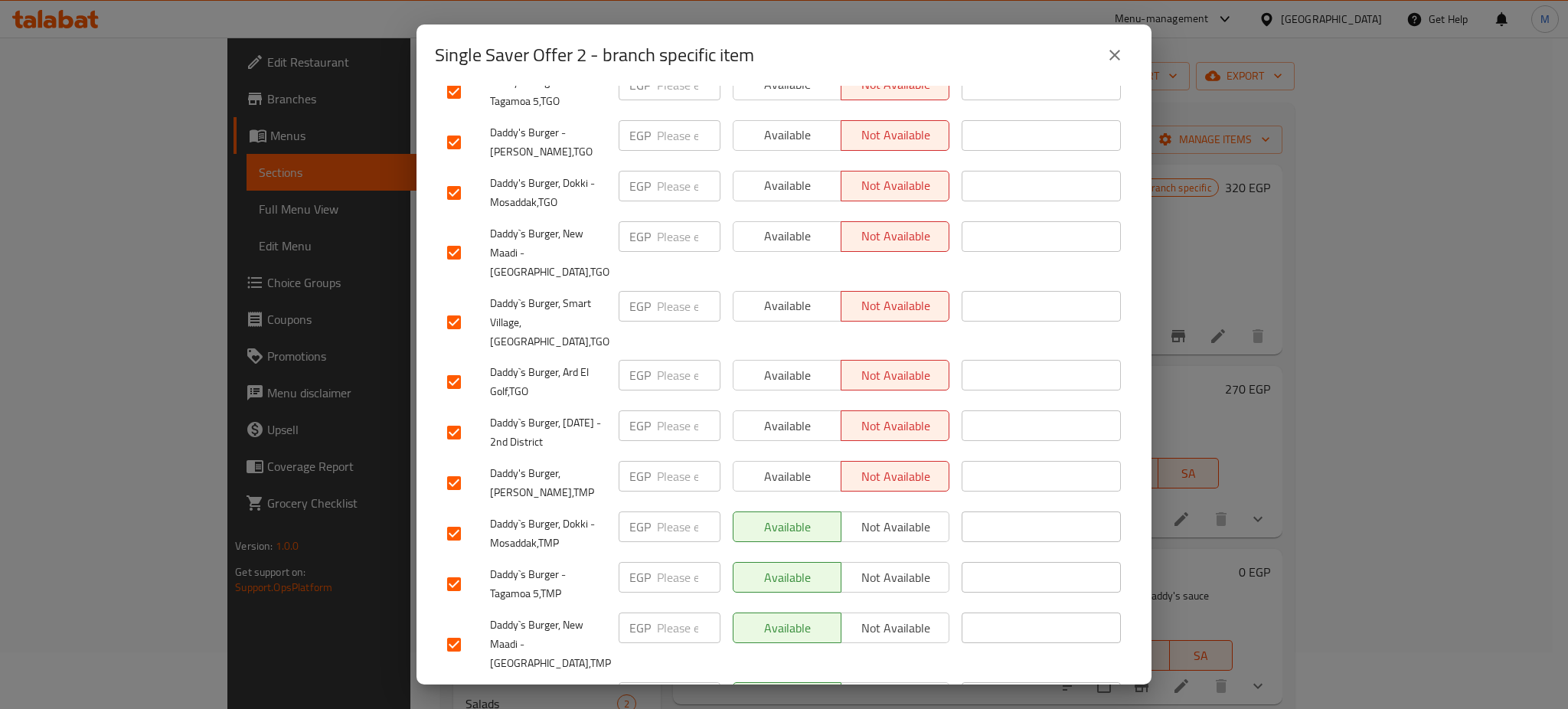
click at [887, 505] on div "Available Not available" at bounding box center [841, 534] width 229 height 57
click at [885, 516] on span "Not available" at bounding box center [895, 527] width 96 height 22
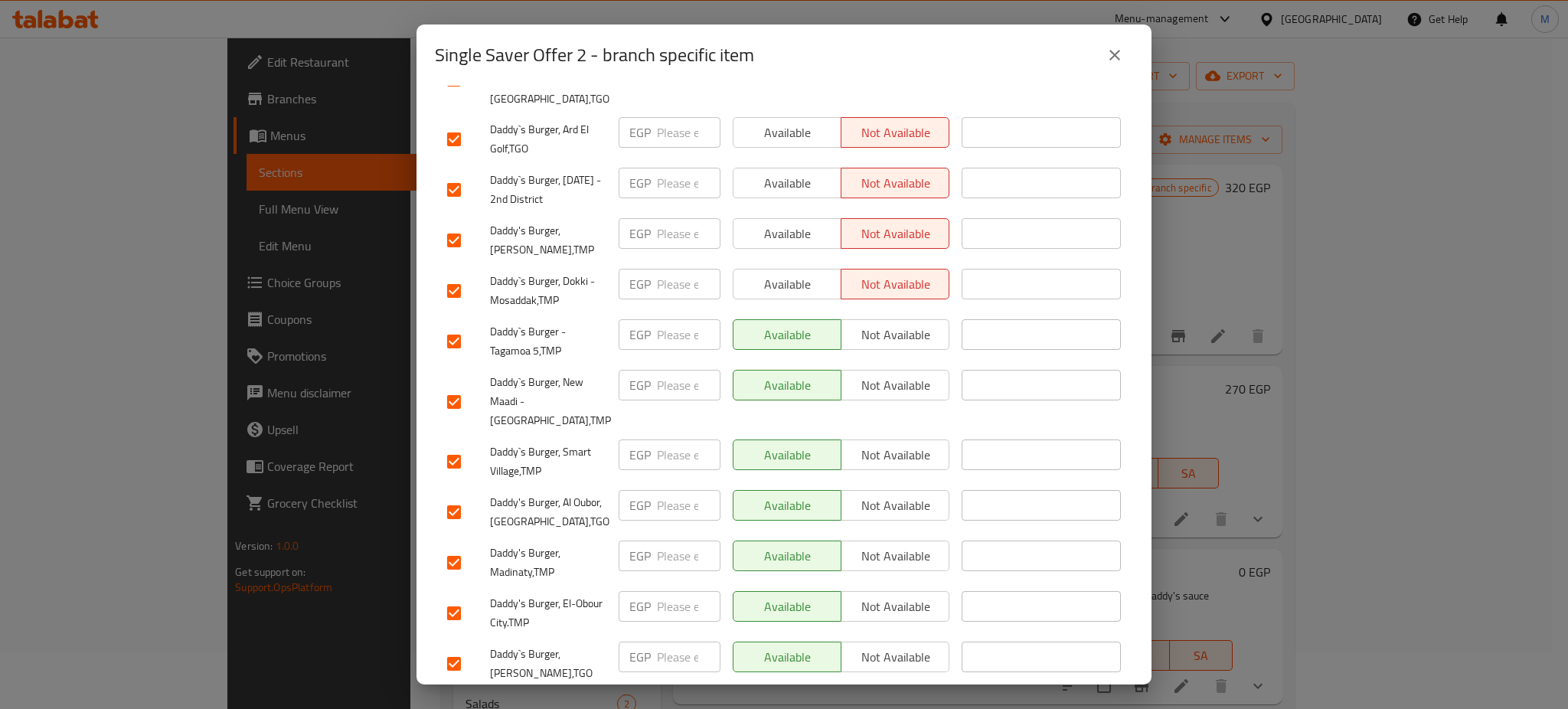
scroll to position [1084, 0]
click at [887, 322] on span "Not available" at bounding box center [895, 333] width 96 height 22
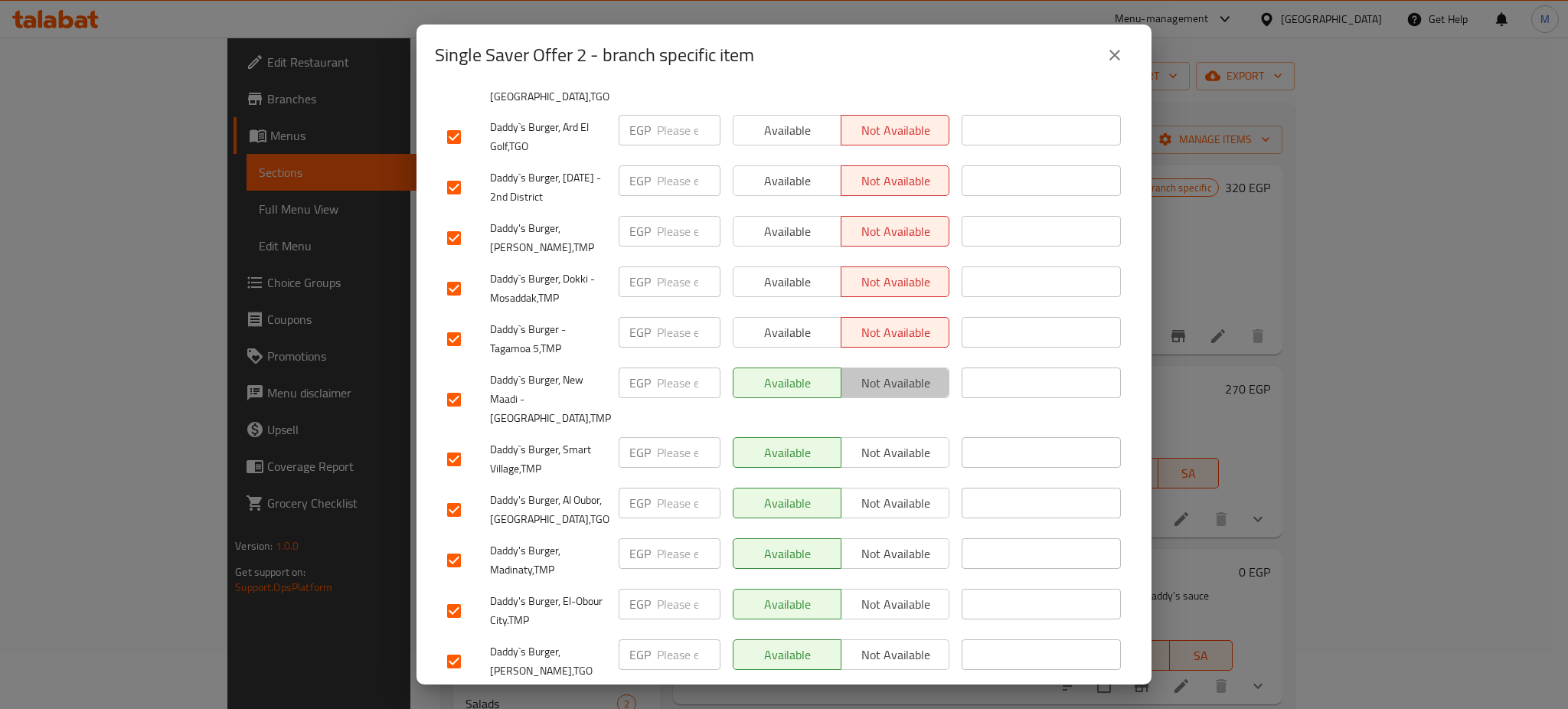
click at [887, 372] on span "Not available" at bounding box center [895, 383] width 96 height 22
click at [887, 442] on span "Not available" at bounding box center [895, 452] width 96 height 22
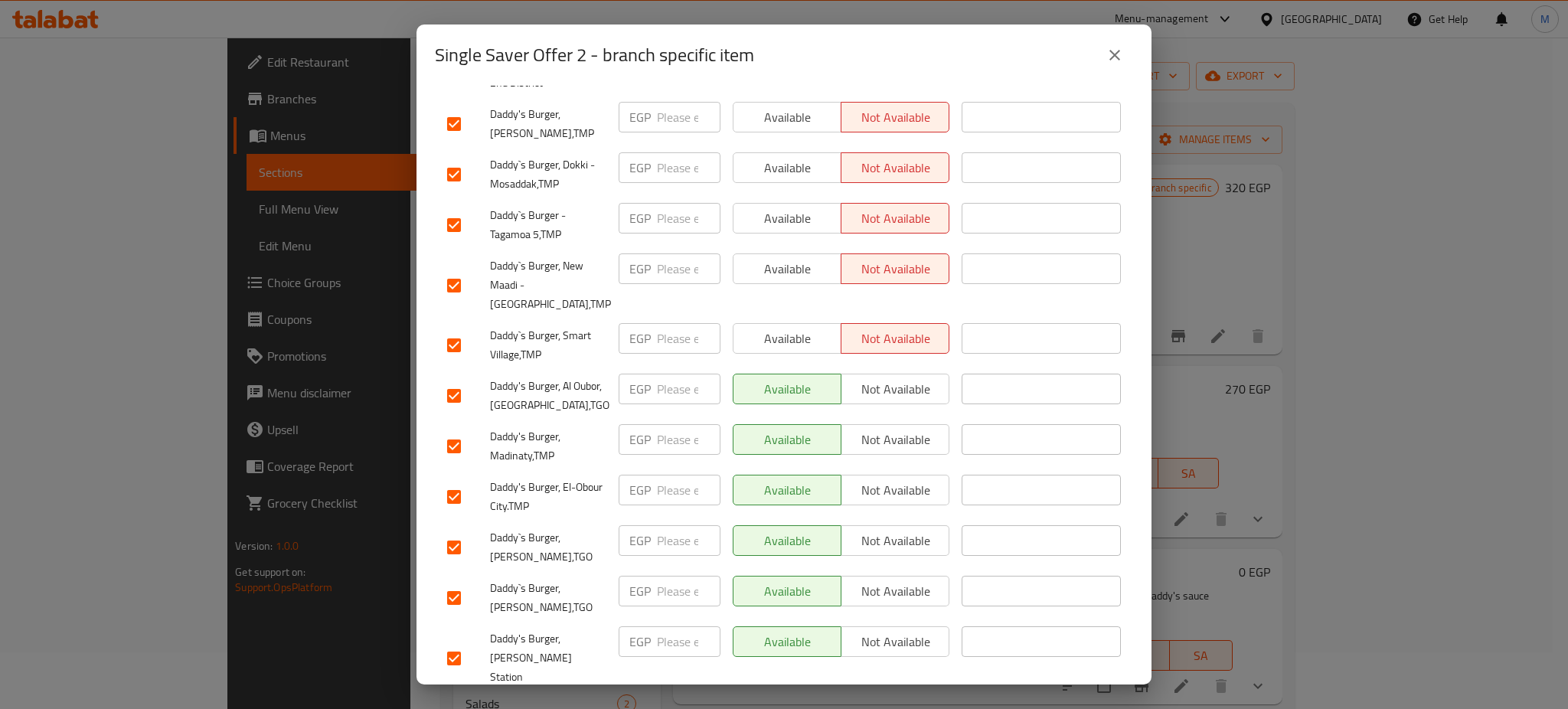
scroll to position [1199, 0]
click at [877, 377] on span "Not available" at bounding box center [895, 388] width 96 height 22
click at [877, 428] on span "Not available" at bounding box center [895, 439] width 96 height 22
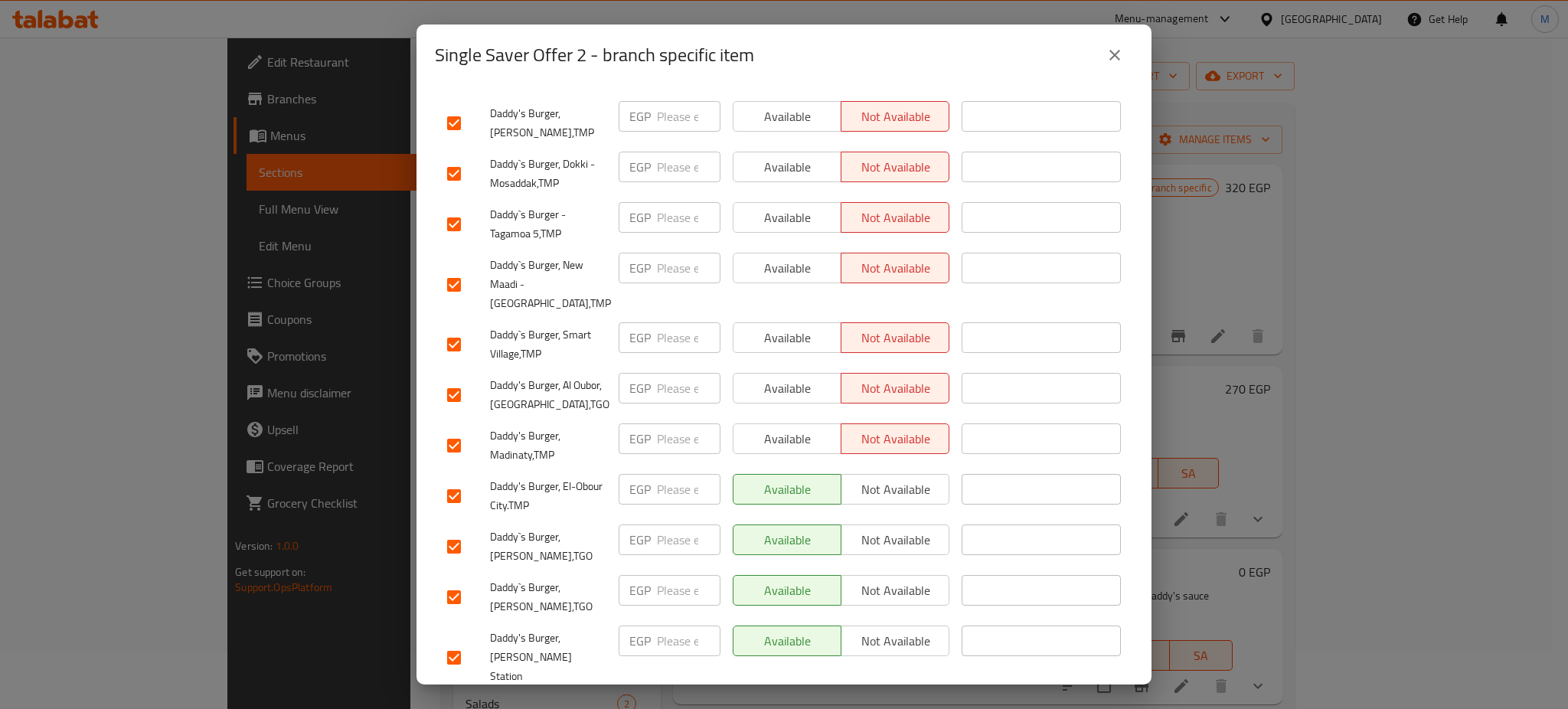
click at [878, 479] on span "Not available" at bounding box center [895, 489] width 96 height 22
click at [878, 529] on span "Not available" at bounding box center [895, 540] width 96 height 22
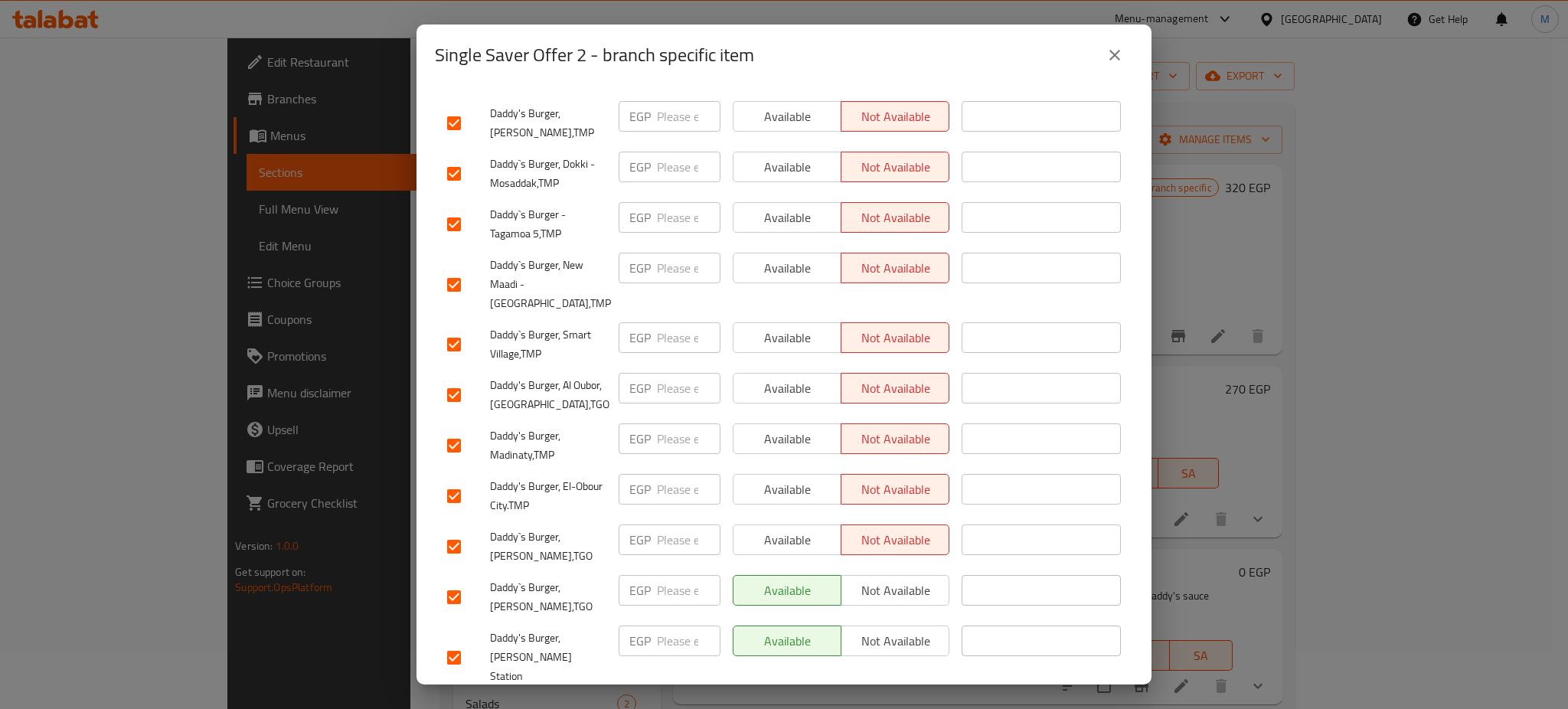
scroll to position [1349, 0]
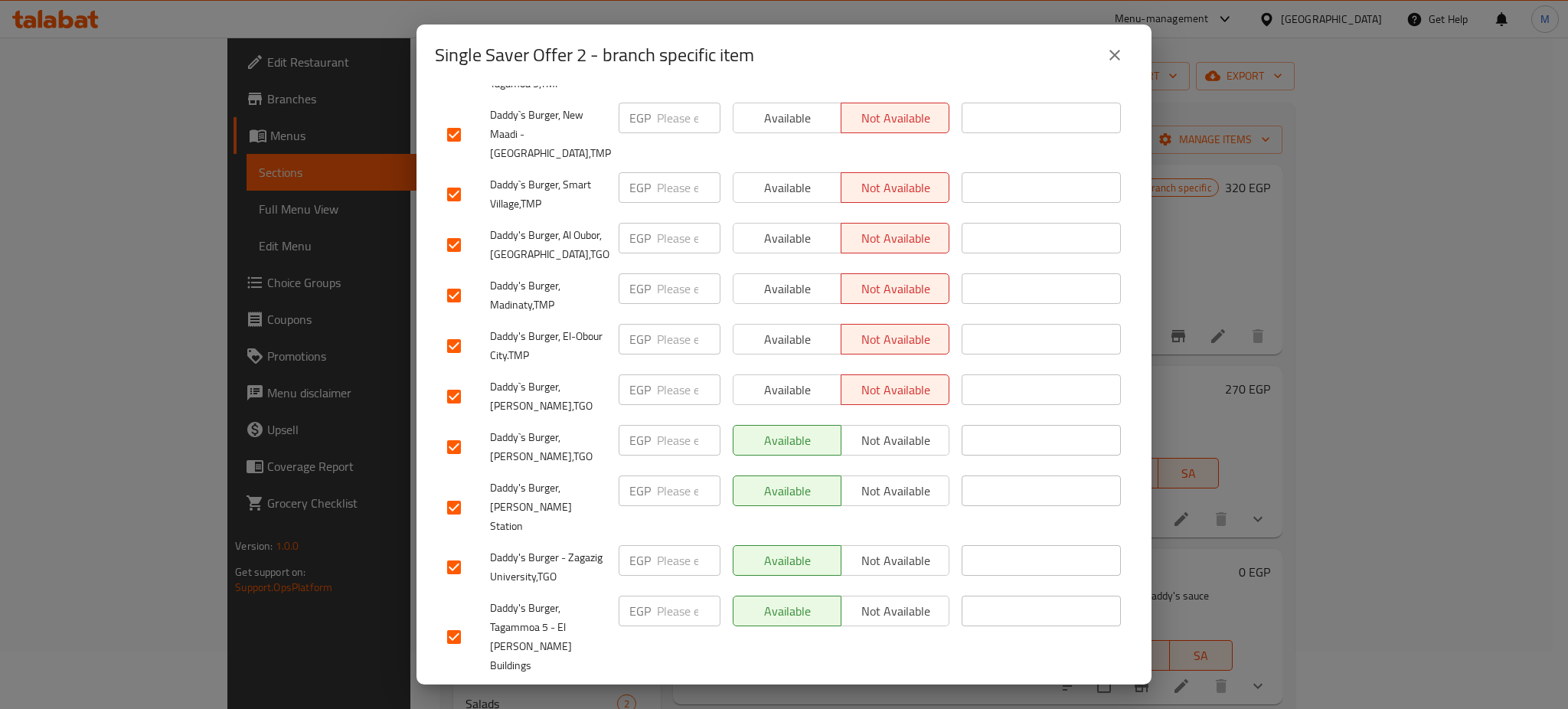
click at [883, 429] on span "Not available" at bounding box center [895, 440] width 96 height 22
click at [883, 475] on button "Not available" at bounding box center [895, 491] width 109 height 31
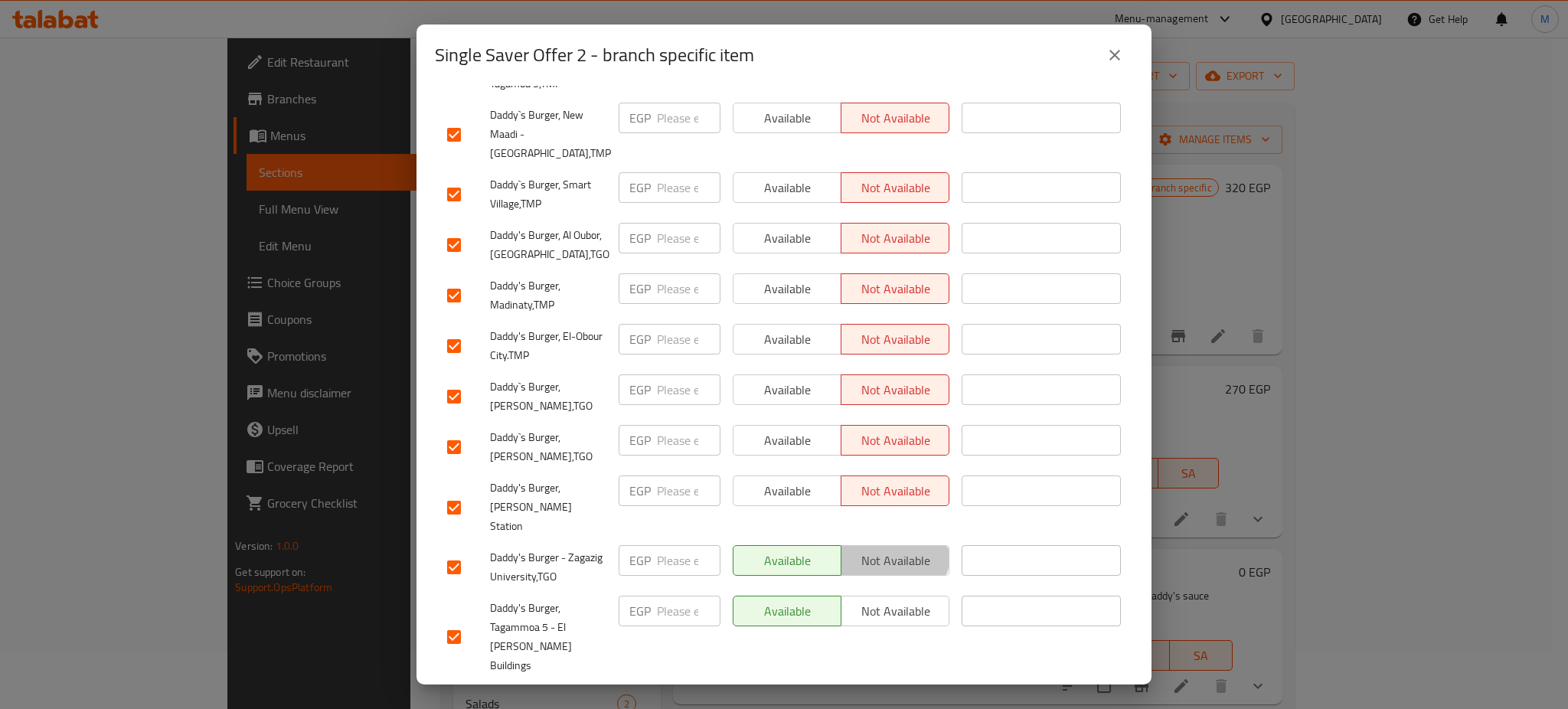
click at [882, 550] on span "Not available" at bounding box center [895, 561] width 96 height 22
click at [882, 600] on span "Not available" at bounding box center [895, 611] width 96 height 22
click at [900, 678] on div "Available Not available" at bounding box center [841, 707] width 229 height 57
click at [896, 689] on span "Not available" at bounding box center [895, 700] width 96 height 22
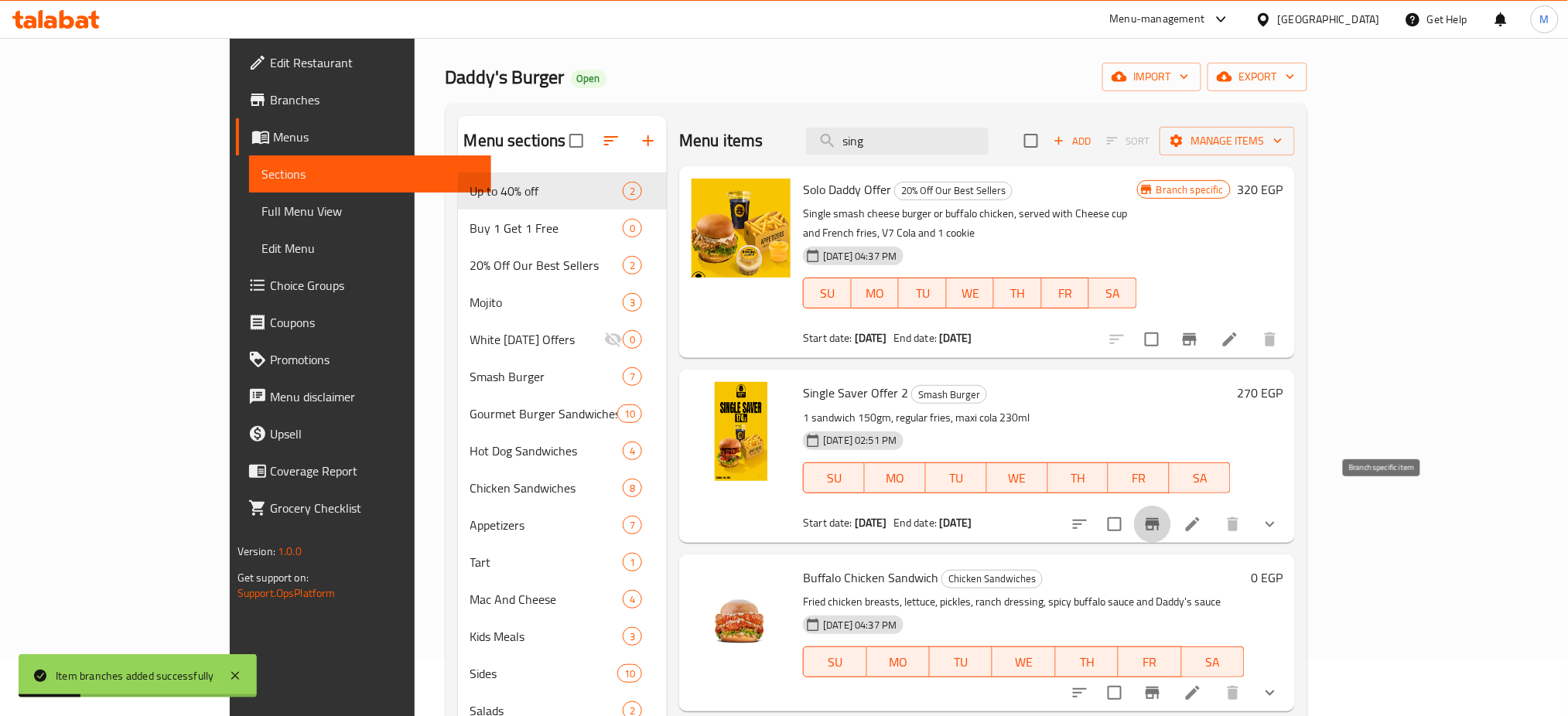
click at [1160, 518] on icon "Branch-specific-item" at bounding box center [1153, 524] width 14 height 12
click at [1221, 382] on h6 "Single Saver Offer 2 Smash Burger" at bounding box center [1017, 393] width 428 height 22
